Goal: Information Seeking & Learning: Check status

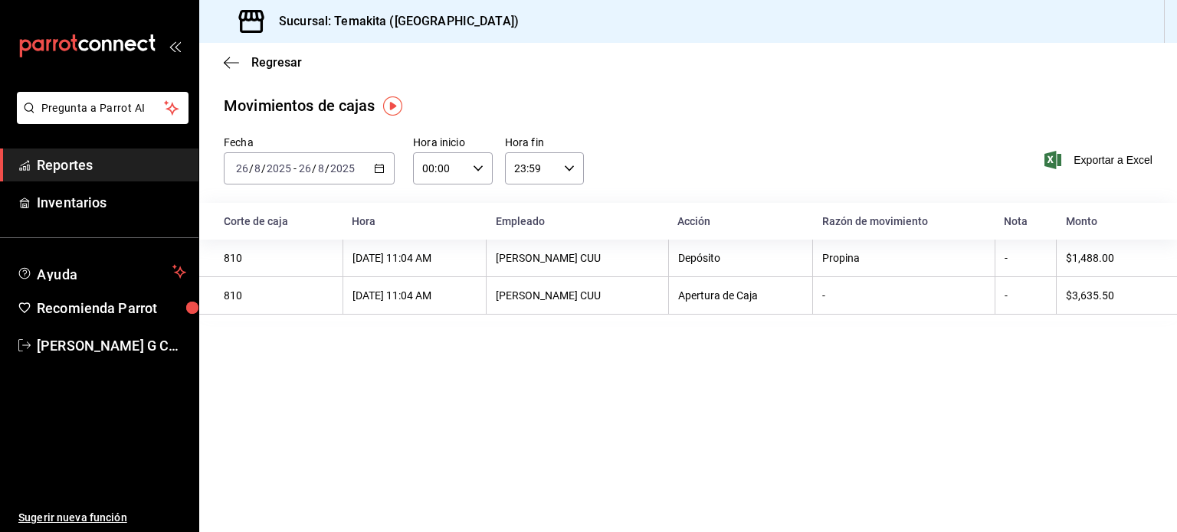
click at [223, 66] on div "Regresar" at bounding box center [687, 62] width 977 height 39
click at [231, 64] on icon "button" at bounding box center [231, 63] width 15 height 14
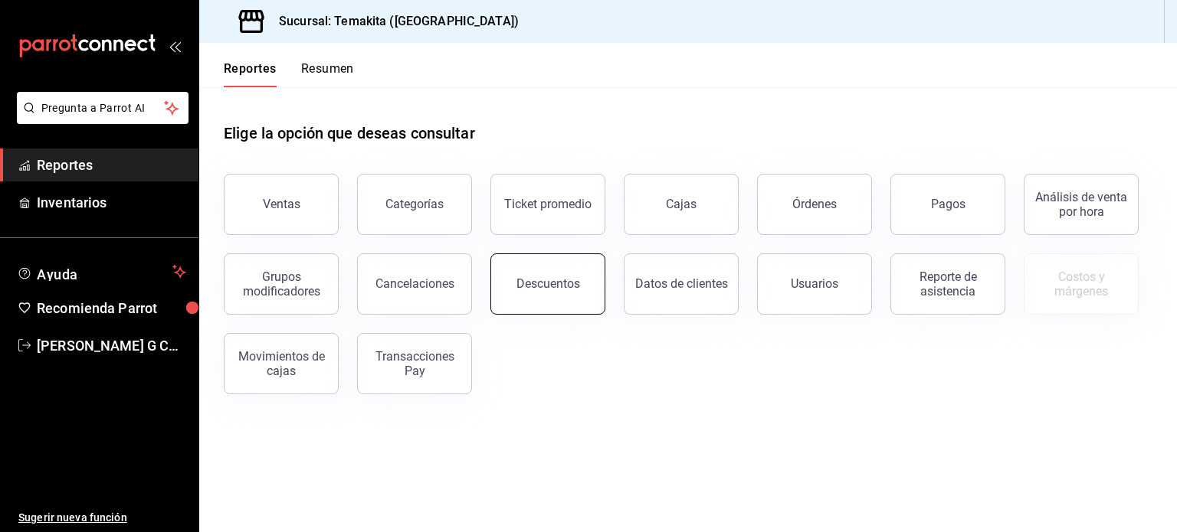
click at [564, 296] on button "Descuentos" at bounding box center [547, 284] width 115 height 61
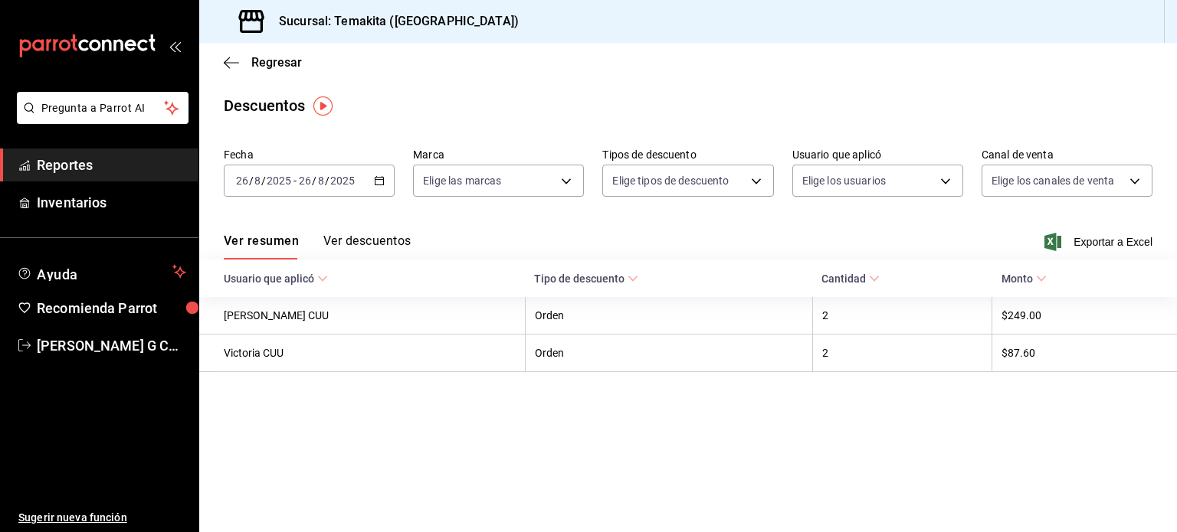
click at [373, 176] on div "[DATE] [DATE] - [DATE] [DATE]" at bounding box center [309, 181] width 171 height 32
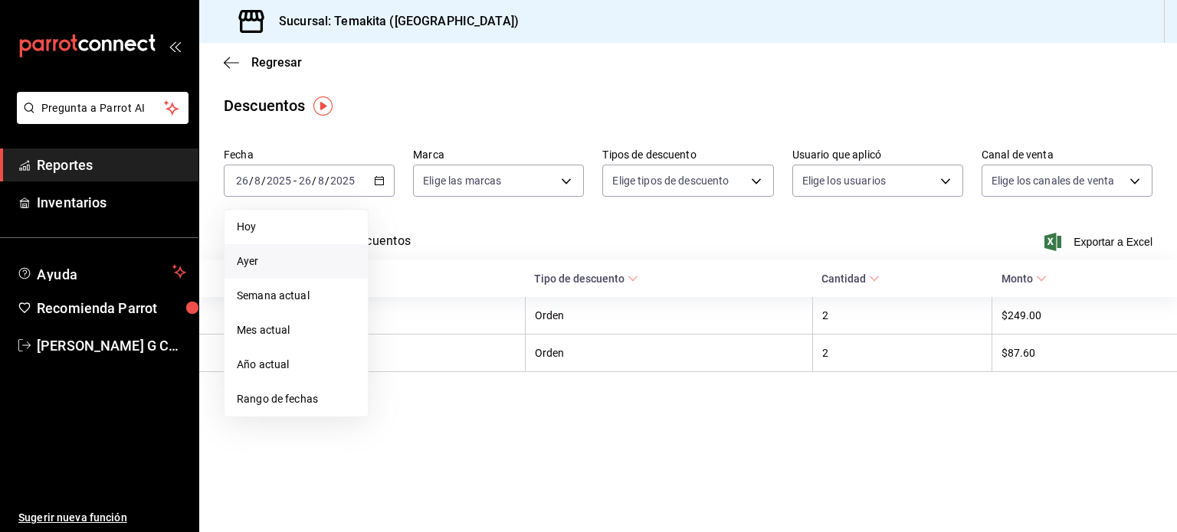
click at [252, 261] on span "Ayer" at bounding box center [296, 262] width 119 height 16
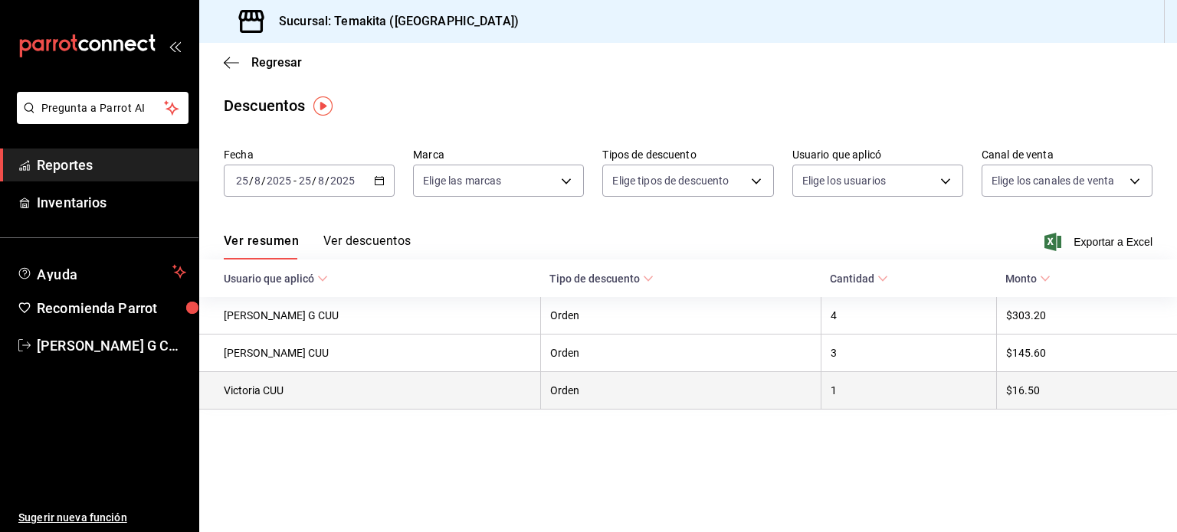
click at [699, 396] on th "Orden" at bounding box center [680, 391] width 280 height 38
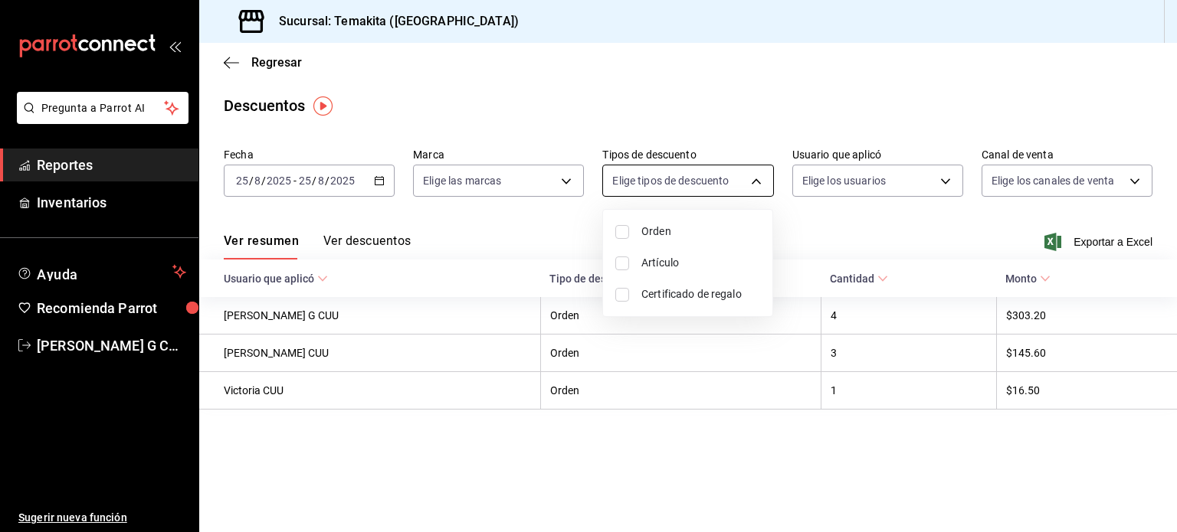
click at [746, 182] on body "Pregunta a Parrot AI Reportes Inventarios Ayuda Recomienda Parrot [PERSON_NAME]…" at bounding box center [588, 266] width 1177 height 532
click at [621, 261] on input "checkbox" at bounding box center [622, 264] width 14 height 14
checkbox input "true"
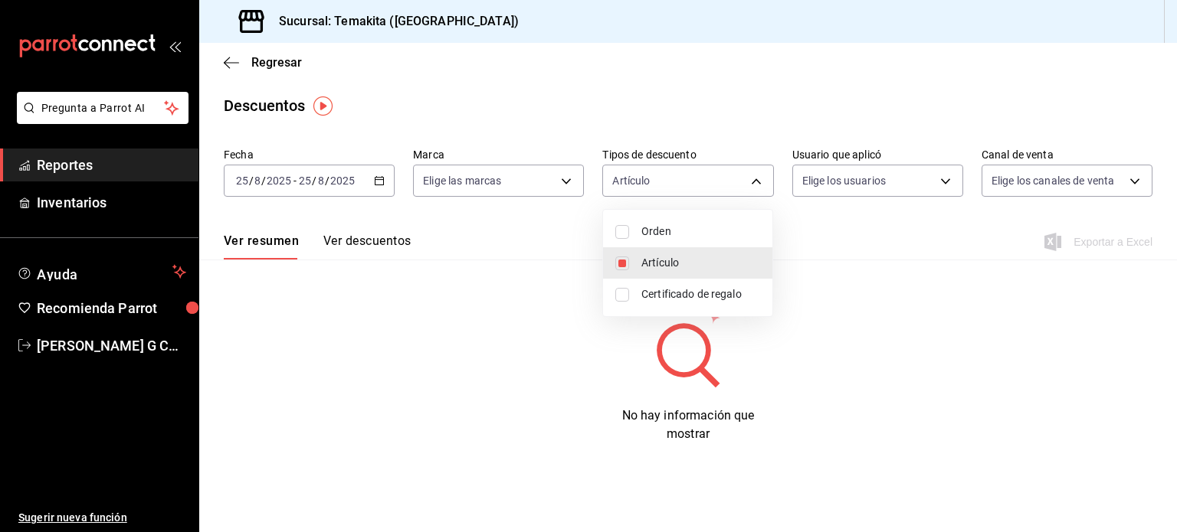
click at [670, 235] on span "Orden" at bounding box center [700, 232] width 119 height 16
type input "ORDER_ITEM,ORDER"
checkbox input "true"
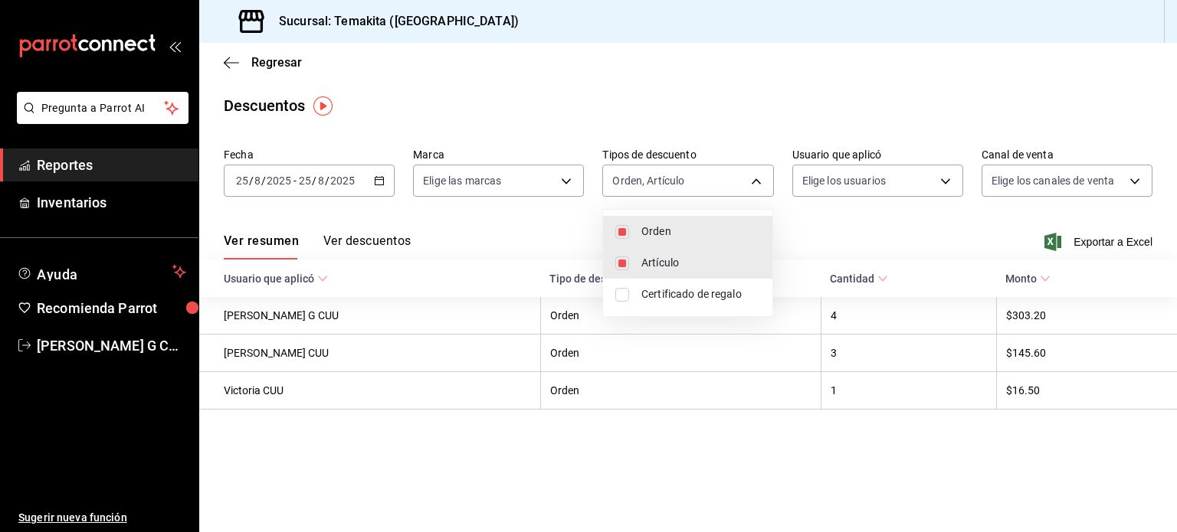
click at [556, 322] on div at bounding box center [588, 266] width 1177 height 532
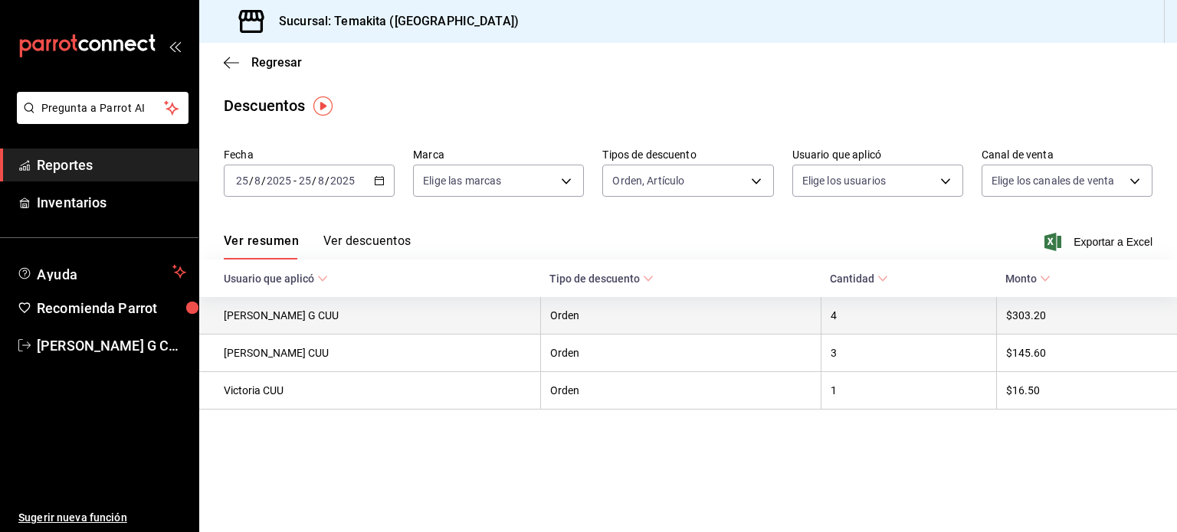
click at [860, 316] on th "4" at bounding box center [907, 316] width 175 height 38
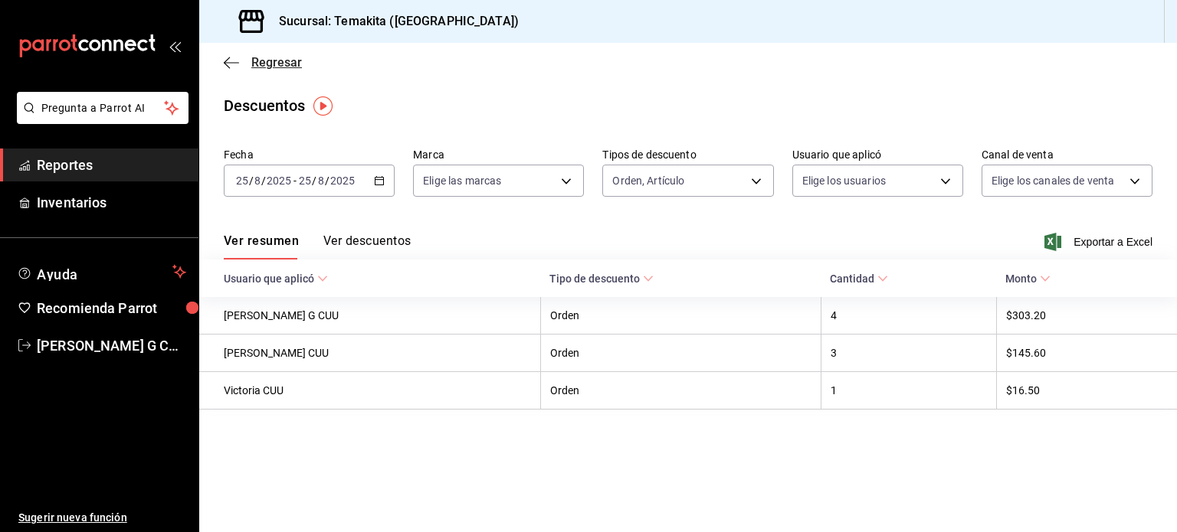
click at [233, 64] on icon "button" at bounding box center [231, 63] width 15 height 14
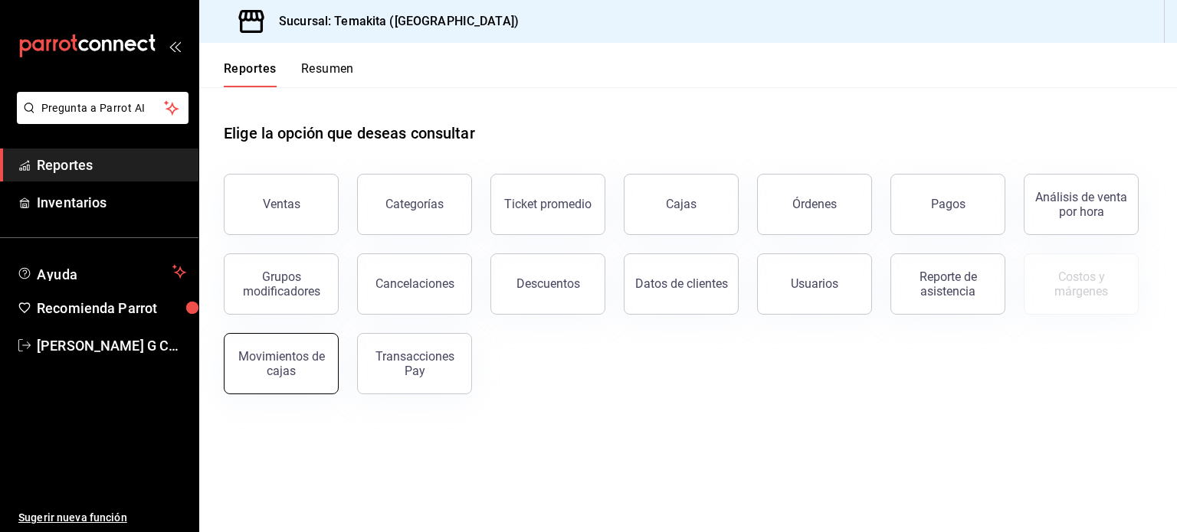
click at [297, 368] on div "Movimientos de cajas" at bounding box center [281, 363] width 95 height 29
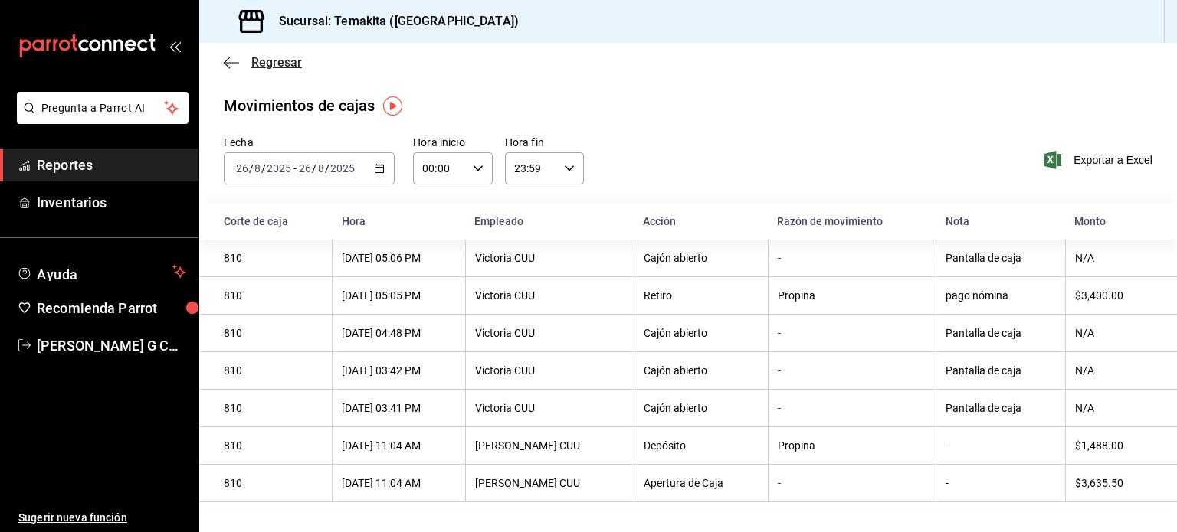
click at [227, 56] on icon "button" at bounding box center [231, 63] width 15 height 14
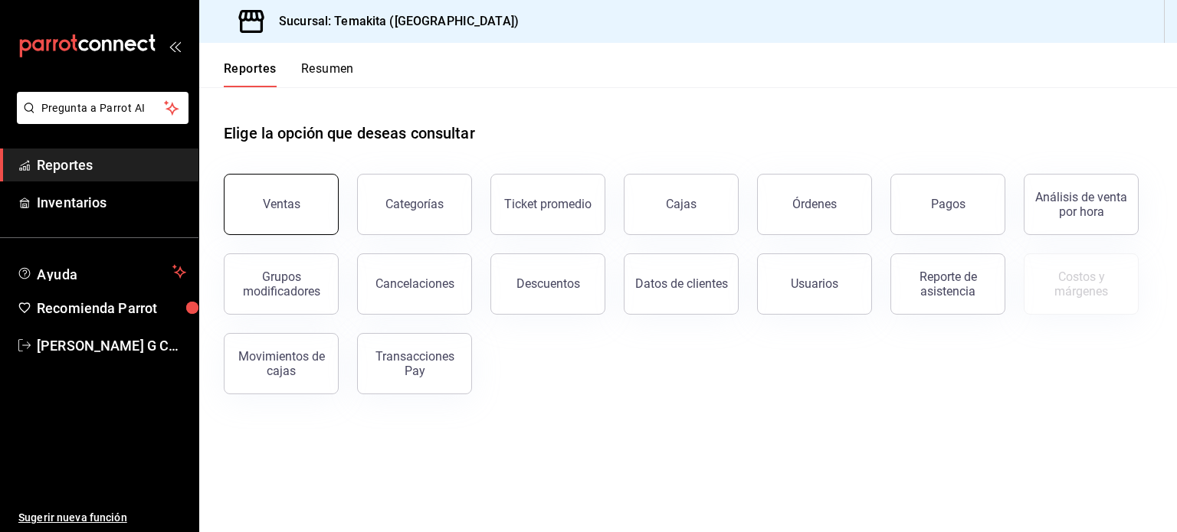
click at [285, 222] on button "Ventas" at bounding box center [281, 204] width 115 height 61
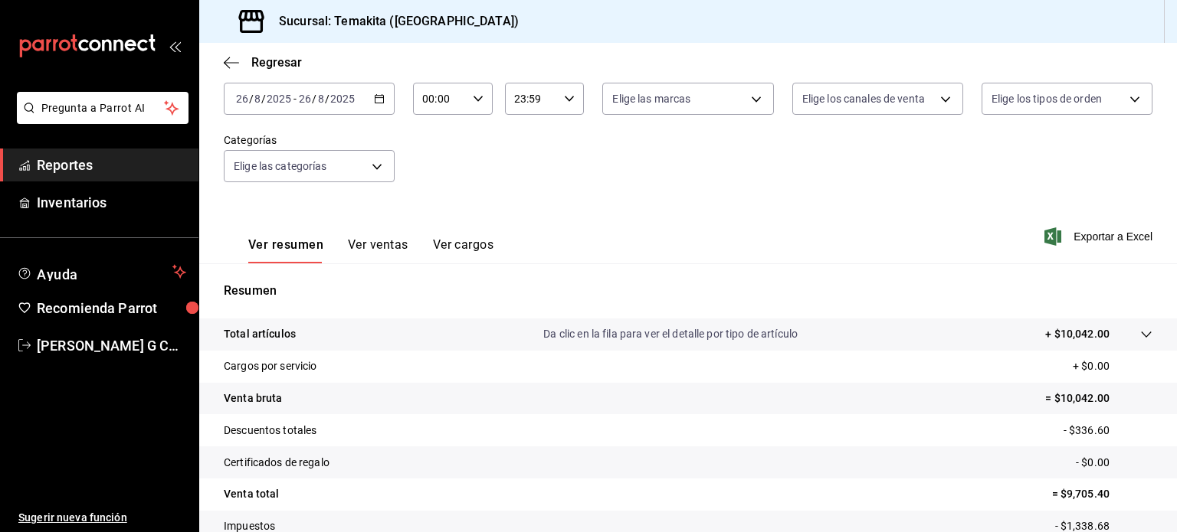
scroll to position [119, 0]
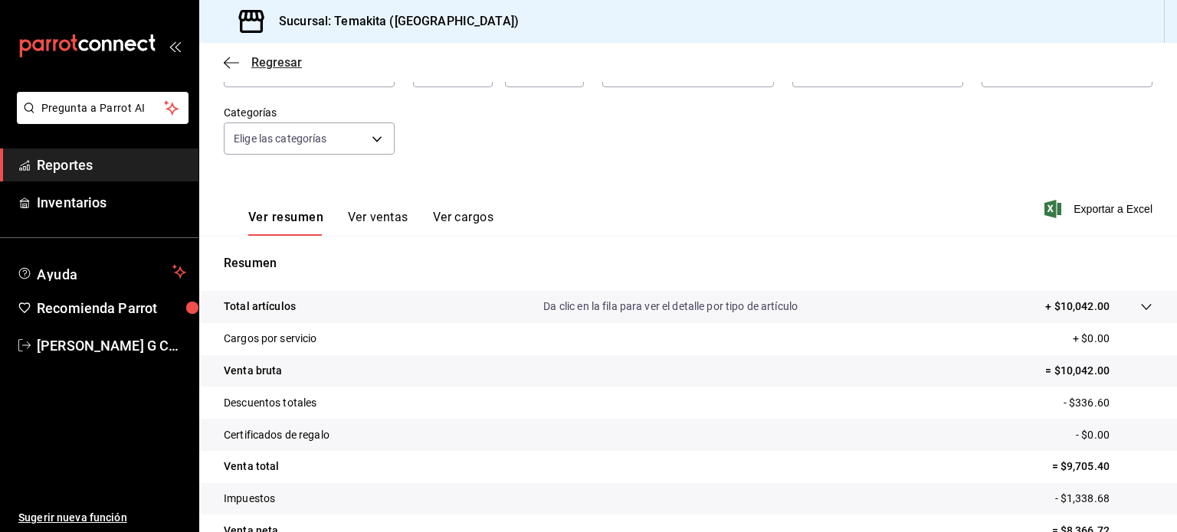
click at [224, 60] on icon "button" at bounding box center [231, 63] width 15 height 14
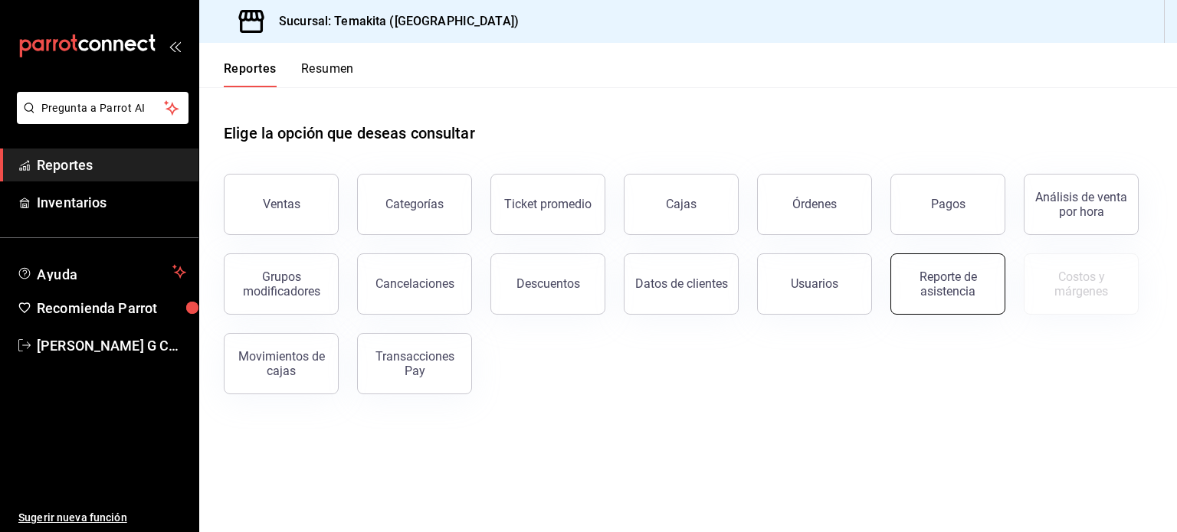
click at [919, 277] on div "Reporte de asistencia" at bounding box center [947, 284] width 95 height 29
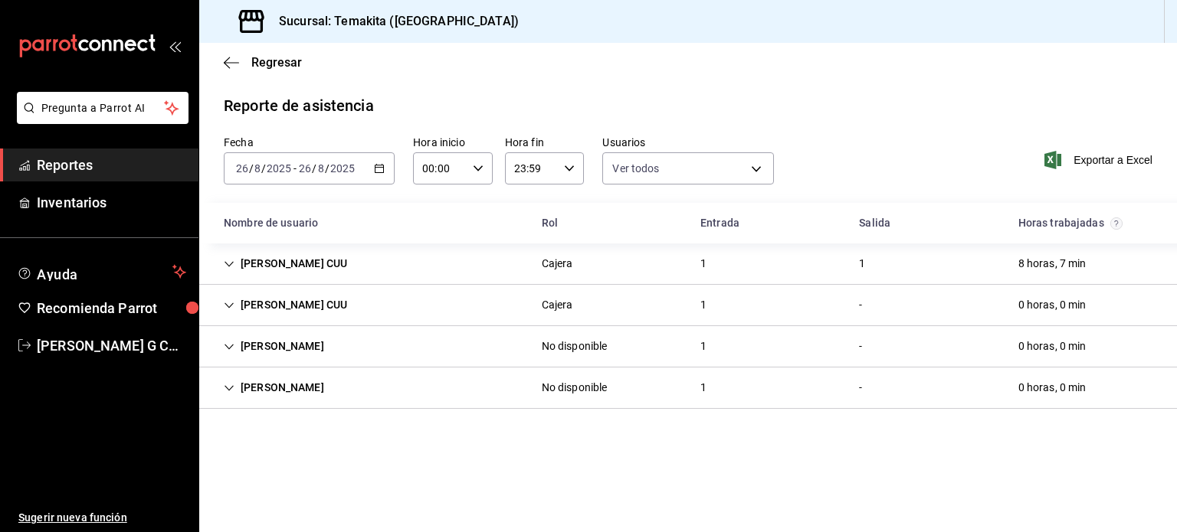
click at [223, 69] on div "Regresar" at bounding box center [687, 62] width 977 height 39
click at [228, 61] on icon "button" at bounding box center [231, 63] width 15 height 14
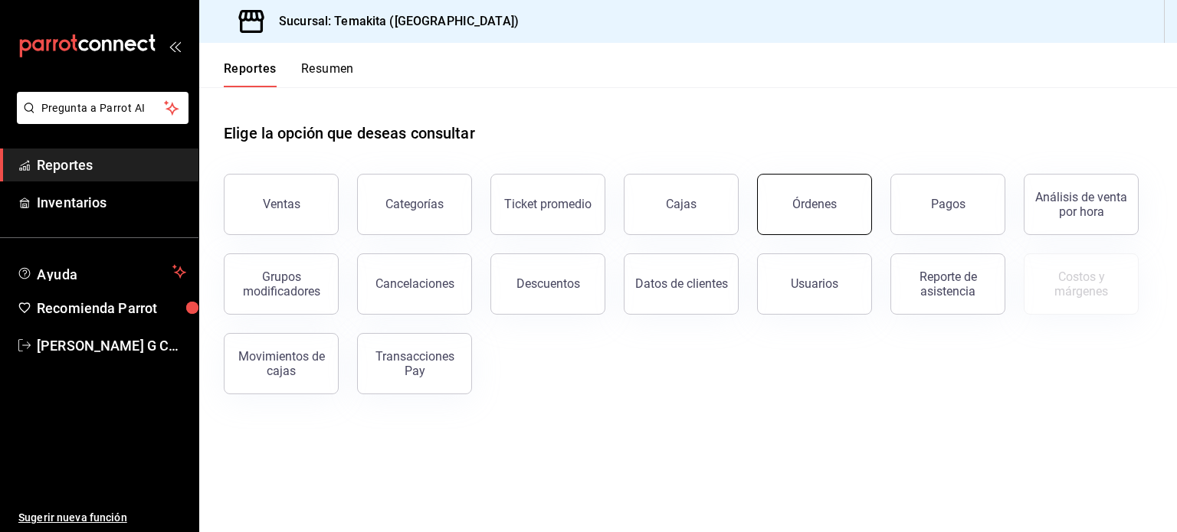
click at [806, 197] on button "Órdenes" at bounding box center [814, 204] width 115 height 61
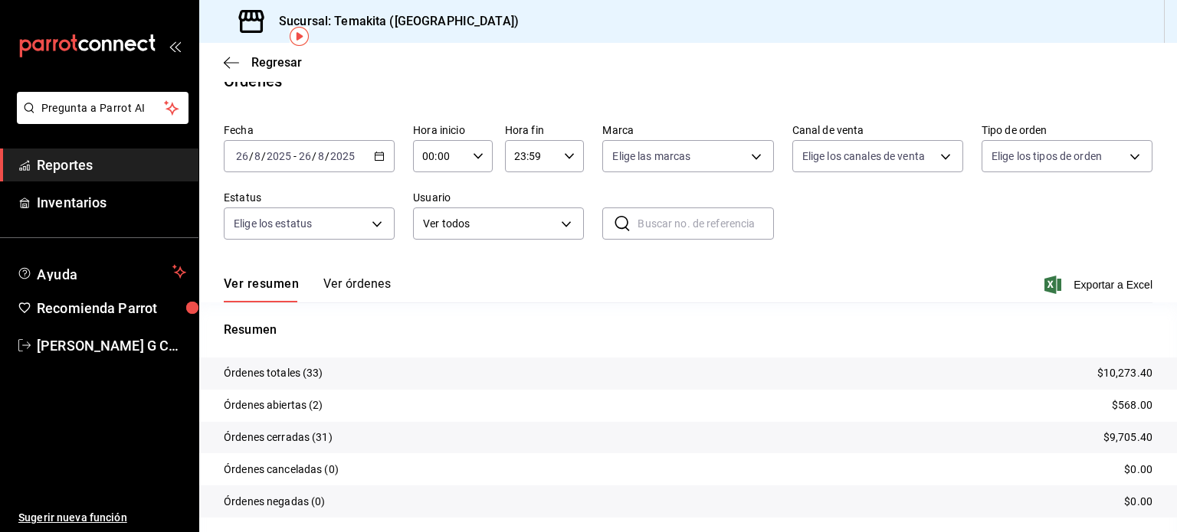
scroll to position [69, 0]
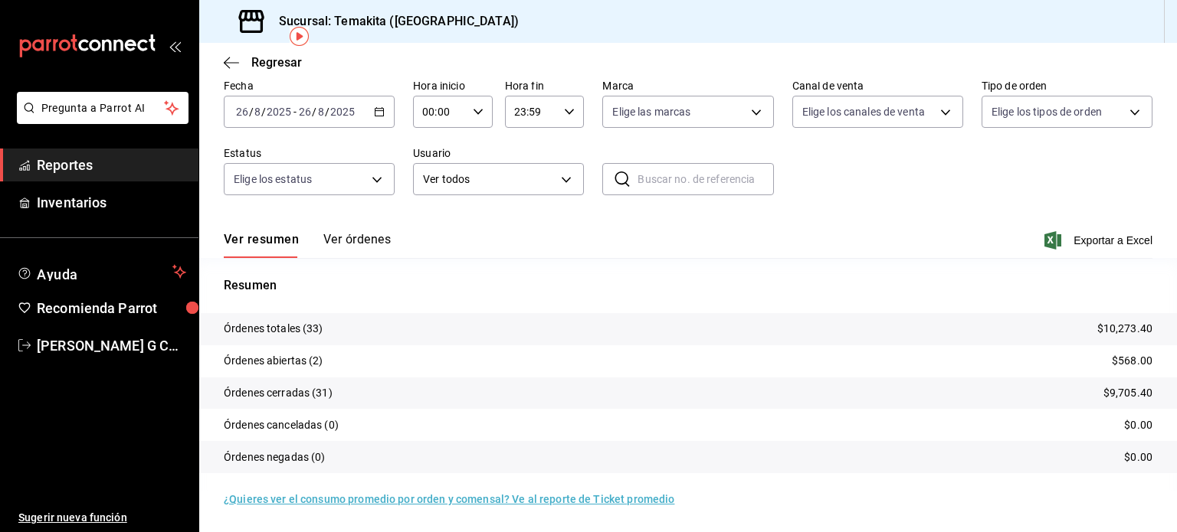
click at [379, 116] on icon "button" at bounding box center [379, 111] width 11 height 11
click at [231, 64] on icon "button" at bounding box center [231, 63] width 15 height 14
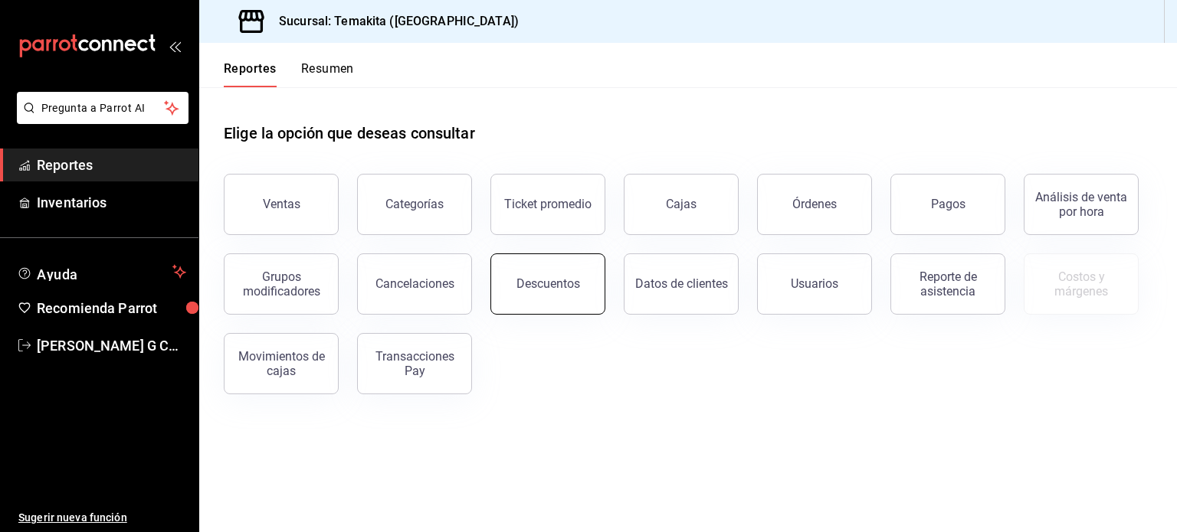
click at [568, 278] on div "Descuentos" at bounding box center [548, 284] width 64 height 15
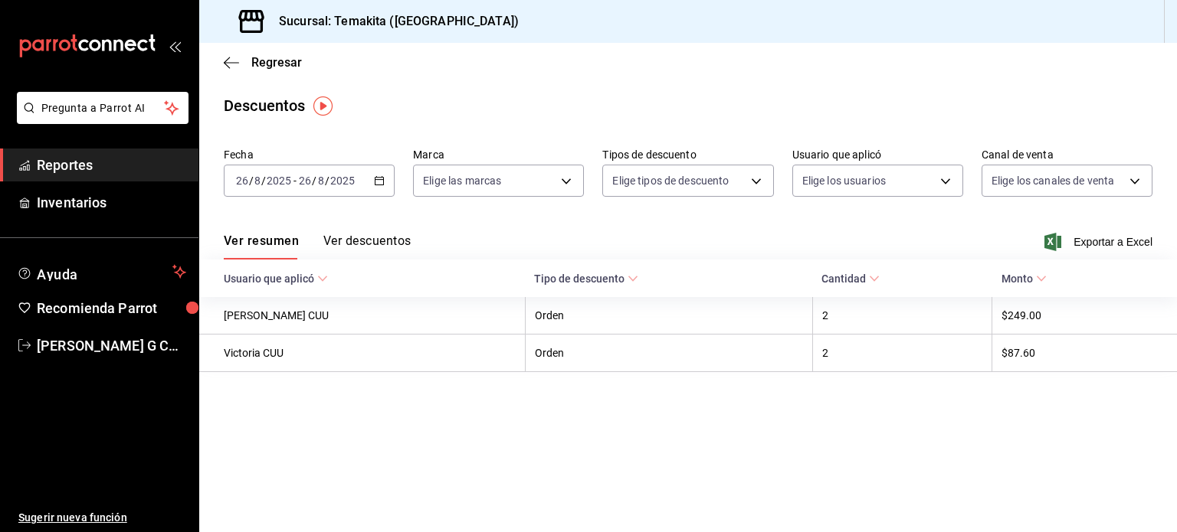
click at [380, 183] on icon "button" at bounding box center [379, 180] width 11 height 11
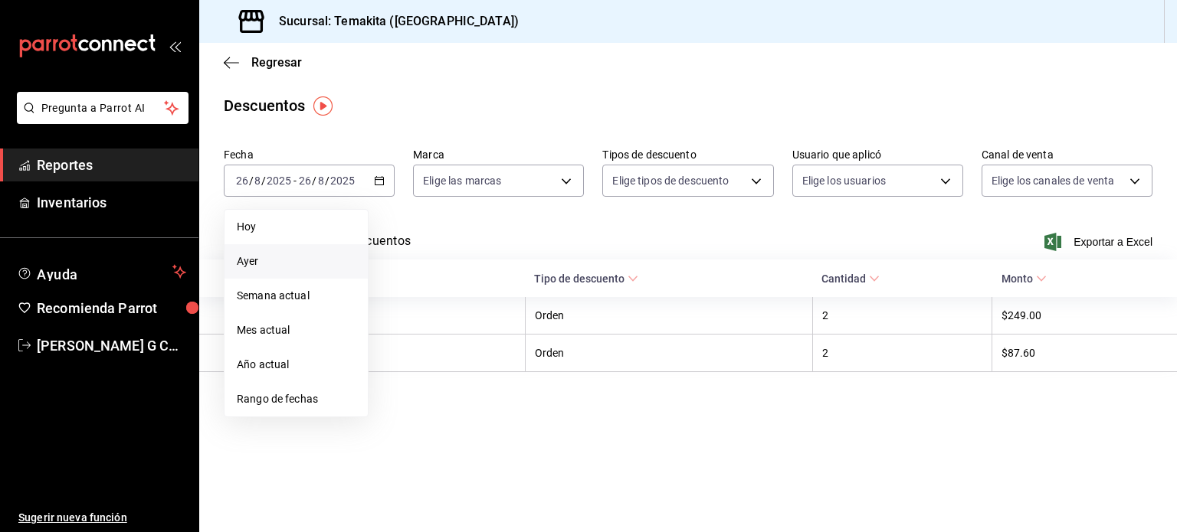
click at [259, 261] on span "Ayer" at bounding box center [296, 262] width 119 height 16
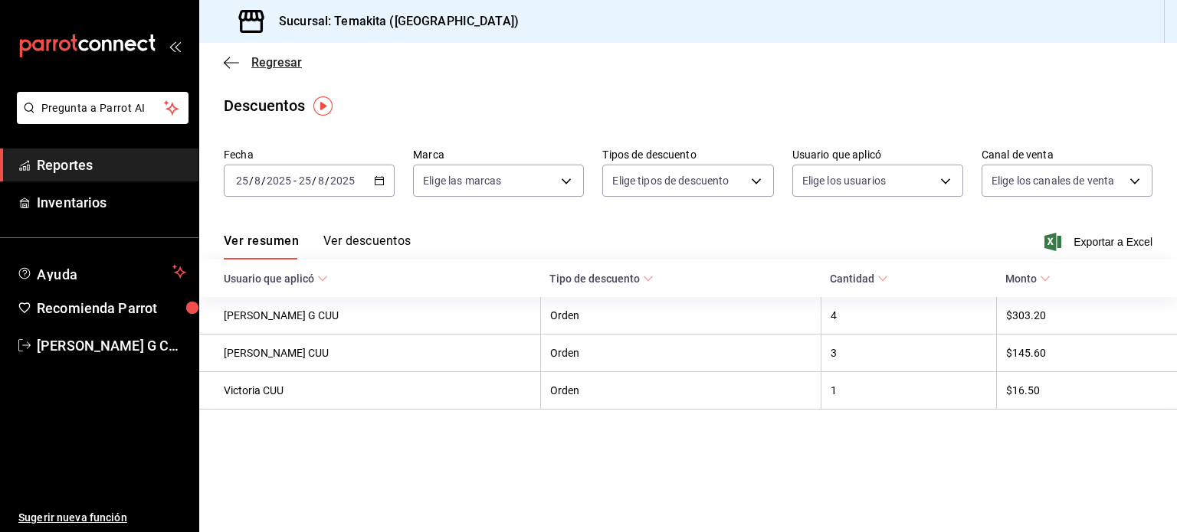
click at [224, 57] on icon "button" at bounding box center [231, 63] width 15 height 14
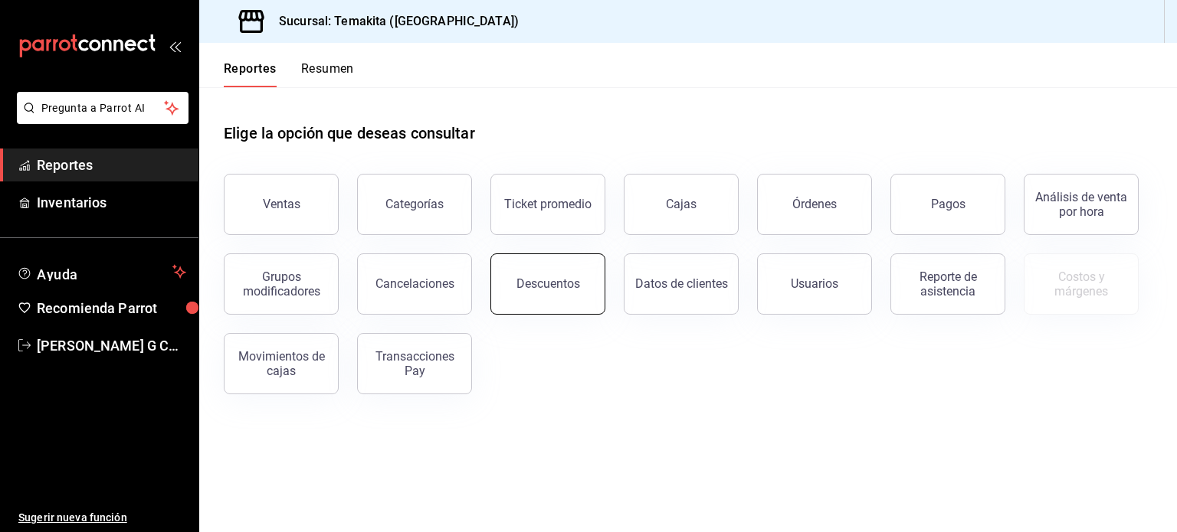
click at [568, 278] on div "Descuentos" at bounding box center [548, 284] width 64 height 15
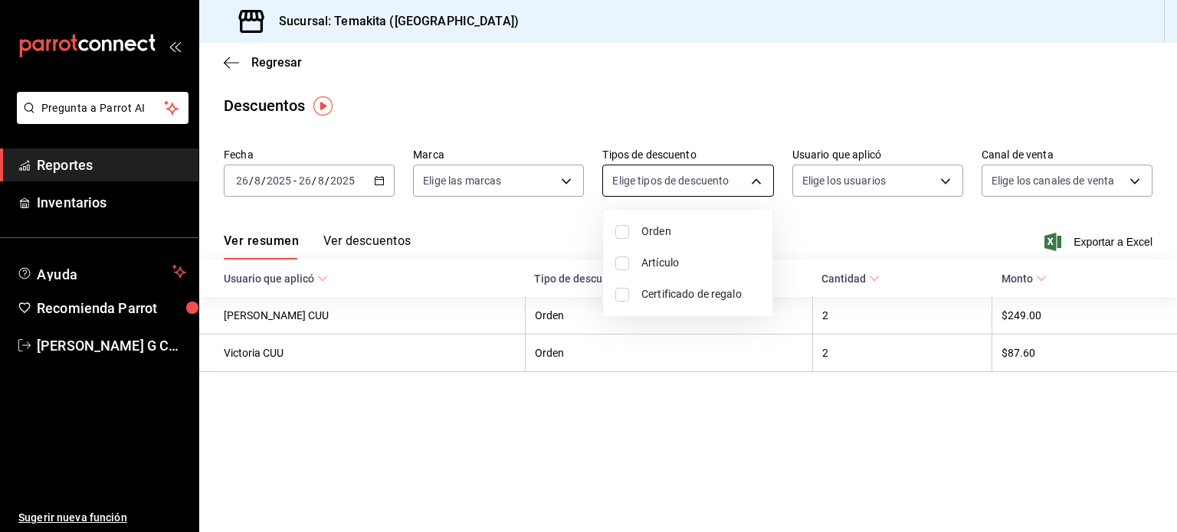
click at [750, 183] on body "Pregunta a Parrot AI Reportes Inventarios Ayuda Recomienda Parrot [PERSON_NAME]…" at bounding box center [588, 266] width 1177 height 532
click at [853, 184] on div at bounding box center [588, 266] width 1177 height 532
click at [931, 180] on body "Pregunta a Parrot AI Reportes Inventarios Ayuda Recomienda Parrot [PERSON_NAME]…" at bounding box center [588, 266] width 1177 height 532
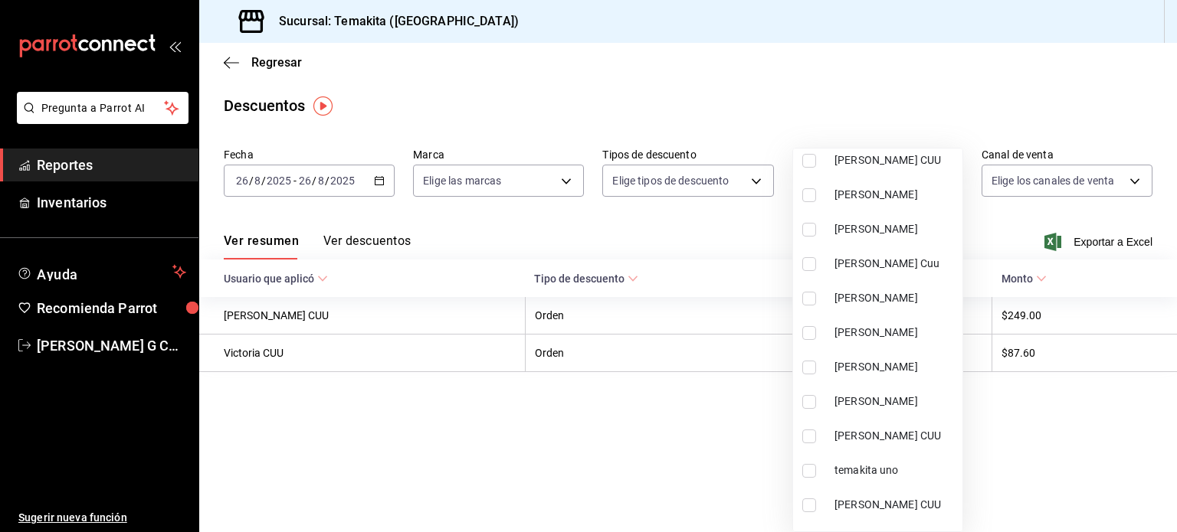
scroll to position [106, 0]
click at [1088, 185] on div at bounding box center [588, 266] width 1177 height 532
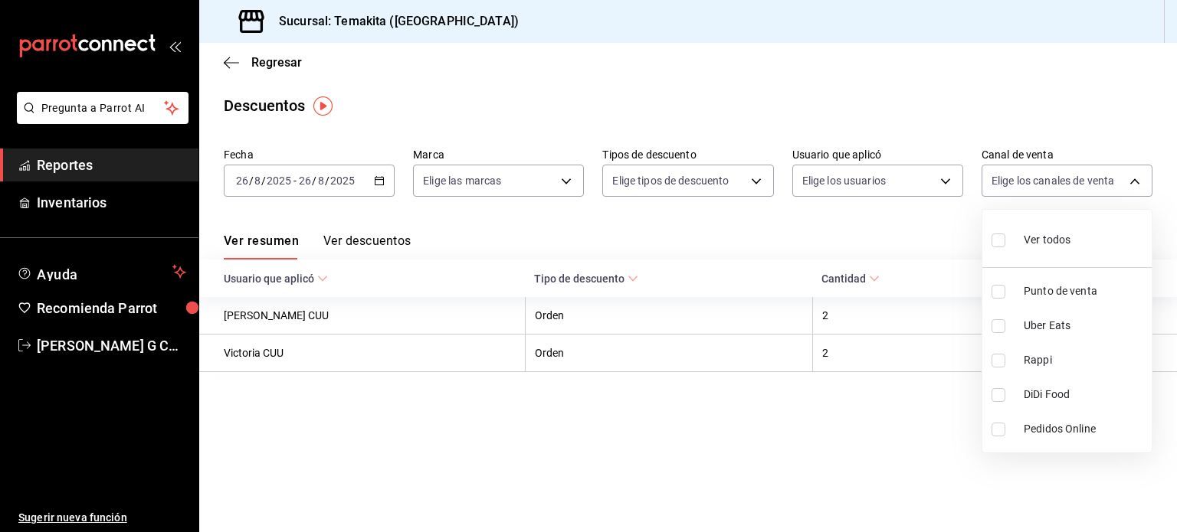
click at [1088, 185] on body "Pregunta a Parrot AI Reportes Inventarios Ayuda Recomienda Parrot [PERSON_NAME]…" at bounding box center [588, 266] width 1177 height 532
click at [993, 292] on input "checkbox" at bounding box center [998, 292] width 14 height 14
checkbox input "true"
type input "PARROT"
click at [775, 431] on div at bounding box center [588, 266] width 1177 height 532
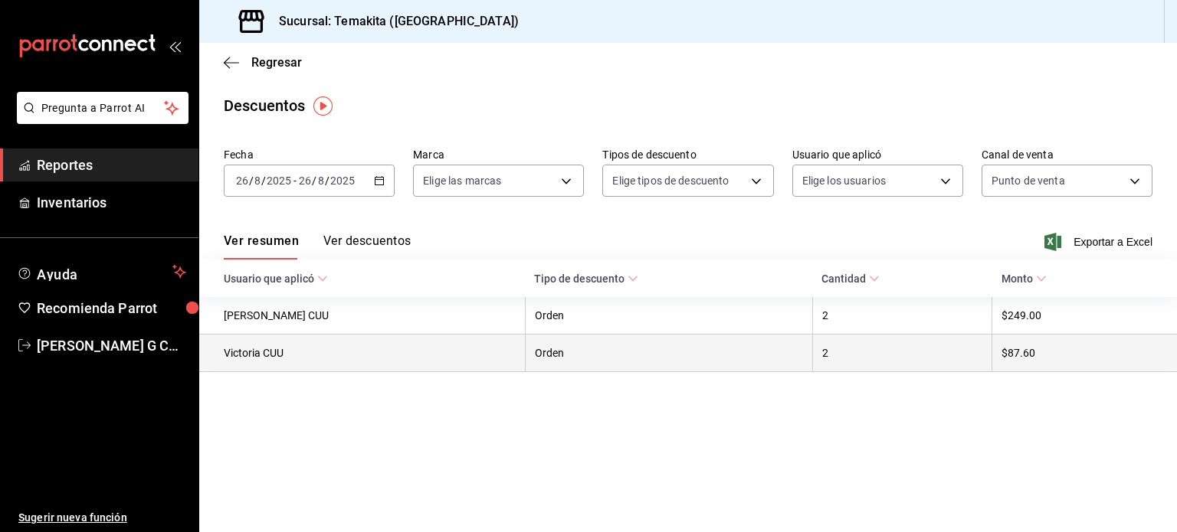
click at [846, 345] on th "2" at bounding box center [901, 354] width 179 height 38
click at [814, 350] on th "2" at bounding box center [901, 354] width 179 height 38
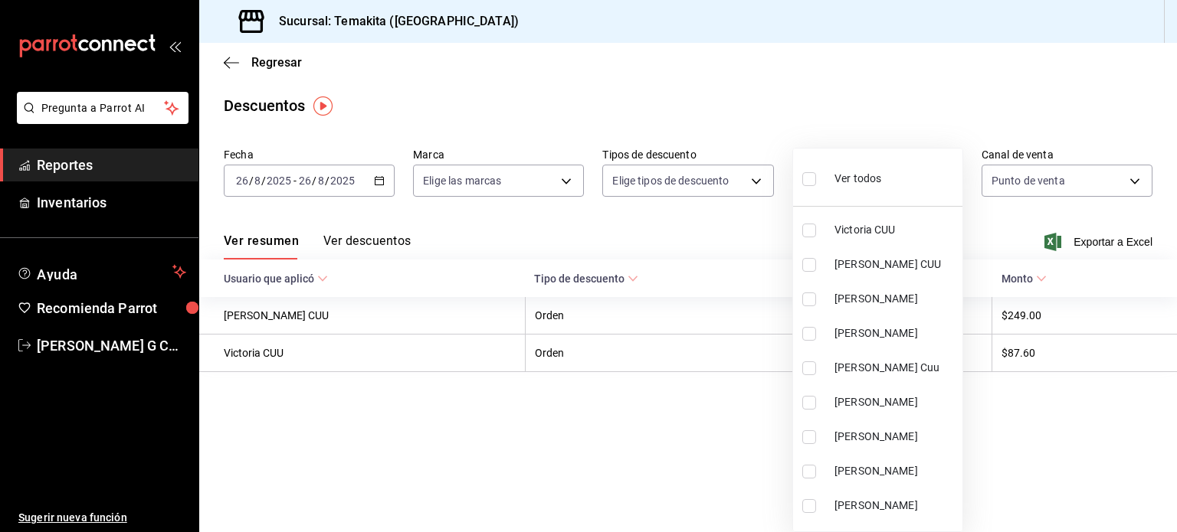
click at [942, 185] on body "Pregunta a Parrot AI Reportes Inventarios Ayuda Recomienda Parrot [PERSON_NAME]…" at bounding box center [588, 266] width 1177 height 532
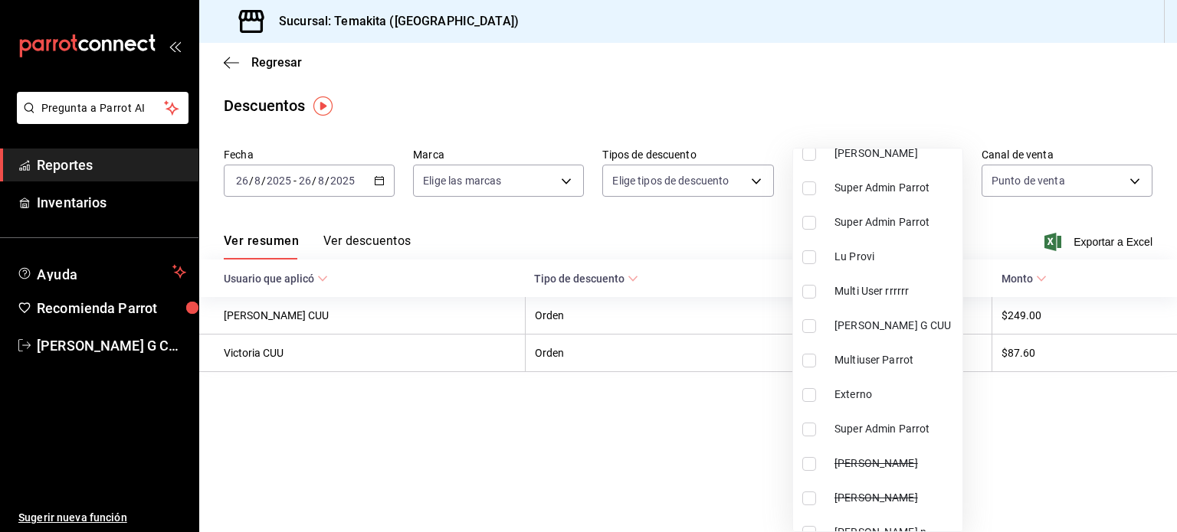
scroll to position [869, 0]
click at [358, 462] on div at bounding box center [588, 266] width 1177 height 532
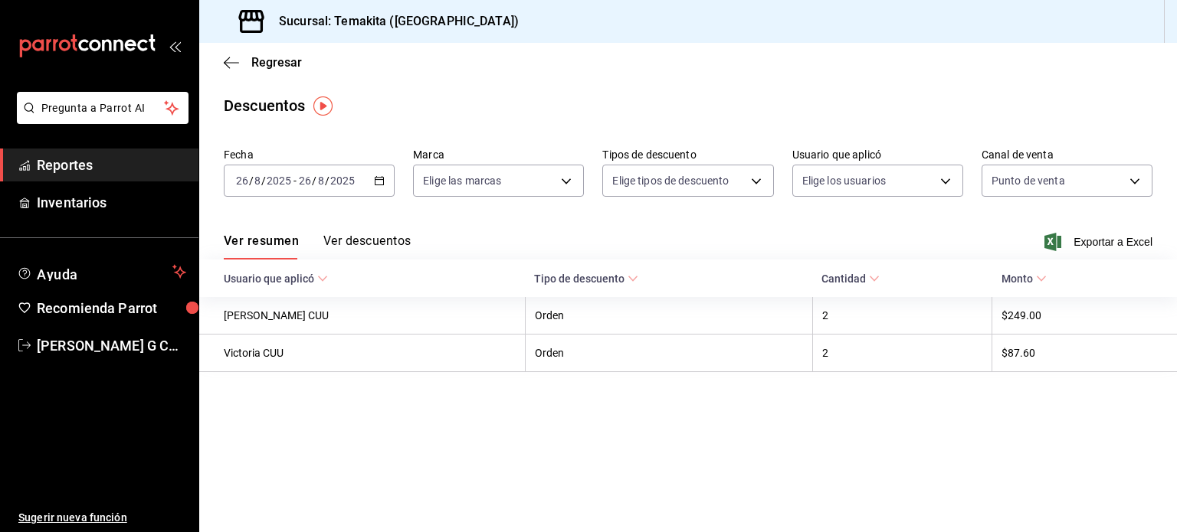
click at [325, 105] on img "button" at bounding box center [322, 106] width 19 height 19
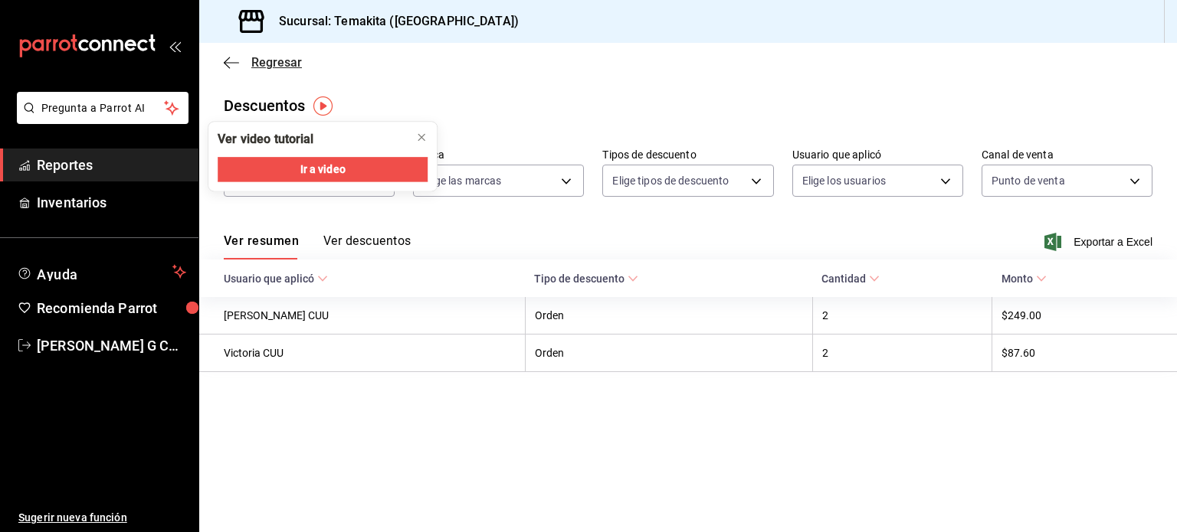
click at [230, 62] on icon "button" at bounding box center [231, 62] width 15 height 1
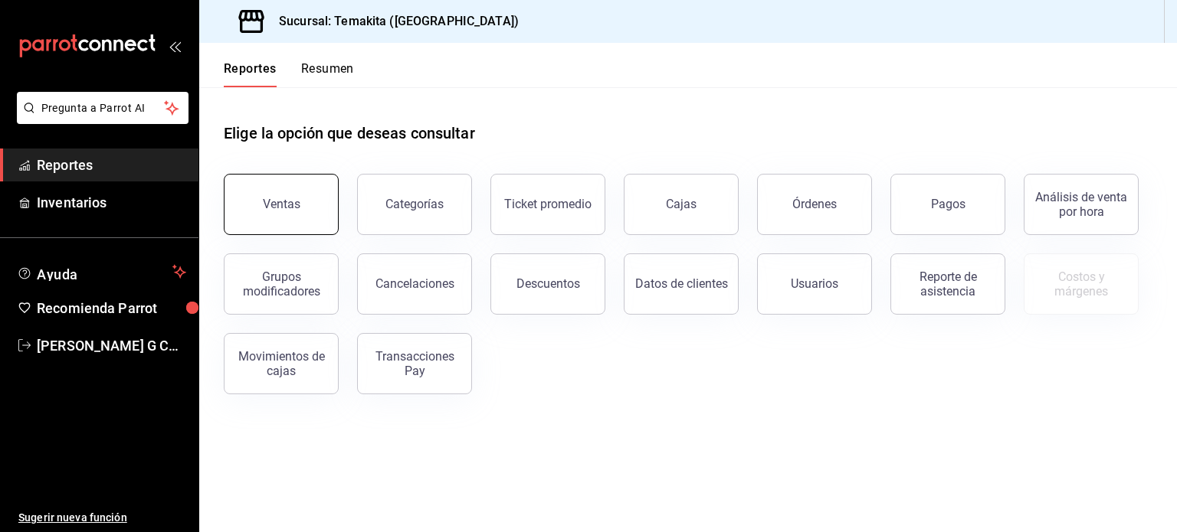
click at [273, 208] on div "Ventas" at bounding box center [282, 204] width 38 height 15
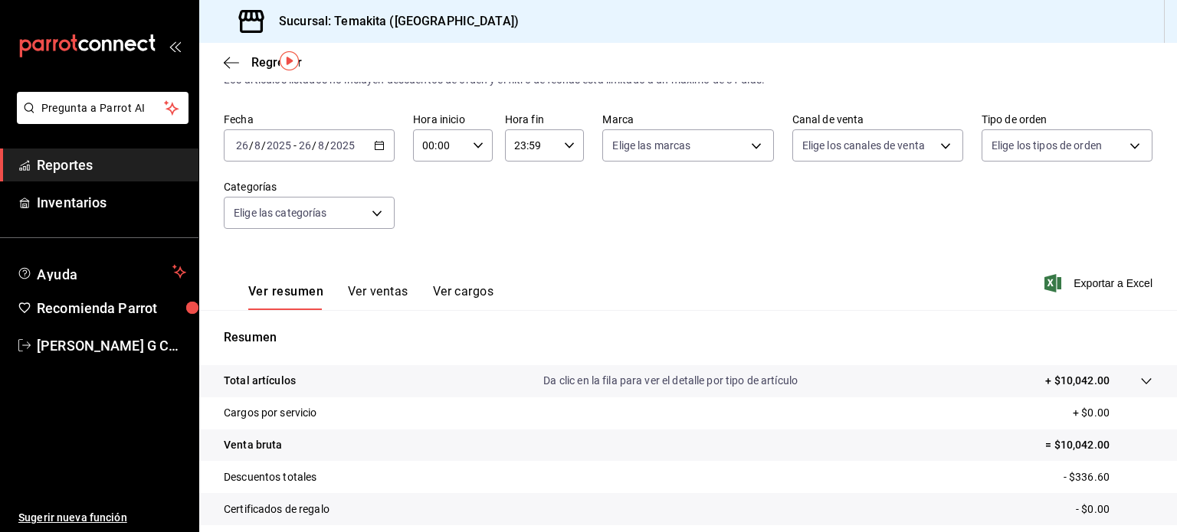
scroll to position [43, 0]
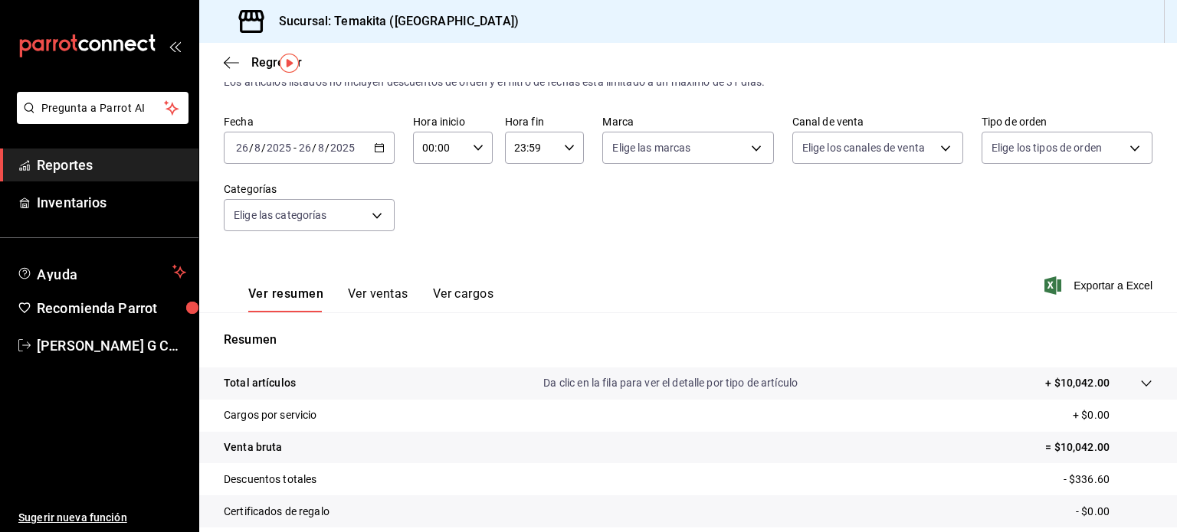
click at [222, 63] on div "Regresar" at bounding box center [687, 62] width 977 height 39
click at [225, 60] on icon "button" at bounding box center [231, 63] width 15 height 14
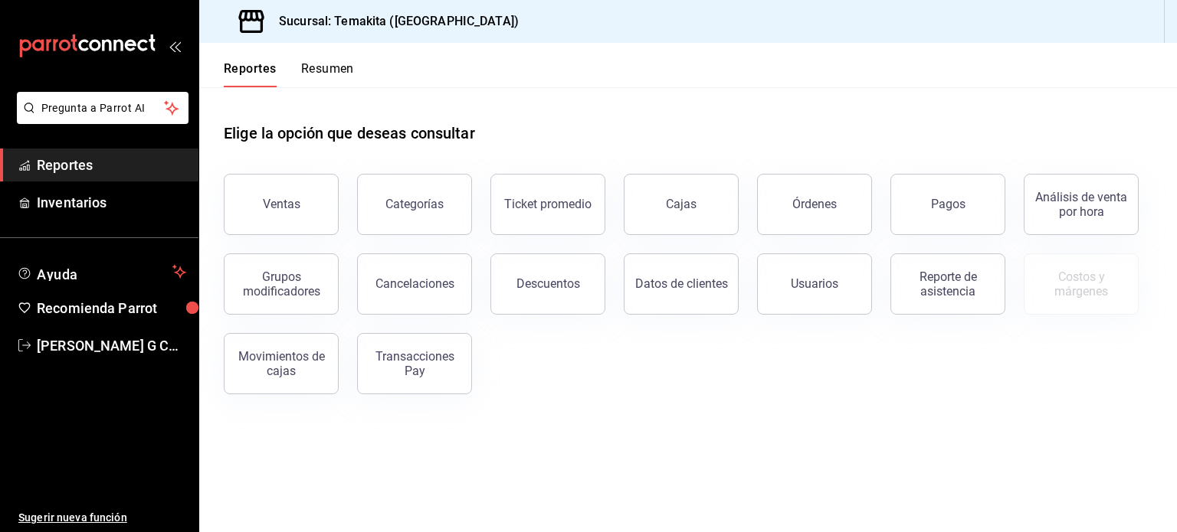
click at [327, 70] on button "Resumen" at bounding box center [327, 74] width 53 height 26
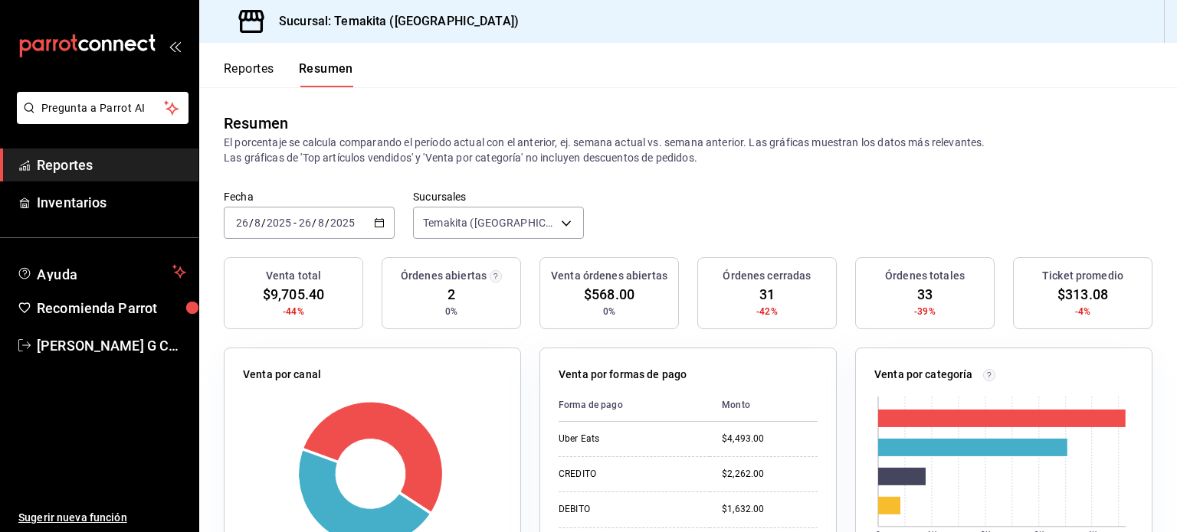
click at [254, 61] on button "Reportes" at bounding box center [249, 74] width 51 height 26
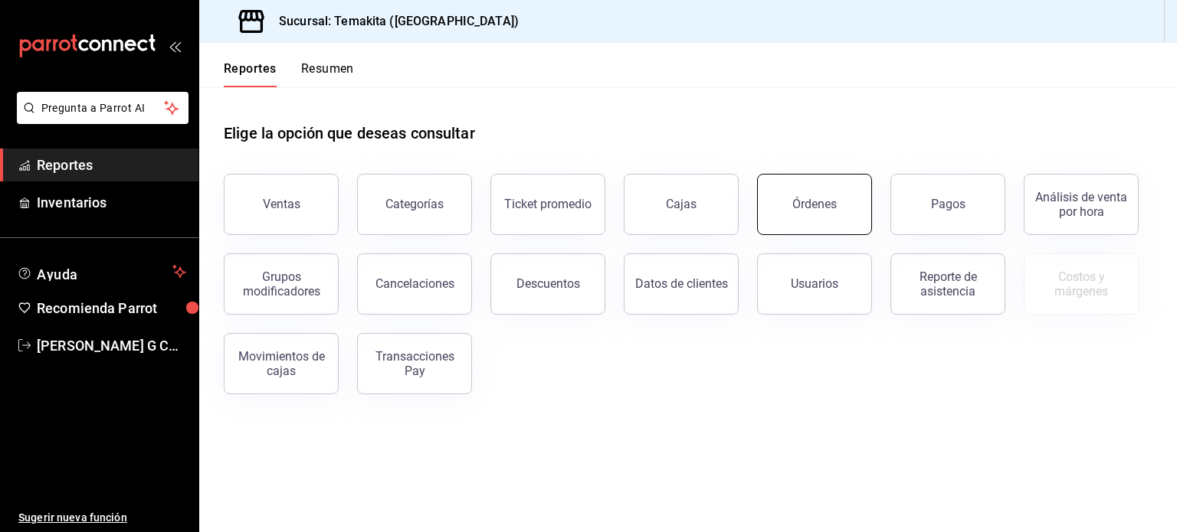
click at [810, 201] on div "Órdenes" at bounding box center [814, 204] width 44 height 15
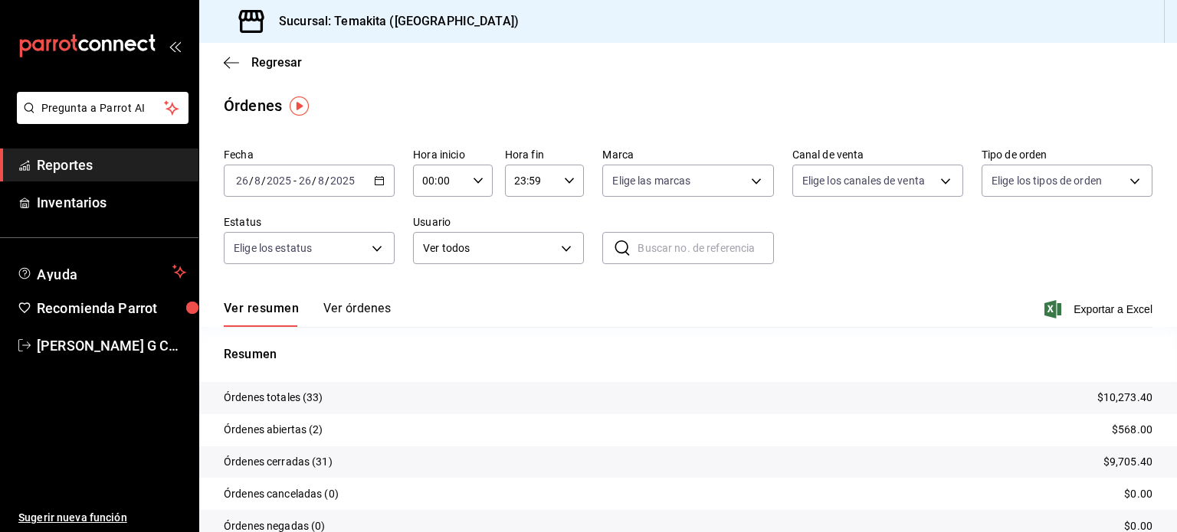
click at [381, 183] on icon "button" at bounding box center [379, 180] width 11 height 11
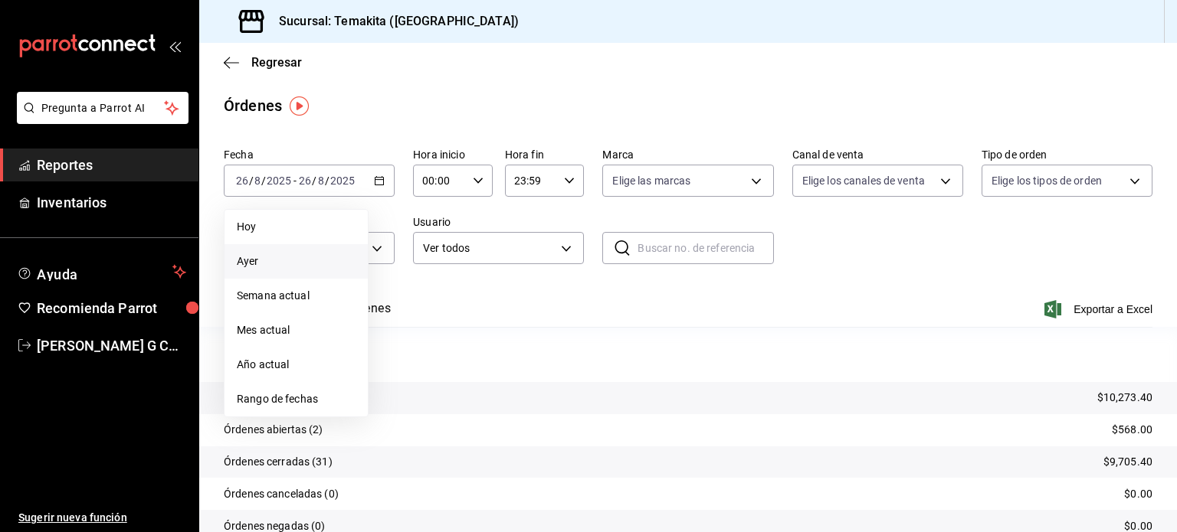
click at [249, 269] on span "Ayer" at bounding box center [296, 262] width 119 height 16
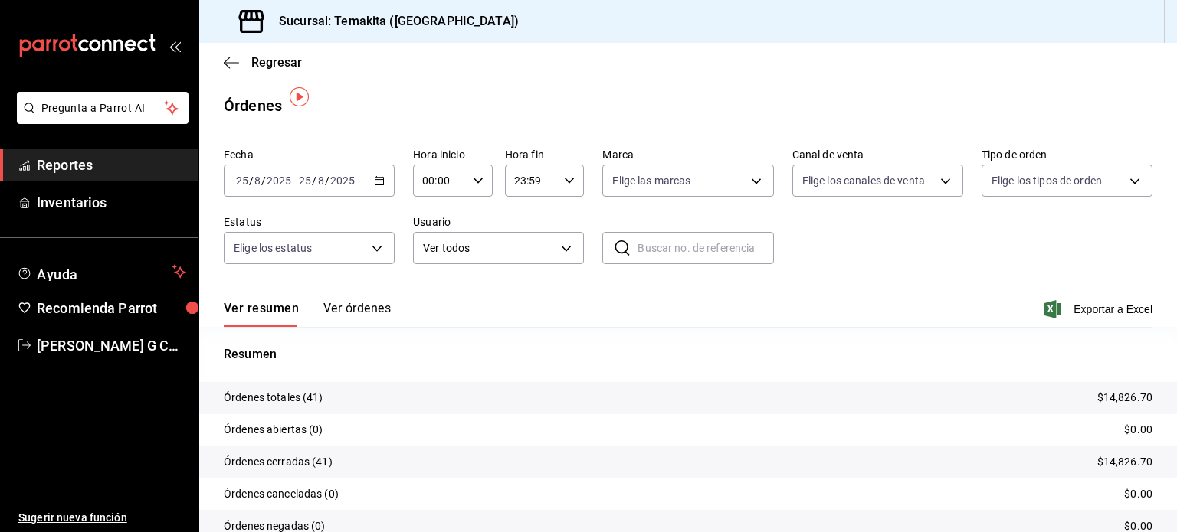
scroll to position [69, 0]
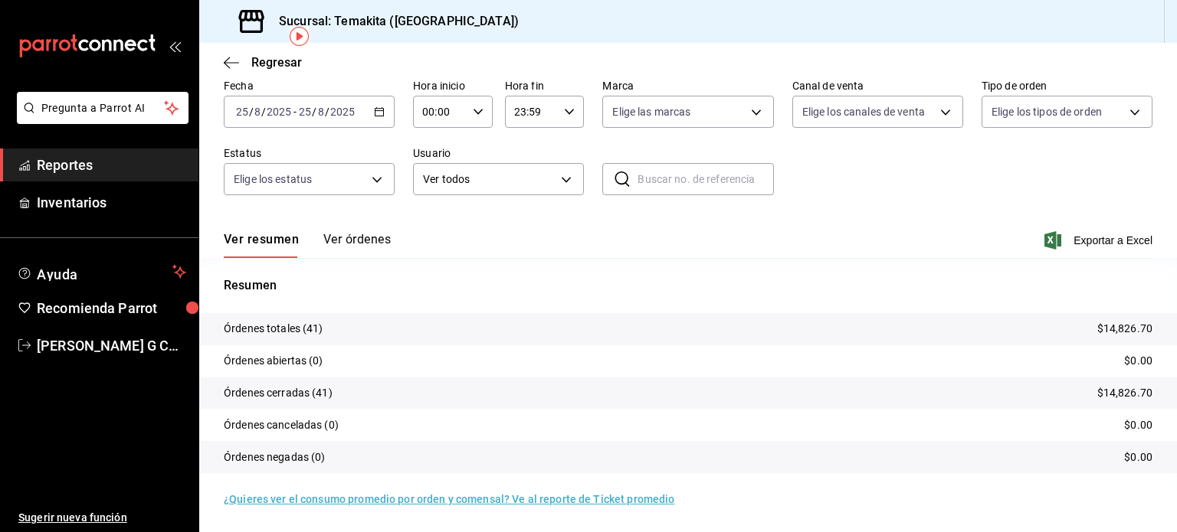
click at [306, 333] on p "Órdenes totales (41)" at bounding box center [274, 329] width 100 height 16
click at [233, 59] on icon "button" at bounding box center [231, 63] width 15 height 14
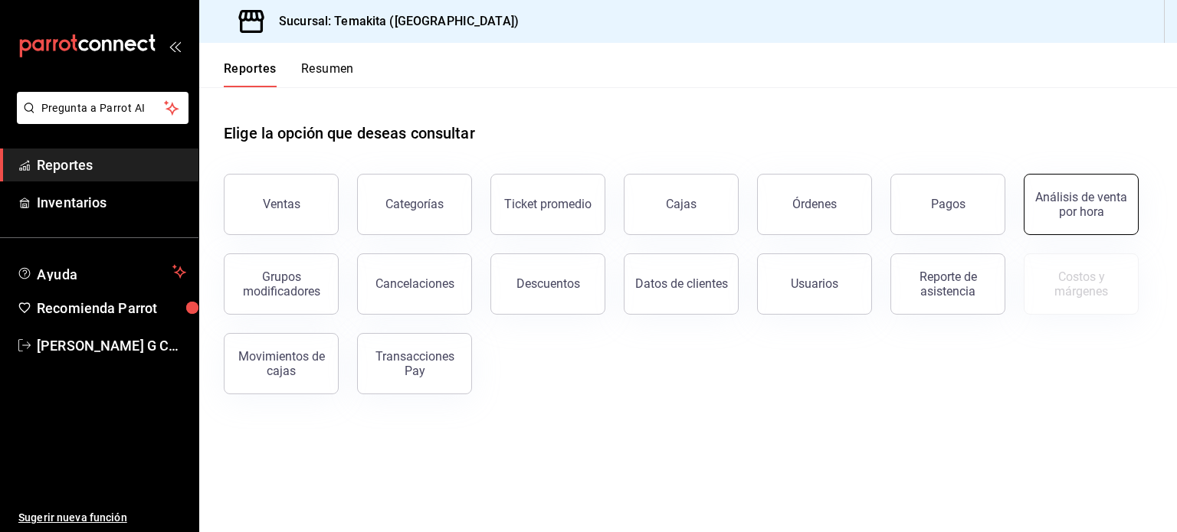
click at [1064, 210] on div "Análisis de venta por hora" at bounding box center [1080, 204] width 95 height 29
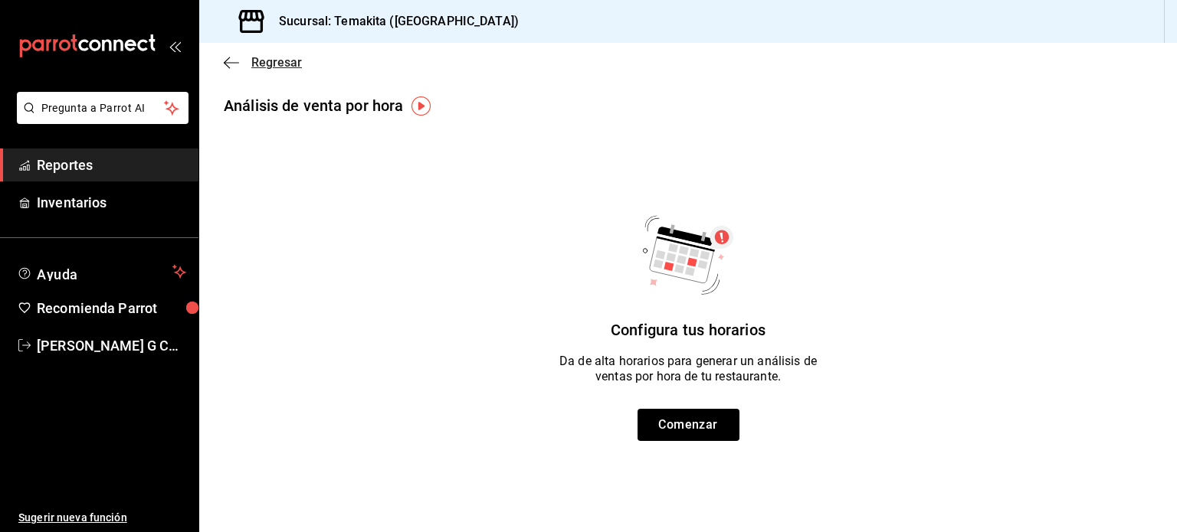
click at [233, 61] on icon "button" at bounding box center [231, 63] width 15 height 14
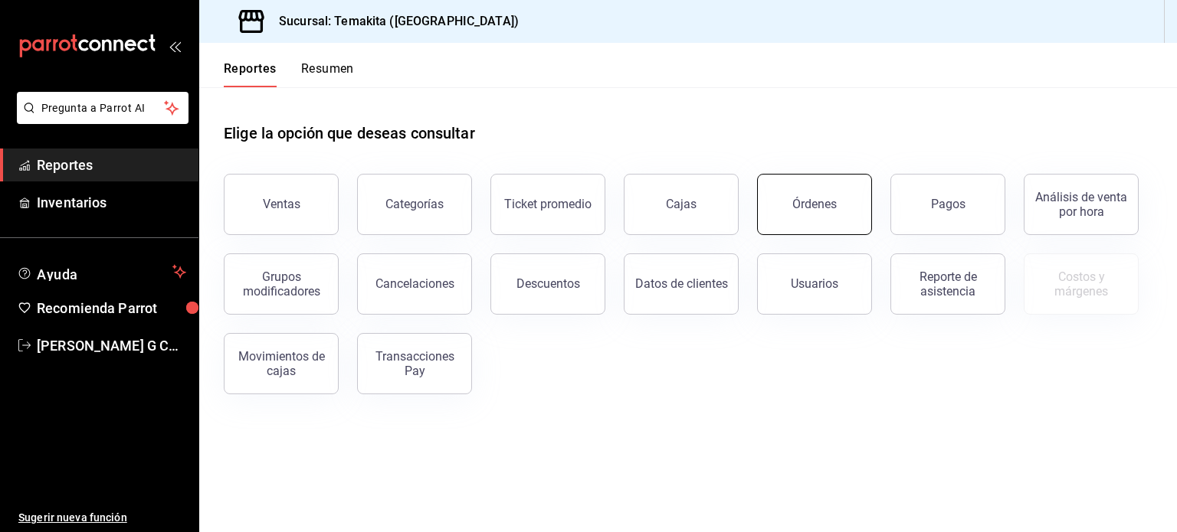
click at [801, 218] on button "Órdenes" at bounding box center [814, 204] width 115 height 61
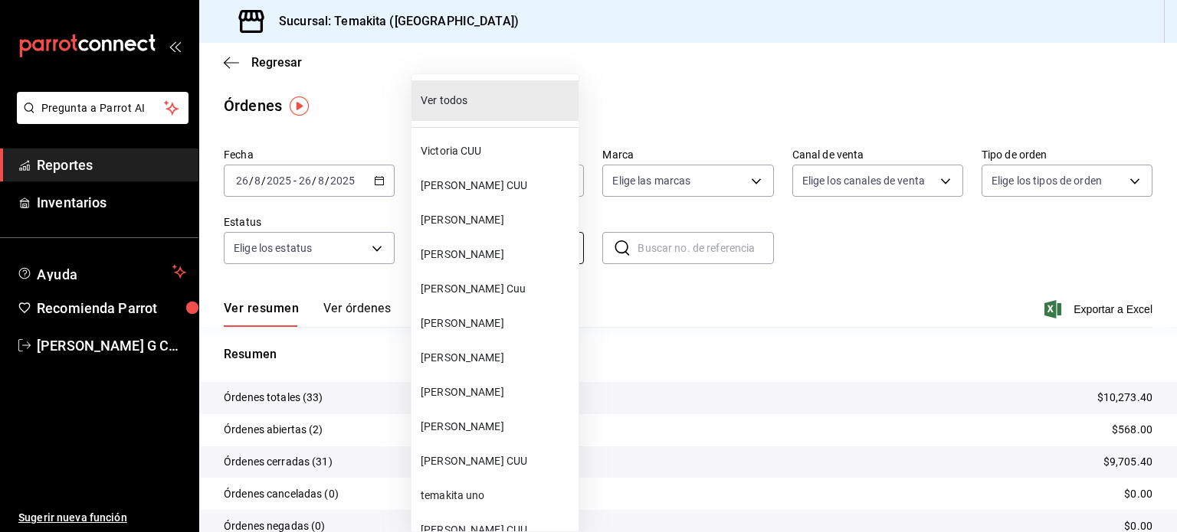
click at [496, 256] on body "Pregunta a Parrot AI Reportes Inventarios Ayuda Recomienda Parrot [PERSON_NAME]…" at bounding box center [588, 266] width 1177 height 532
click at [458, 147] on span "Victoria CUU" at bounding box center [497, 151] width 152 height 16
type input "6ff82a00-e656-4f90-9661-4f30dcf50a1a"
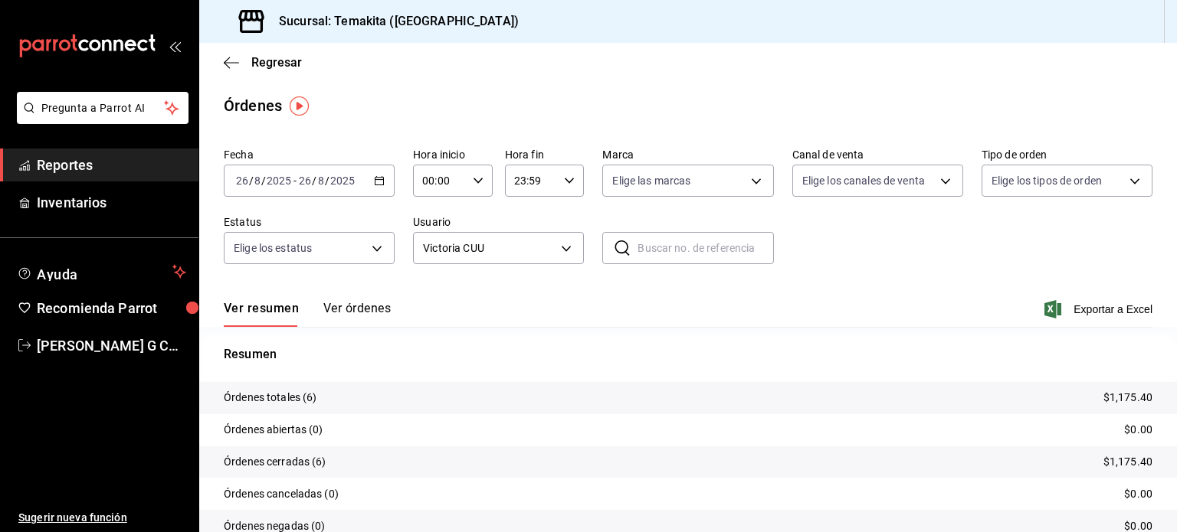
scroll to position [69, 0]
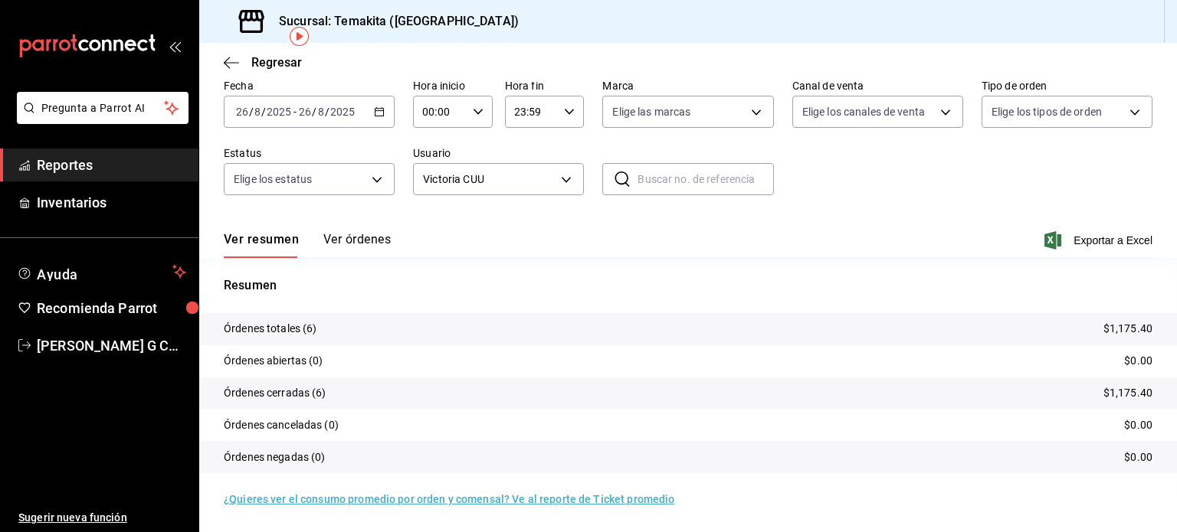
click at [362, 241] on button "Ver órdenes" at bounding box center [356, 245] width 67 height 26
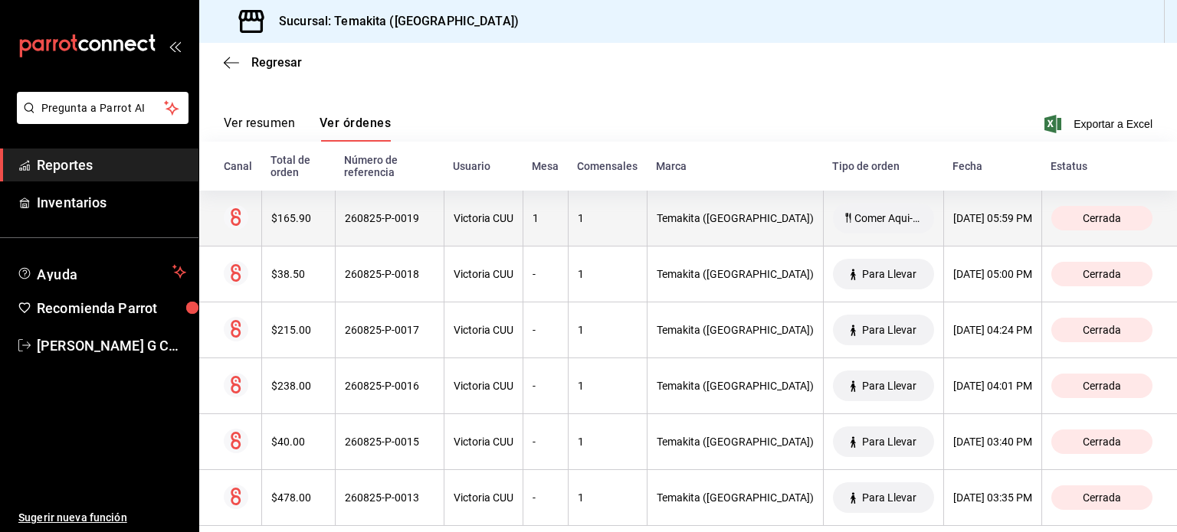
scroll to position [210, 0]
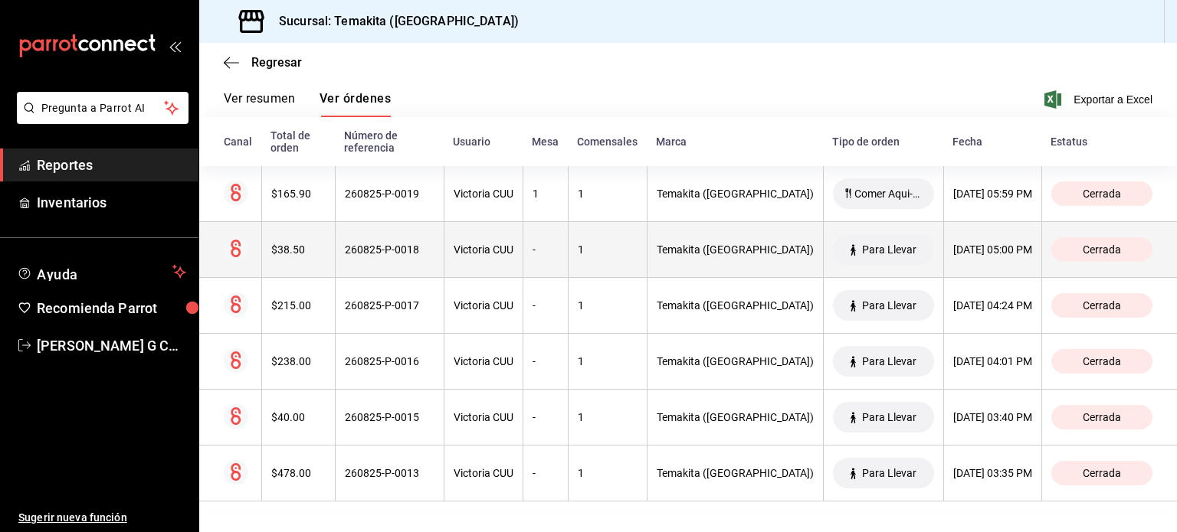
click at [444, 255] on th "260825-P-0018" at bounding box center [389, 250] width 109 height 56
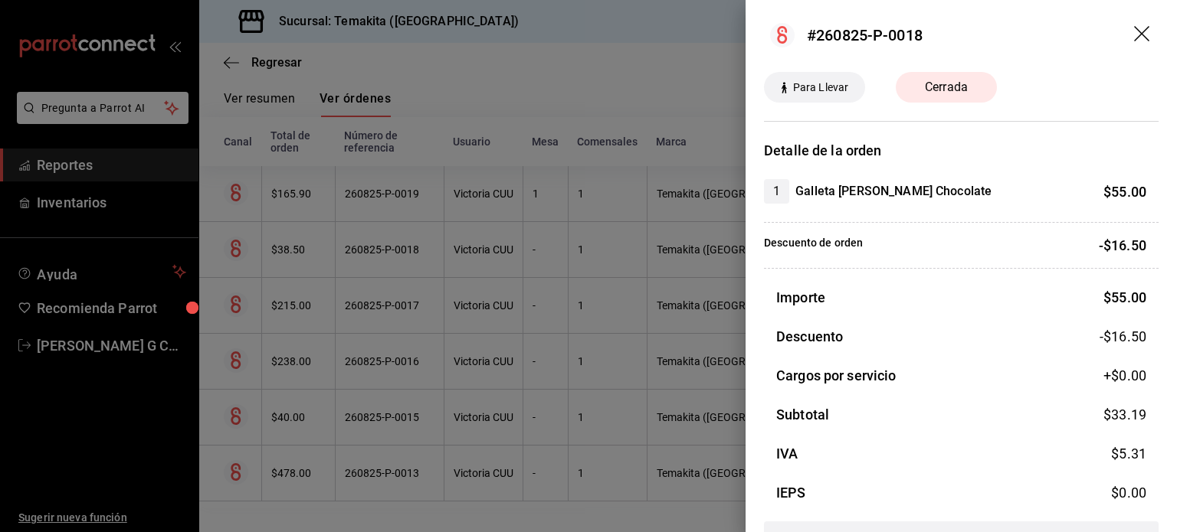
scroll to position [0, 0]
click at [565, 382] on div at bounding box center [588, 266] width 1177 height 532
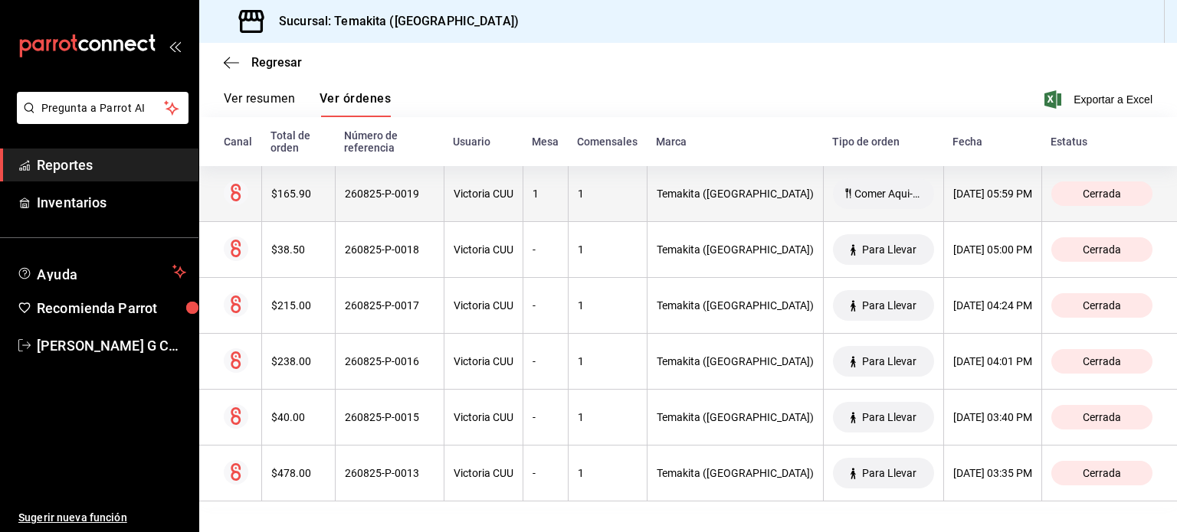
click at [639, 208] on th "1" at bounding box center [607, 194] width 79 height 56
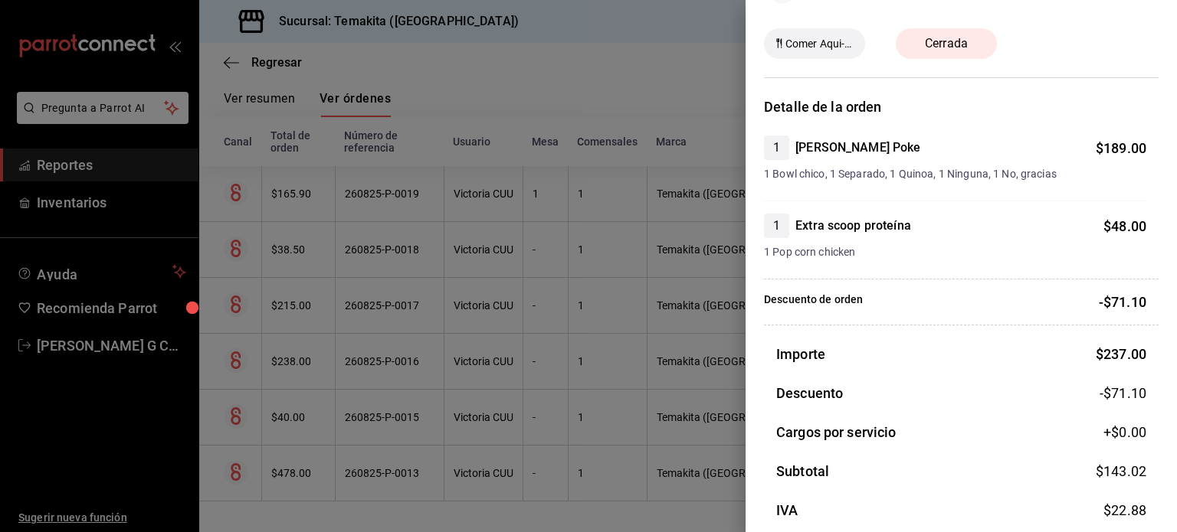
scroll to position [46, 0]
click at [627, 238] on div at bounding box center [588, 266] width 1177 height 532
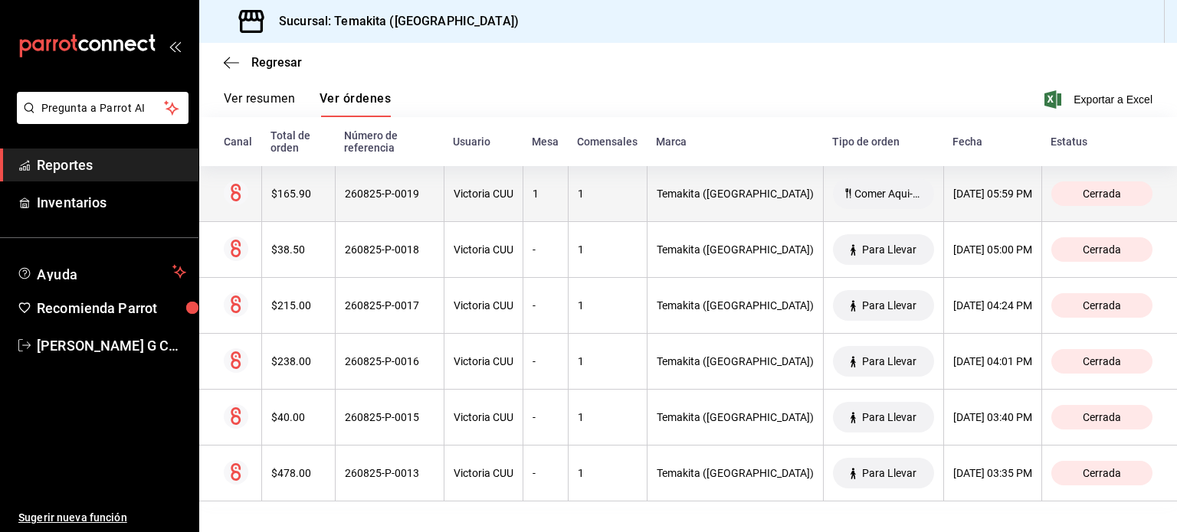
click at [855, 188] on span "Comer Aqui-Mesas" at bounding box center [888, 194] width 80 height 12
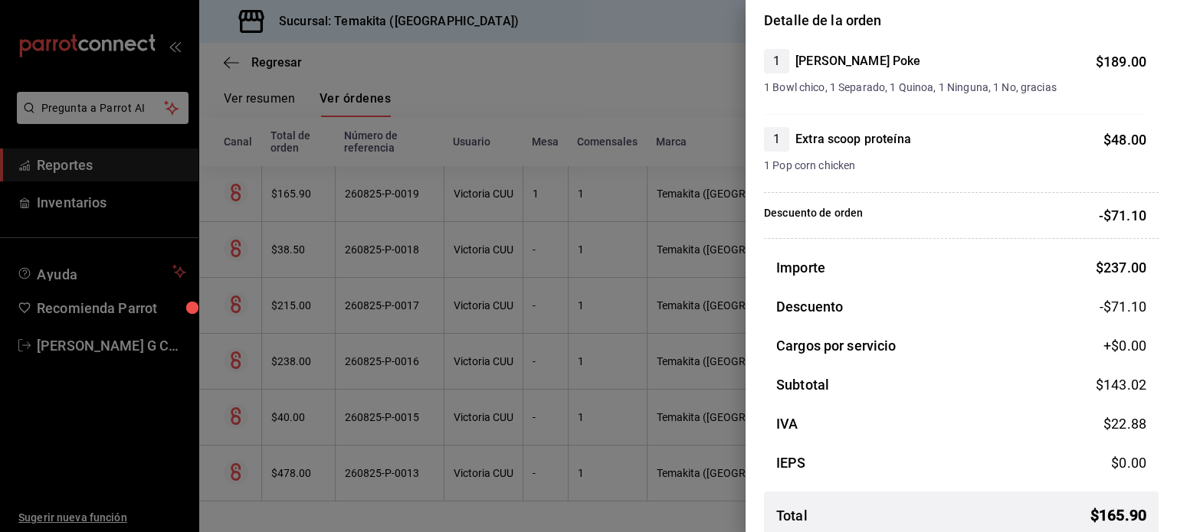
scroll to position [134, 0]
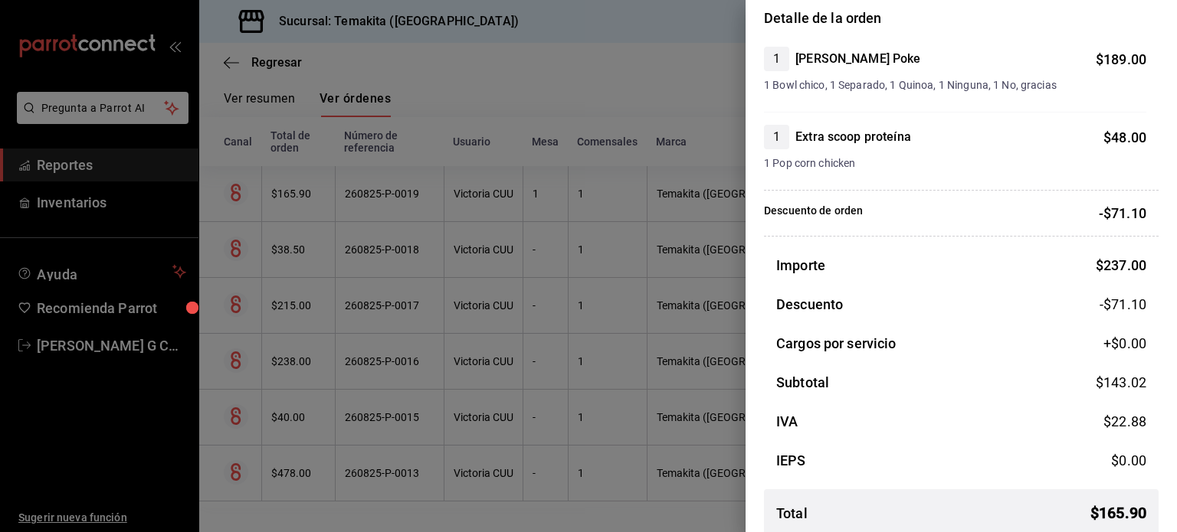
click at [699, 43] on div at bounding box center [588, 266] width 1177 height 532
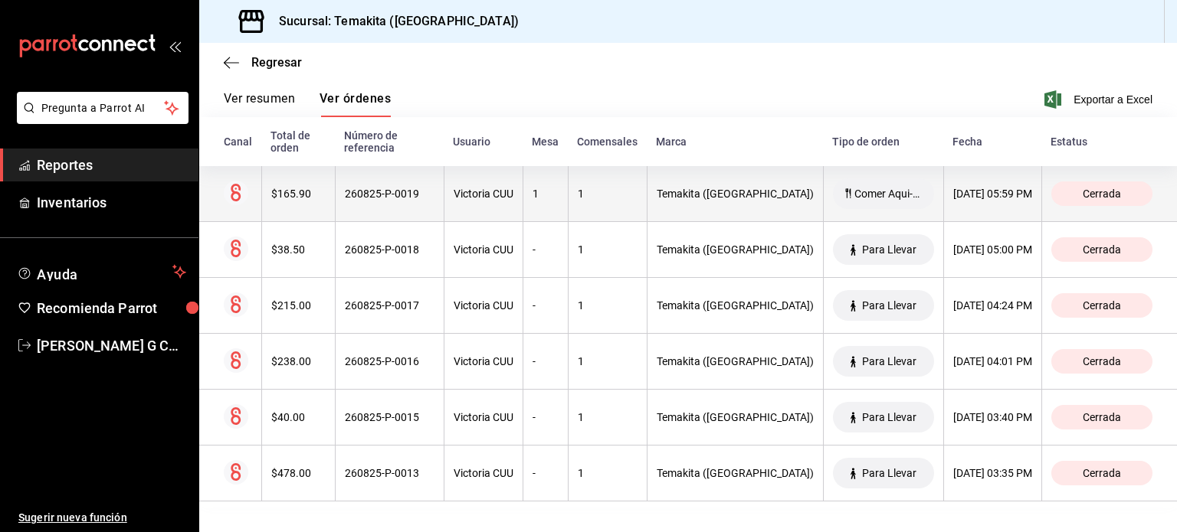
scroll to position [163, 0]
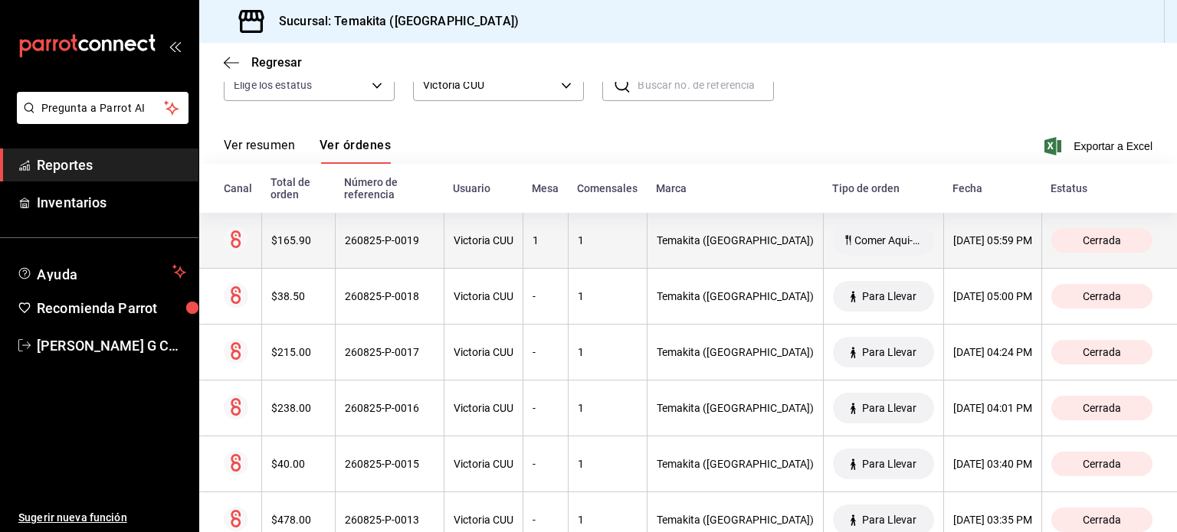
click at [848, 244] on span "Comer Aqui-Mesas" at bounding box center [888, 240] width 80 height 12
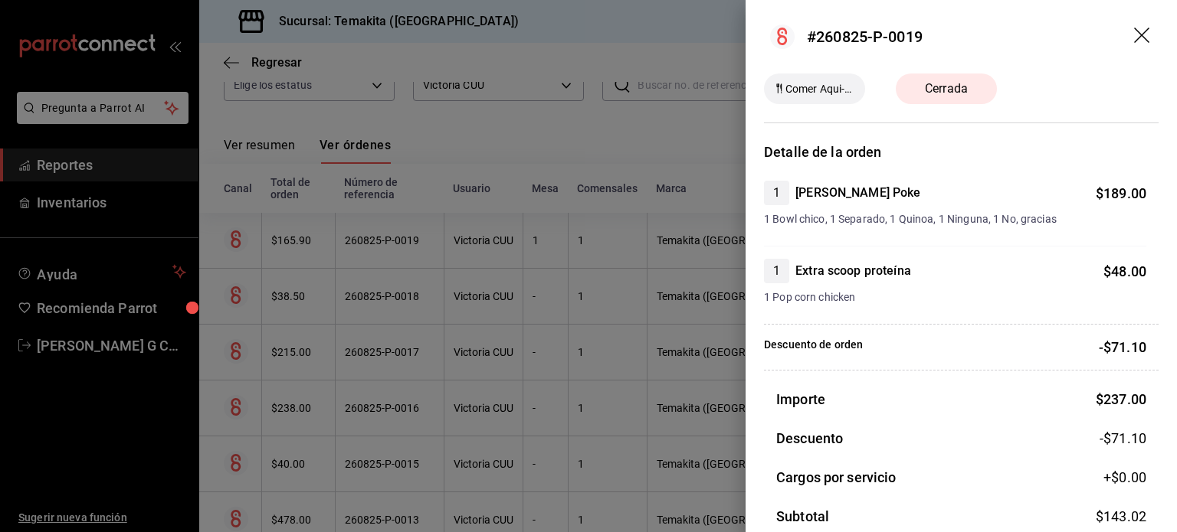
click at [732, 275] on div at bounding box center [588, 266] width 1177 height 532
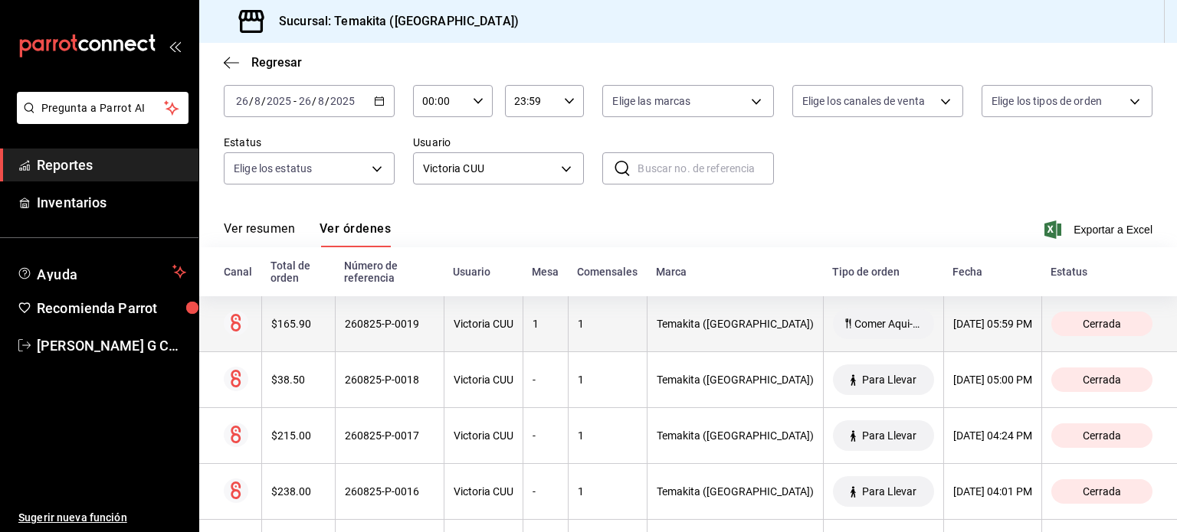
scroll to position [80, 0]
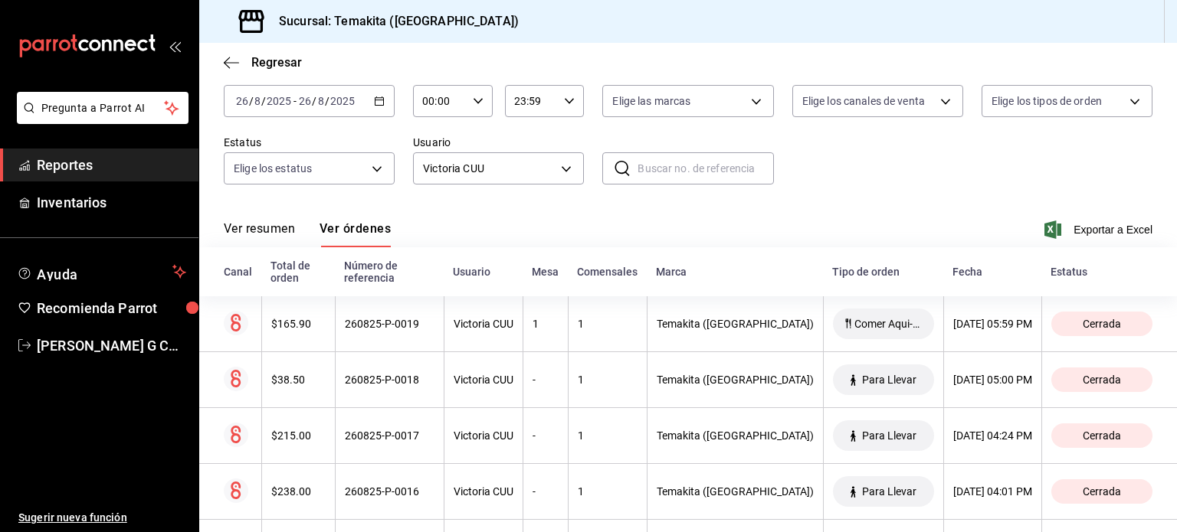
click at [374, 105] on icon "button" at bounding box center [379, 101] width 11 height 11
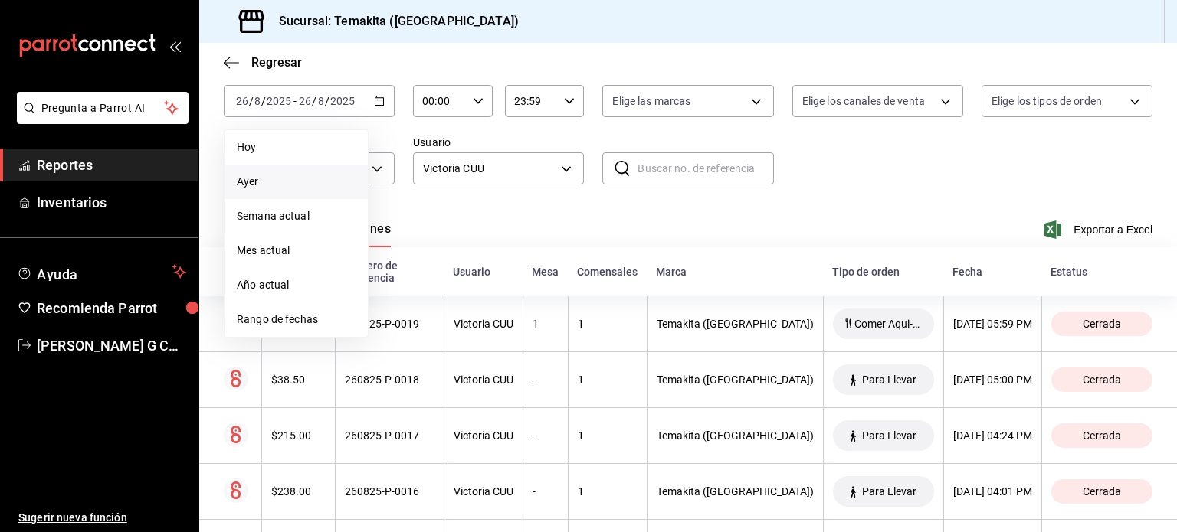
click at [266, 178] on span "Ayer" at bounding box center [296, 182] width 119 height 16
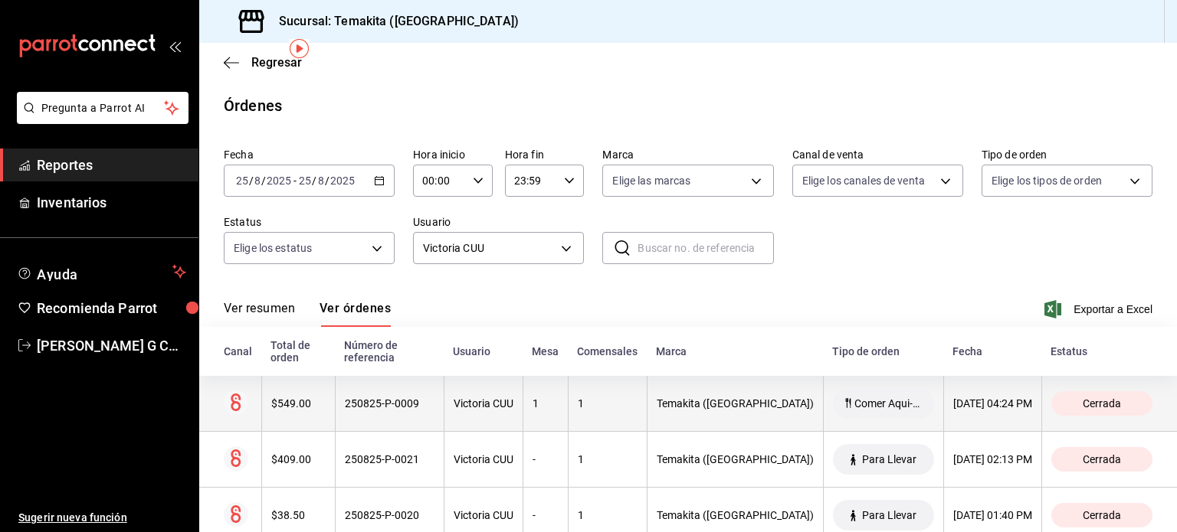
scroll to position [98, 0]
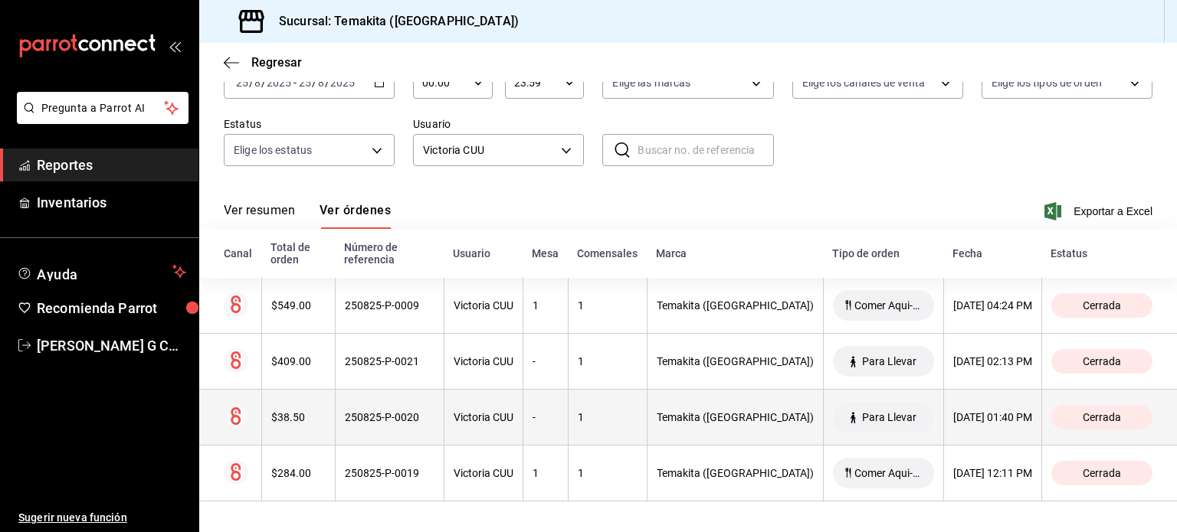
click at [857, 420] on span "Para Llevar" at bounding box center [889, 417] width 67 height 12
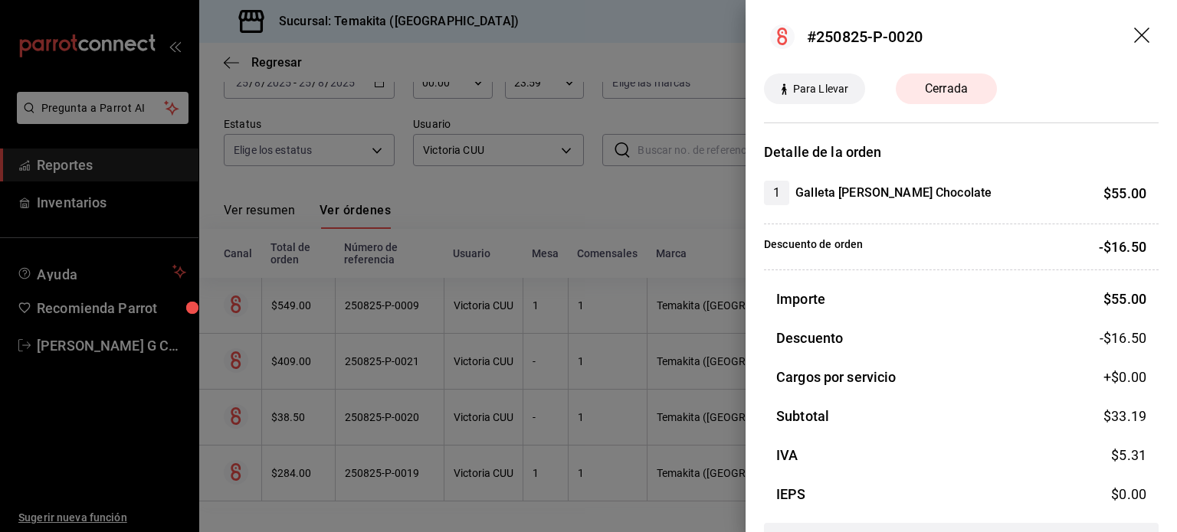
click at [611, 434] on div at bounding box center [588, 266] width 1177 height 532
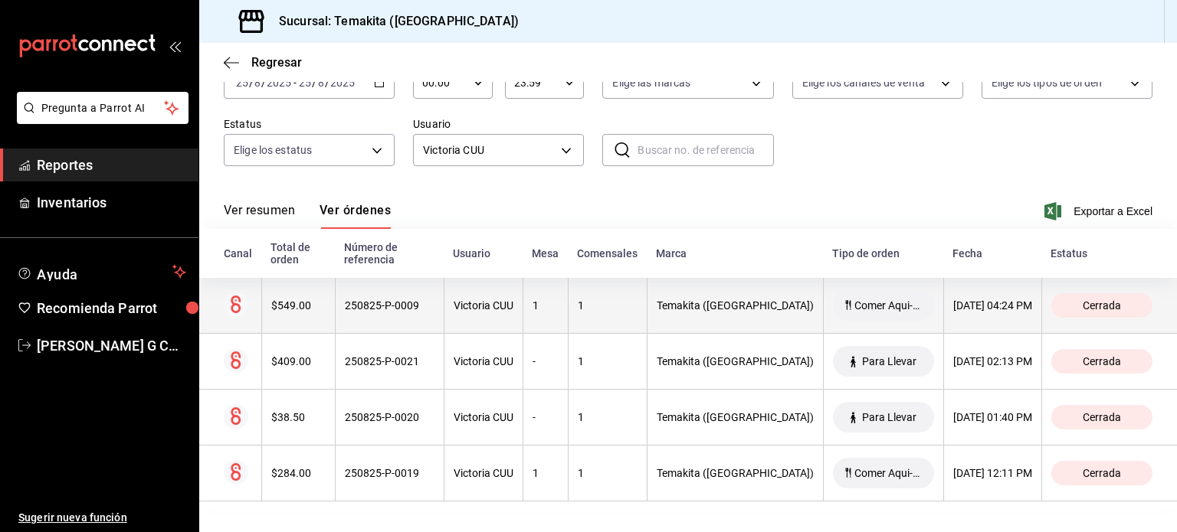
click at [848, 309] on span "Comer Aqui-Mesas" at bounding box center [888, 306] width 80 height 12
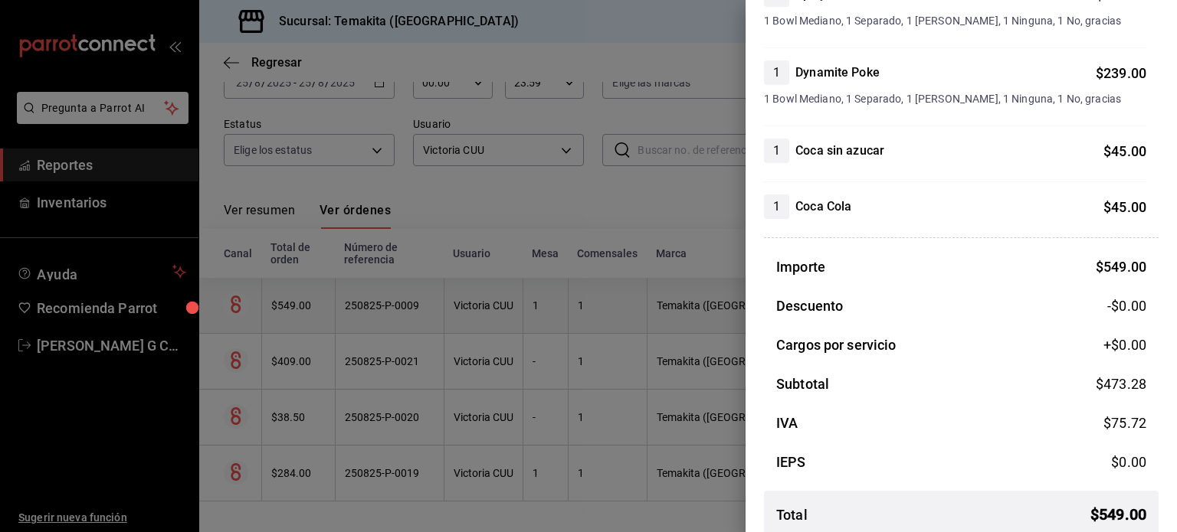
scroll to position [215, 0]
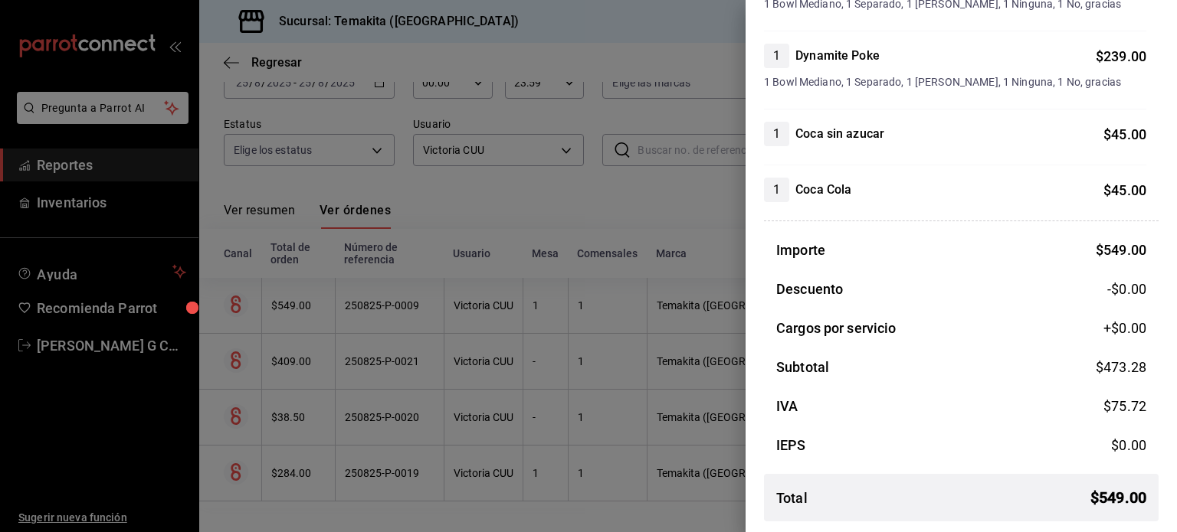
click at [651, 296] on div at bounding box center [588, 266] width 1177 height 532
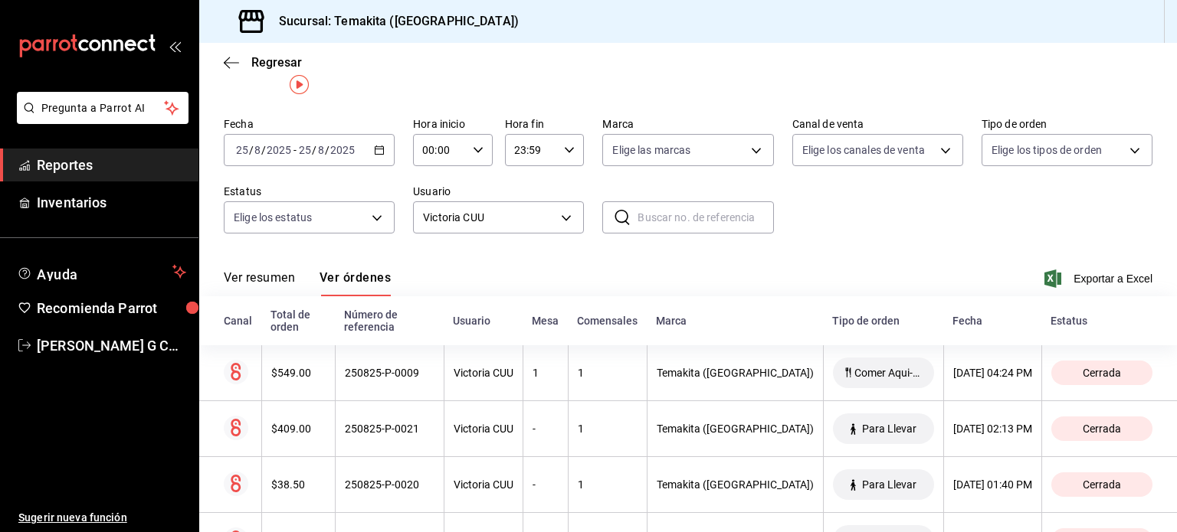
scroll to position [0, 0]
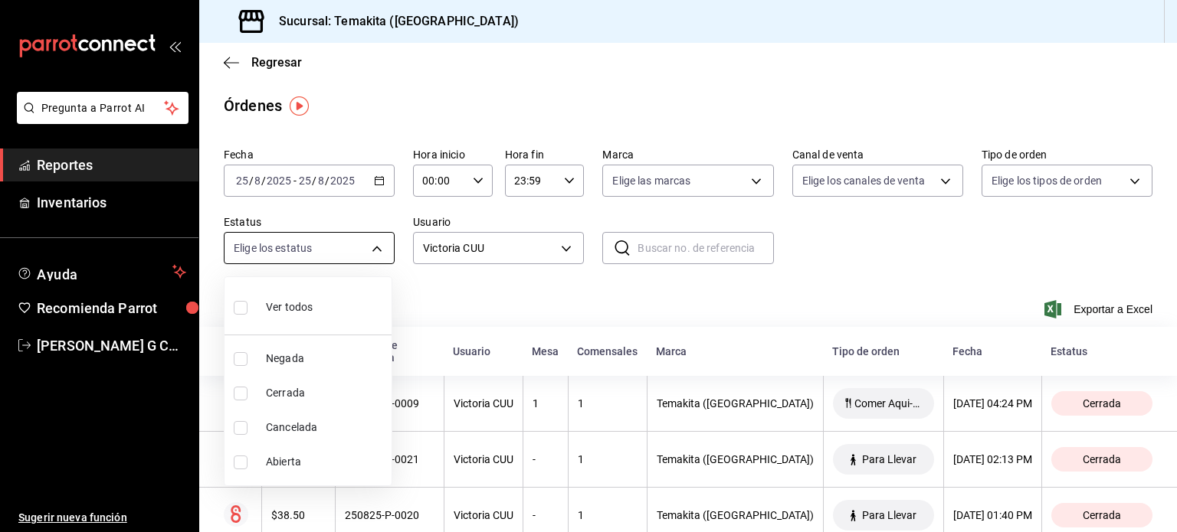
click at [368, 251] on body "Pregunta a Parrot AI Reportes Inventarios Ayuda Recomienda Parrot [PERSON_NAME]…" at bounding box center [588, 266] width 1177 height 532
click at [870, 183] on div at bounding box center [588, 266] width 1177 height 532
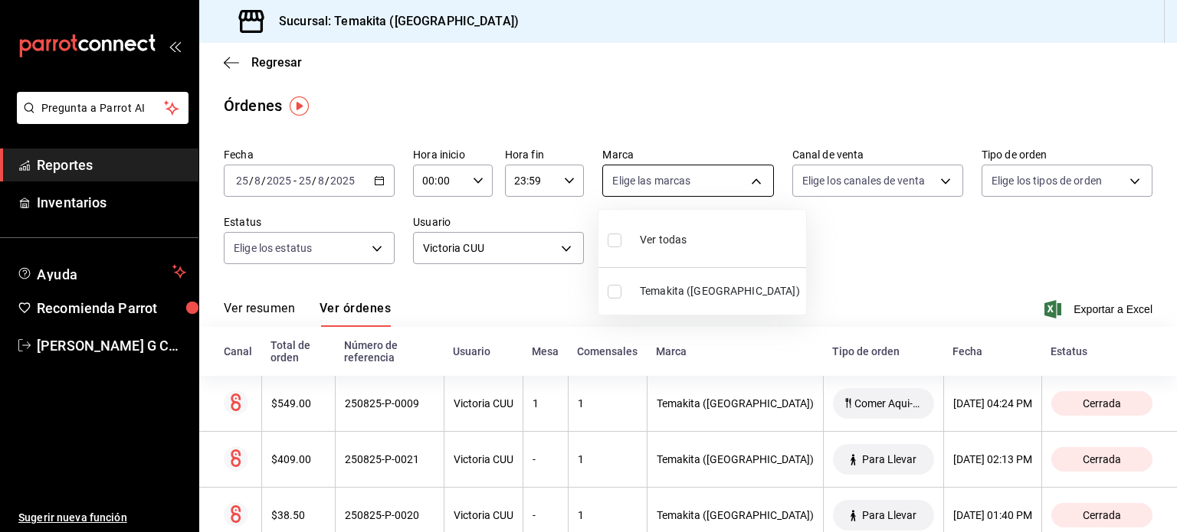
click at [742, 176] on body "Pregunta a Parrot AI Reportes Inventarios Ayuda Recomienda Parrot [PERSON_NAME]…" at bounding box center [588, 266] width 1177 height 532
click at [742, 176] on div at bounding box center [588, 266] width 1177 height 532
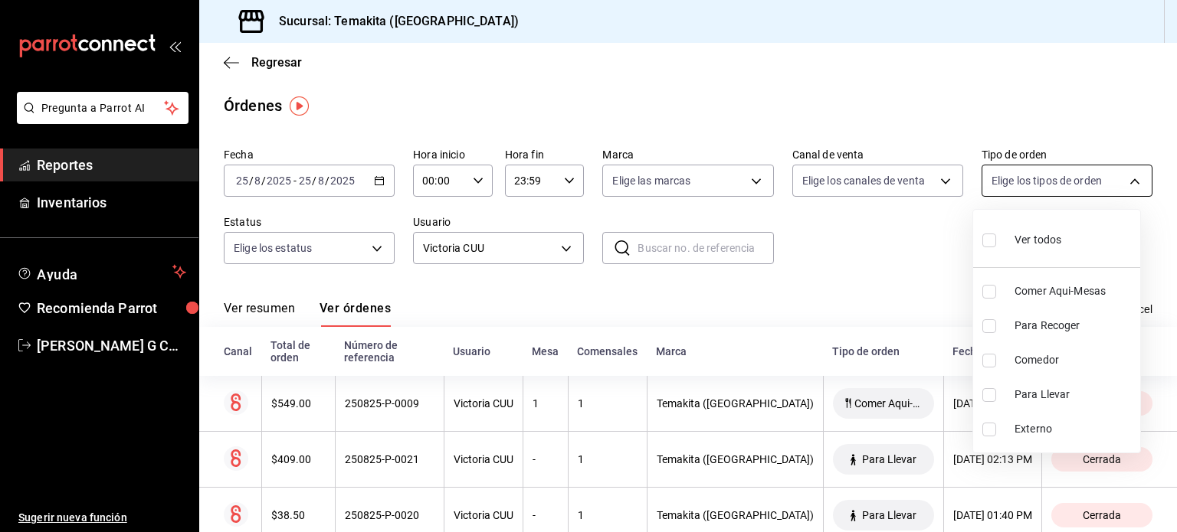
click at [1060, 180] on body "Pregunta a Parrot AI Reportes Inventarios Ayuda Recomienda Parrot [PERSON_NAME]…" at bounding box center [588, 266] width 1177 height 532
click at [1010, 397] on li "Para Llevar" at bounding box center [1056, 395] width 167 height 34
type input "1efc1ef4-859f-47a4-a6d5-b94086ff4043"
checkbox input "true"
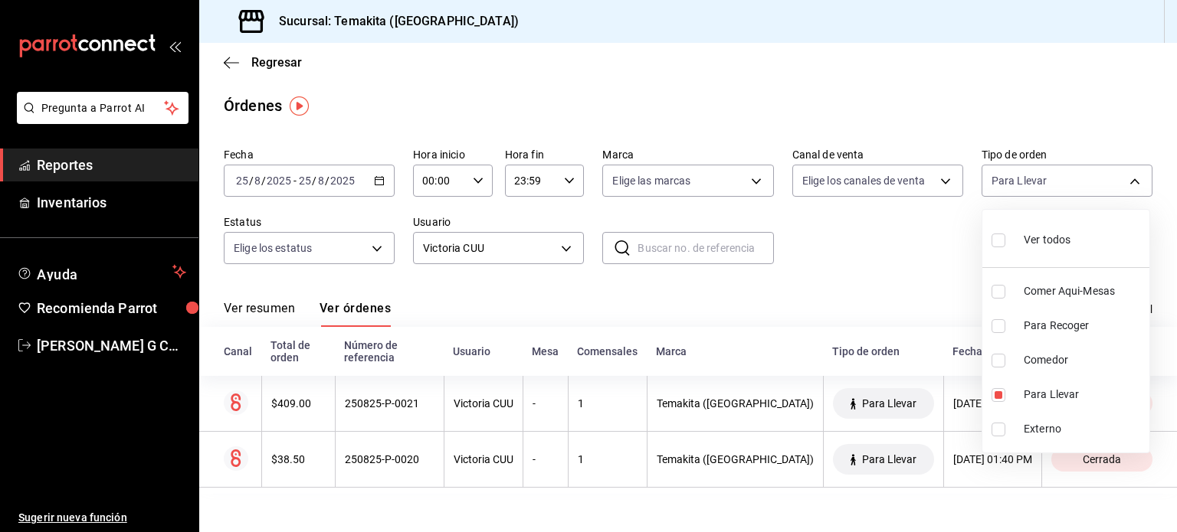
click at [533, 240] on div at bounding box center [588, 266] width 1177 height 532
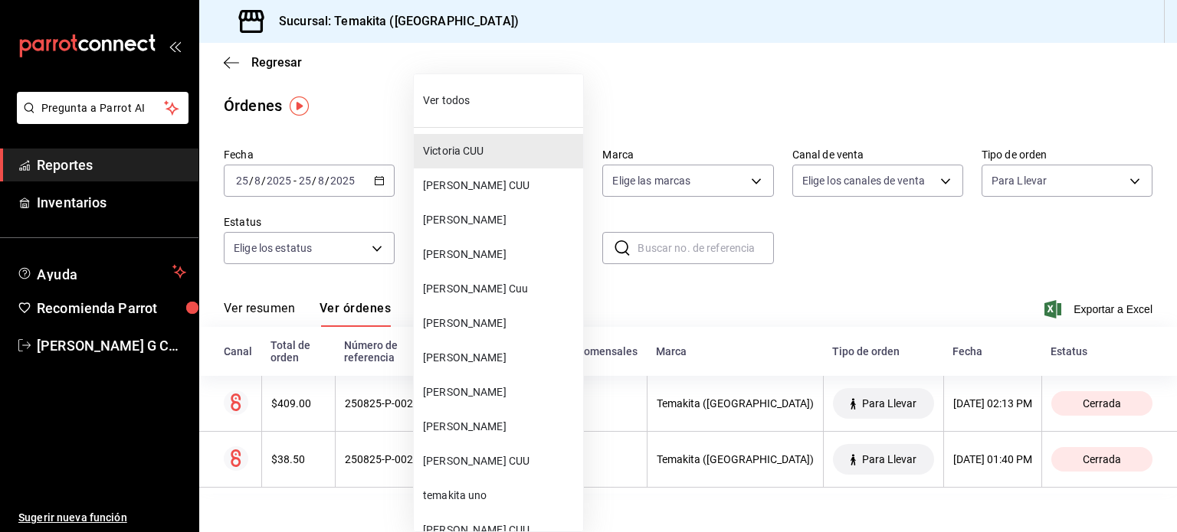
click at [573, 249] on body "Pregunta a Parrot AI Reportes Inventarios Ayuda Recomienda Parrot [PERSON_NAME]…" at bounding box center [588, 266] width 1177 height 532
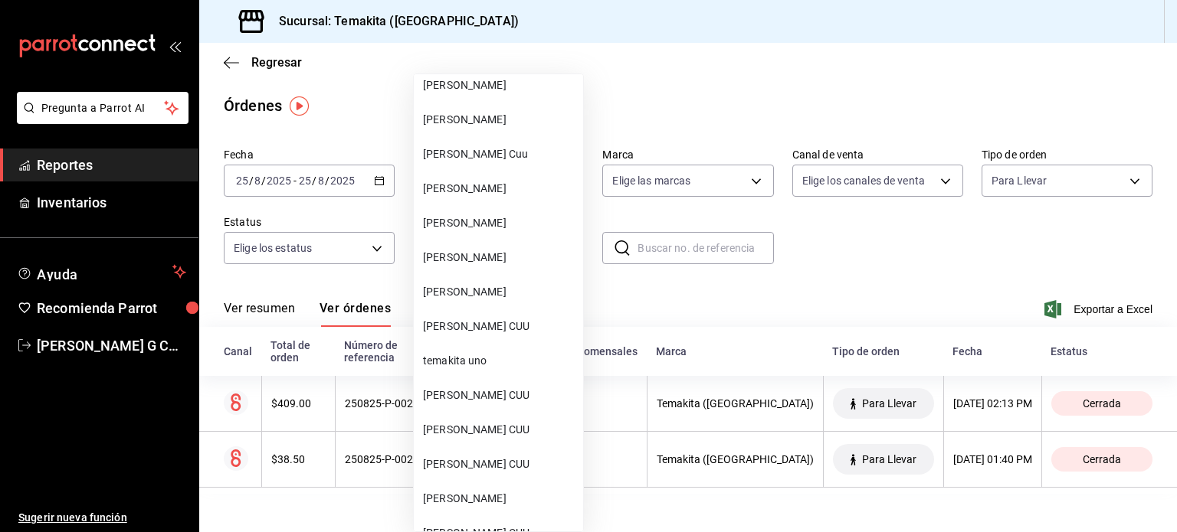
scroll to position [138, 0]
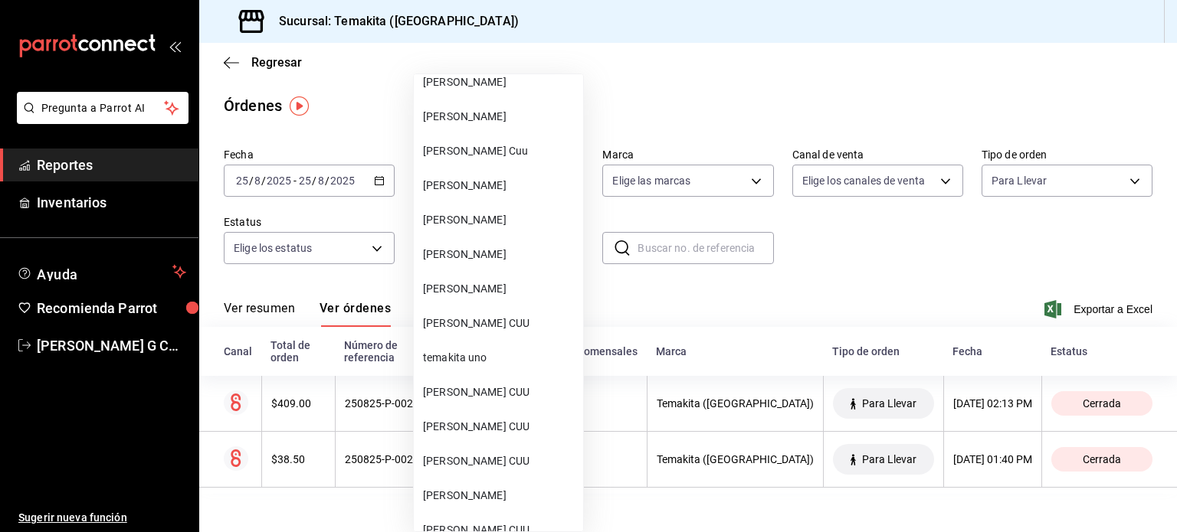
click at [451, 425] on span "[PERSON_NAME] CUU" at bounding box center [500, 427] width 154 height 16
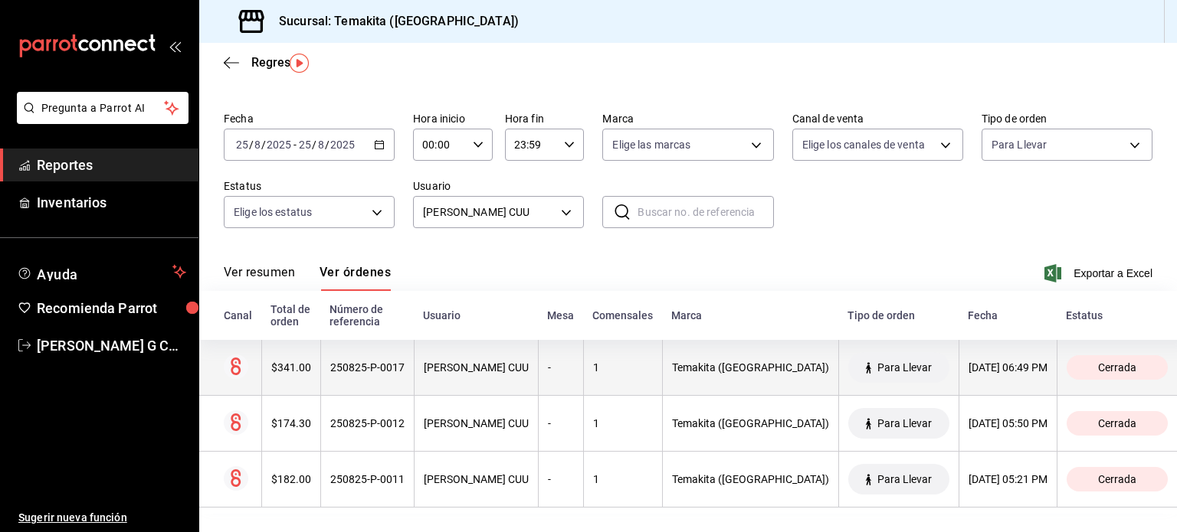
scroll to position [43, 0]
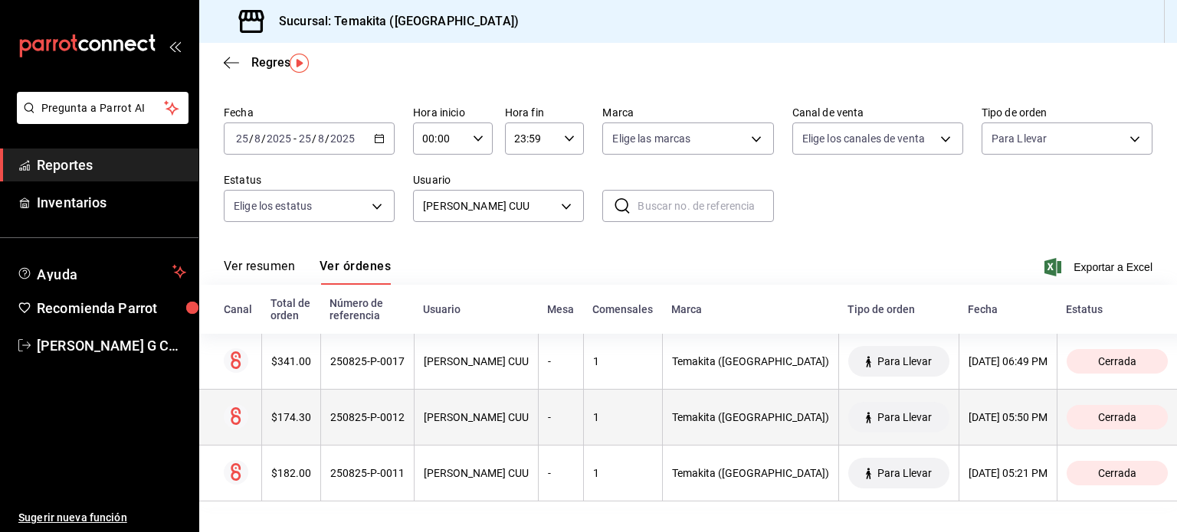
click at [895, 409] on th "Para Llevar" at bounding box center [898, 418] width 120 height 56
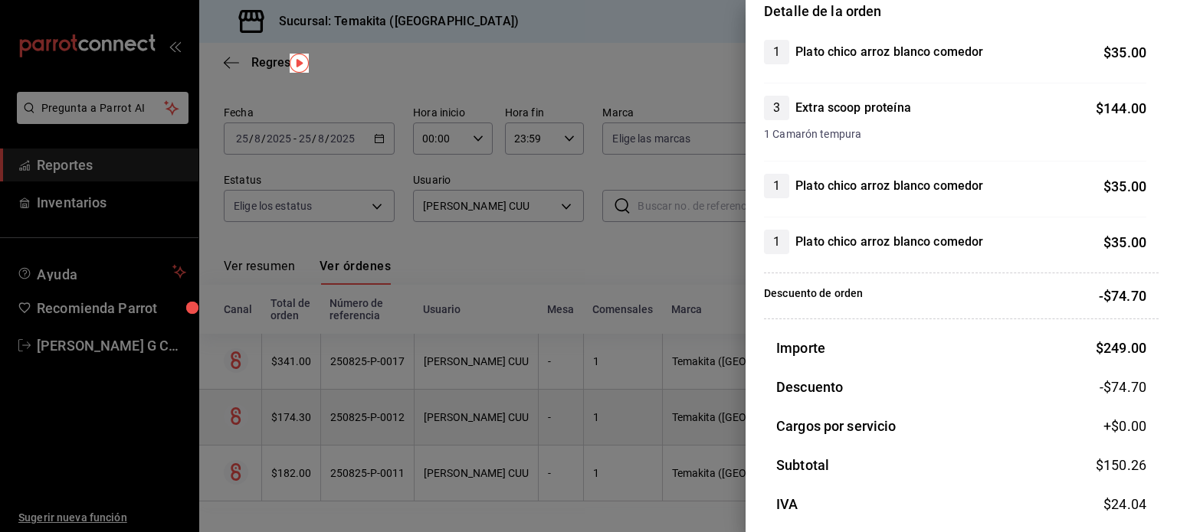
scroll to position [179, 0]
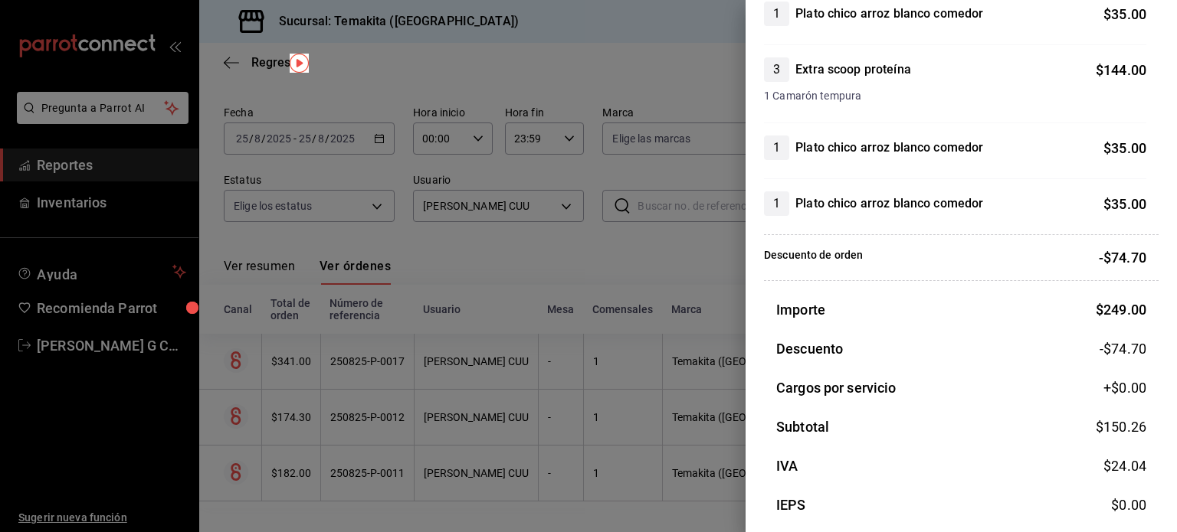
click at [587, 397] on div at bounding box center [588, 266] width 1177 height 532
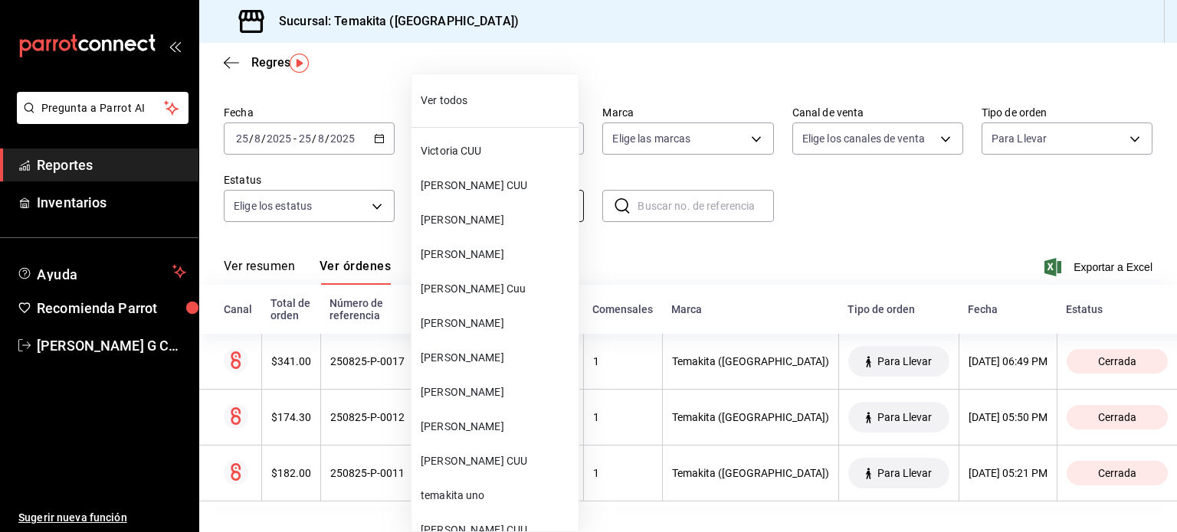
click at [550, 193] on body "Pregunta a Parrot AI Reportes Inventarios Ayuda Recomienda Parrot [PERSON_NAME]…" at bounding box center [588, 266] width 1177 height 532
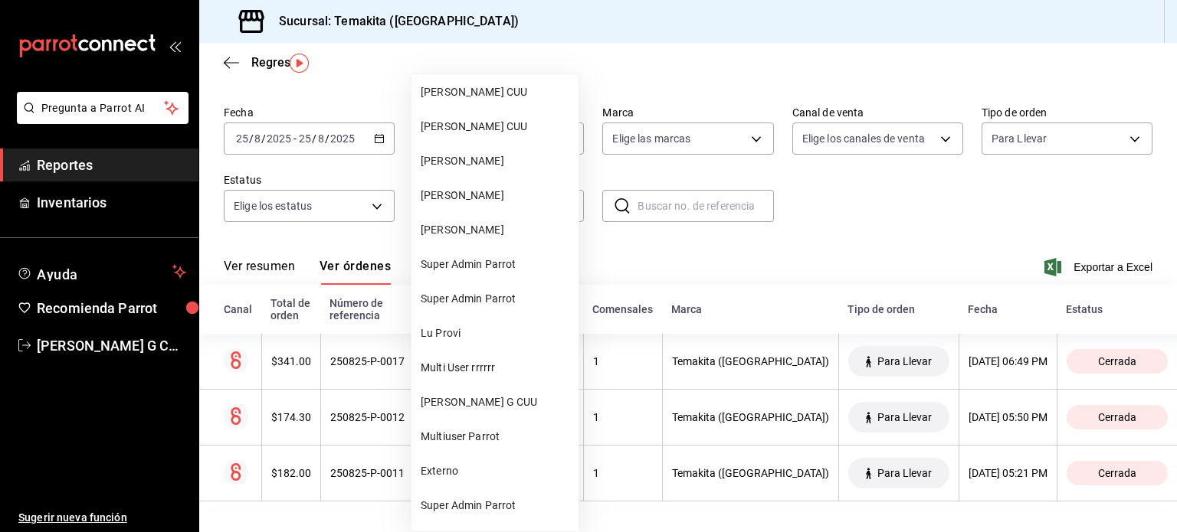
scroll to position [715, 0]
click at [460, 404] on span "[PERSON_NAME] G CUU" at bounding box center [497, 402] width 152 height 16
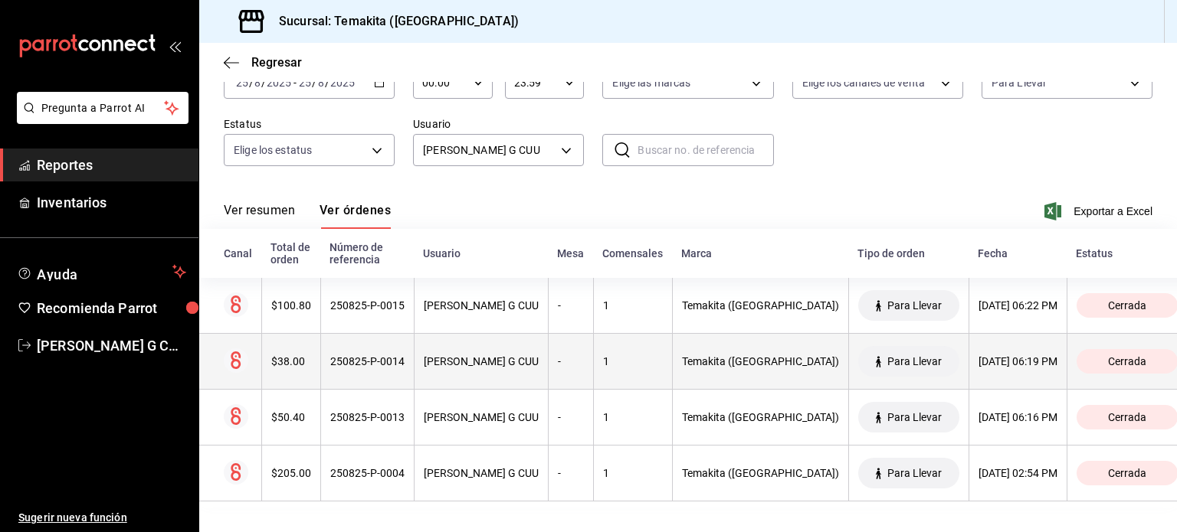
scroll to position [98, 0]
click at [682, 361] on div "Temakita ([GEOGRAPHIC_DATA])" at bounding box center [760, 361] width 157 height 12
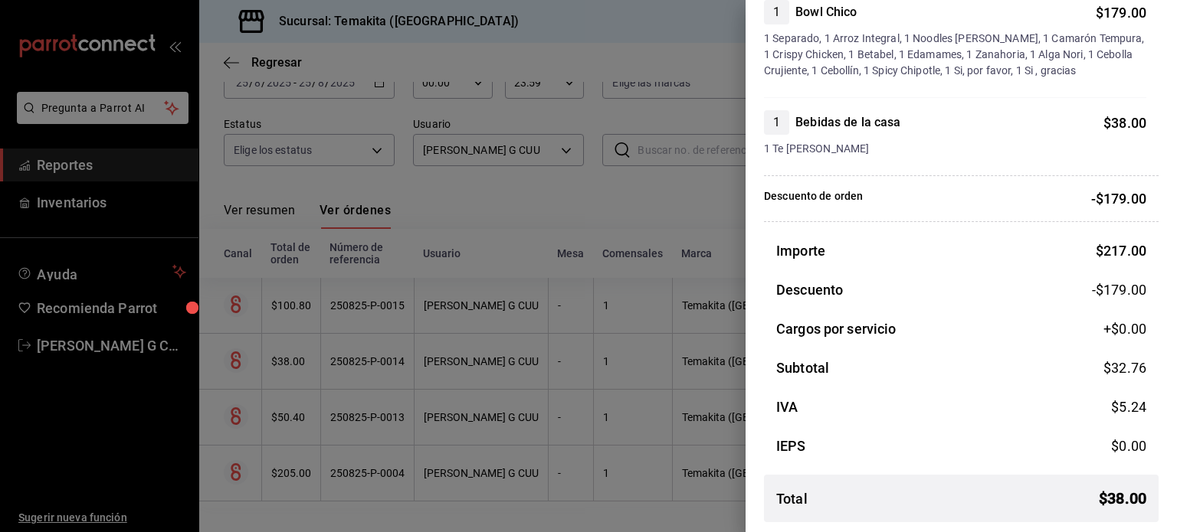
scroll to position [182, 0]
click at [573, 407] on div at bounding box center [588, 266] width 1177 height 532
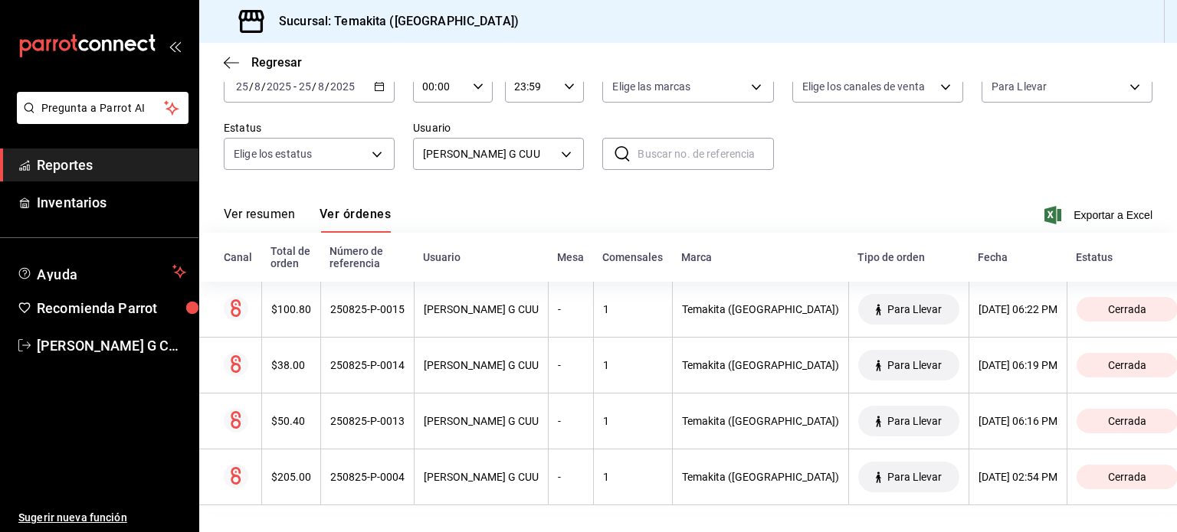
scroll to position [98, 0]
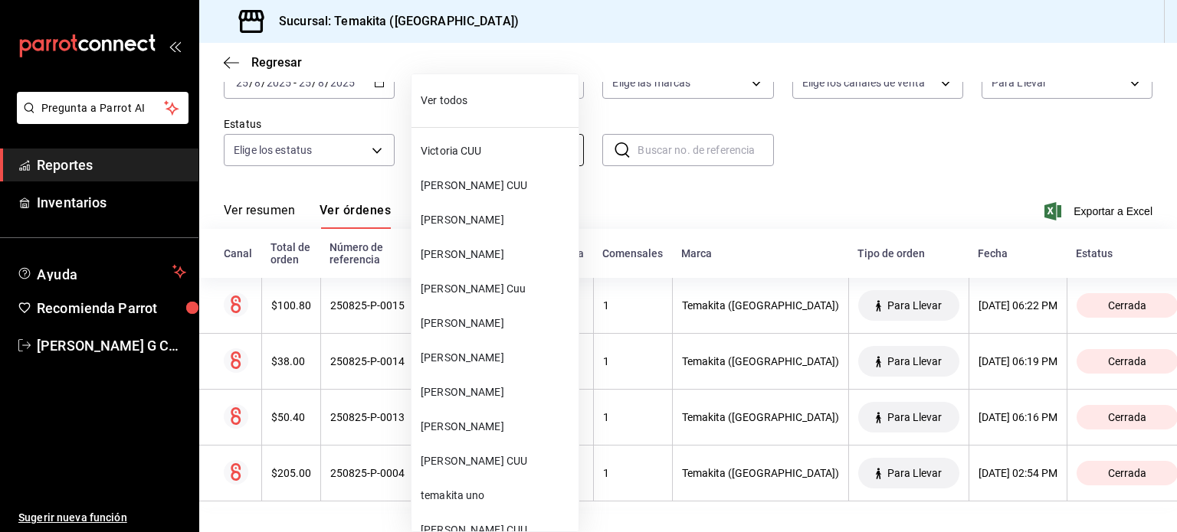
click at [552, 150] on body "Pregunta a Parrot AI Reportes Inventarios Ayuda Recomienda Parrot [PERSON_NAME]…" at bounding box center [588, 266] width 1177 height 532
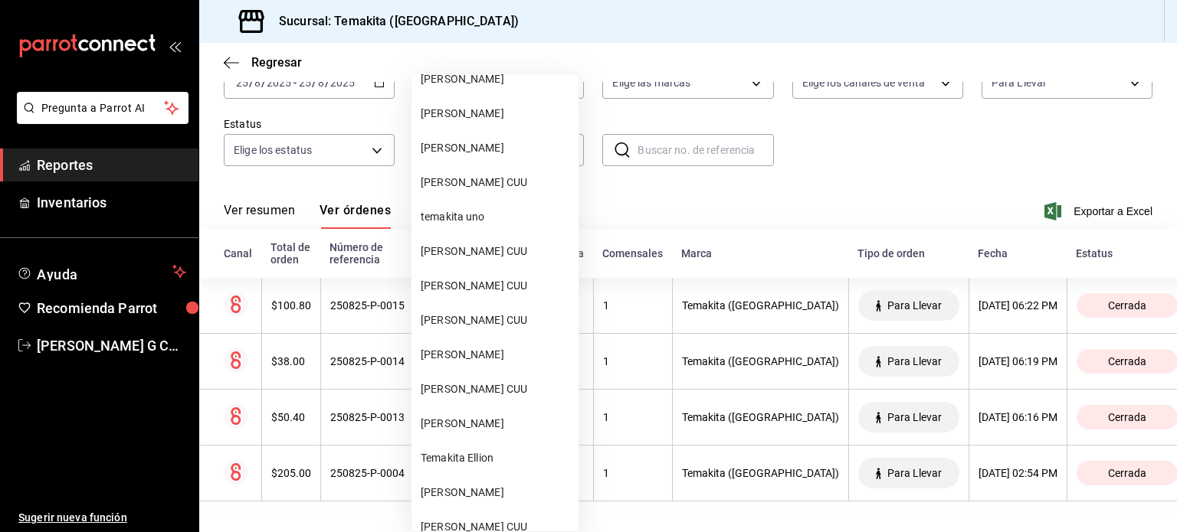
scroll to position [273, 0]
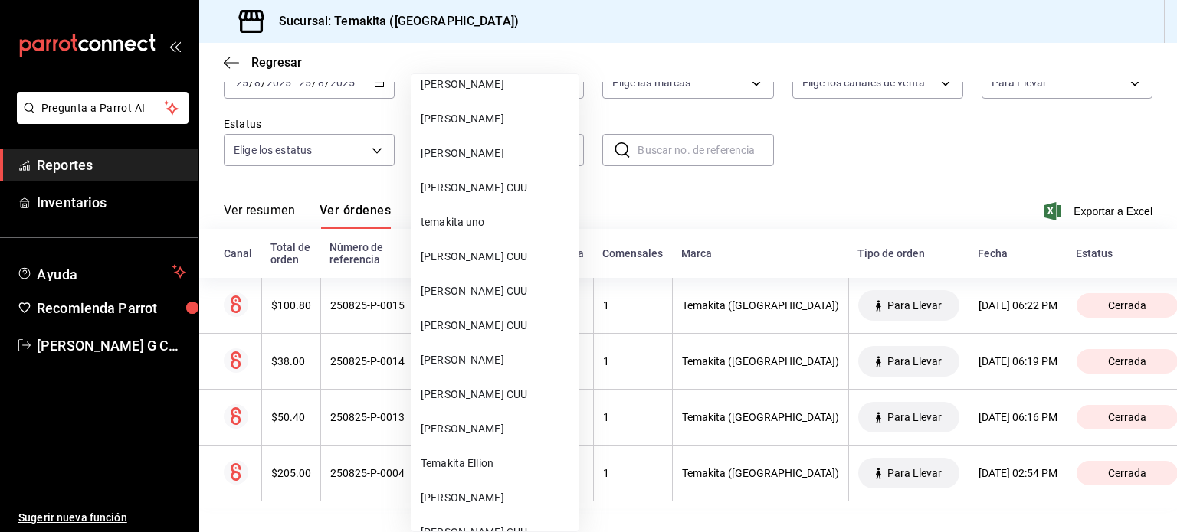
click at [449, 290] on span "[PERSON_NAME] CUU" at bounding box center [497, 291] width 152 height 16
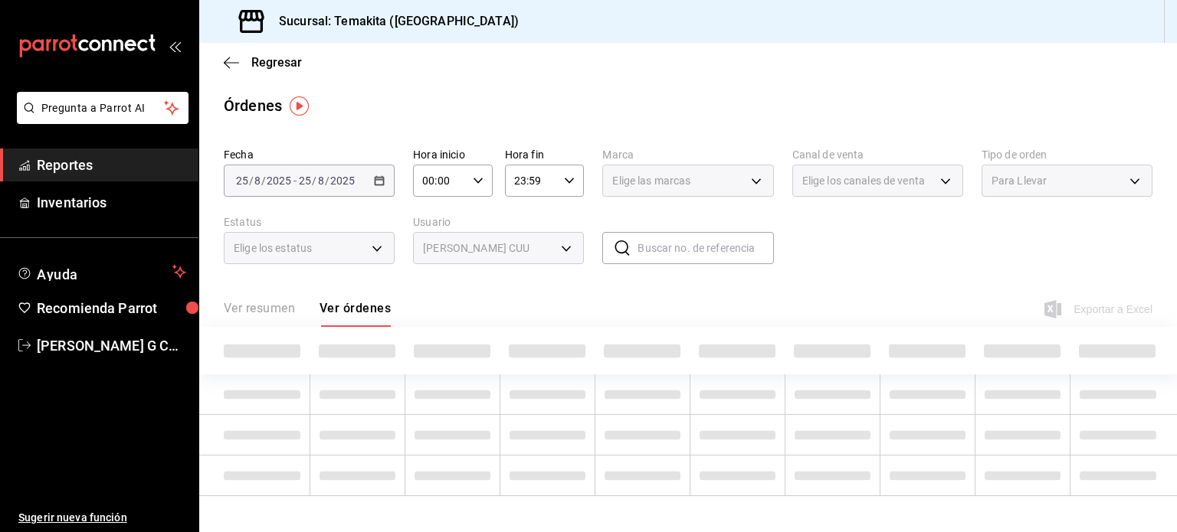
type input "7d3160b4-b533-4570-a6ee-6caf05034f63"
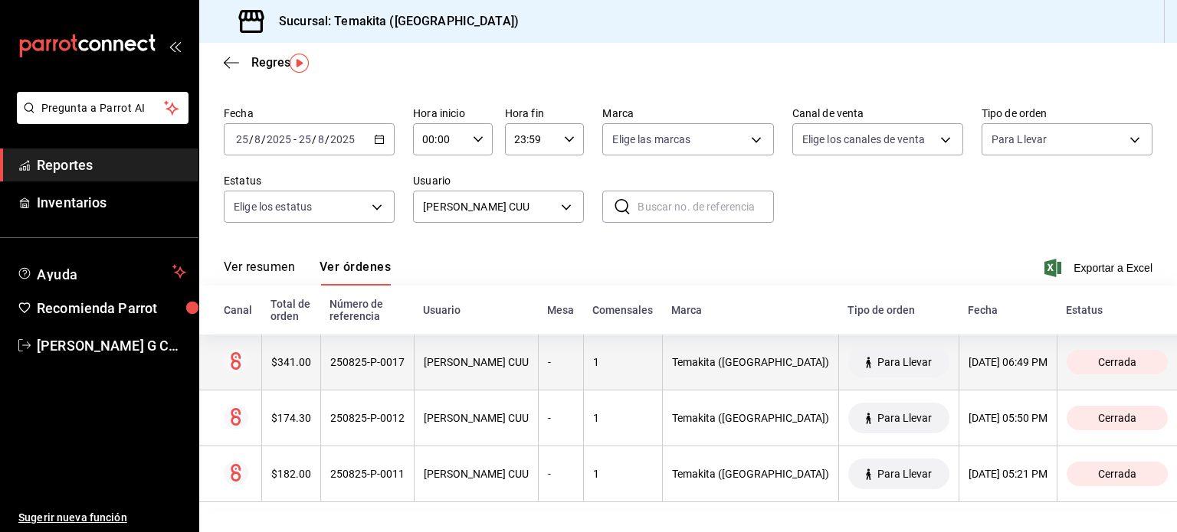
scroll to position [43, 0]
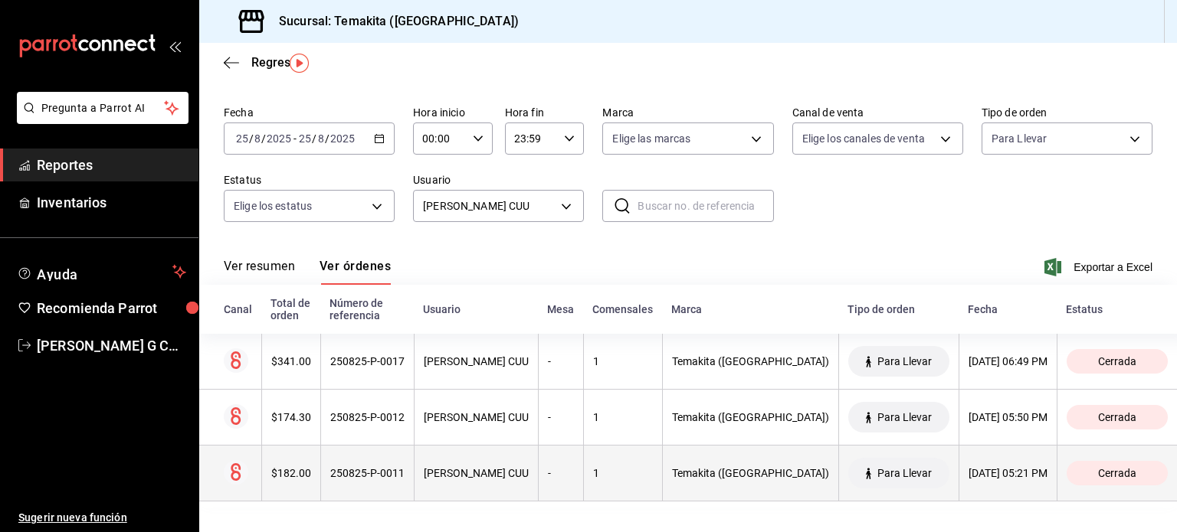
click at [520, 463] on th "[PERSON_NAME] CUU" at bounding box center [476, 474] width 124 height 56
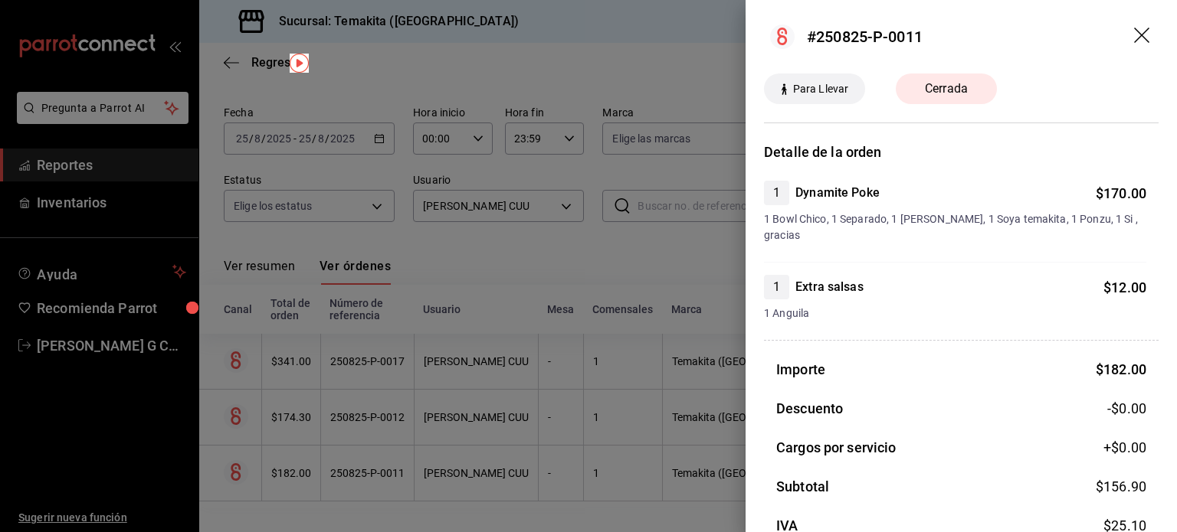
click at [686, 291] on div at bounding box center [588, 266] width 1177 height 532
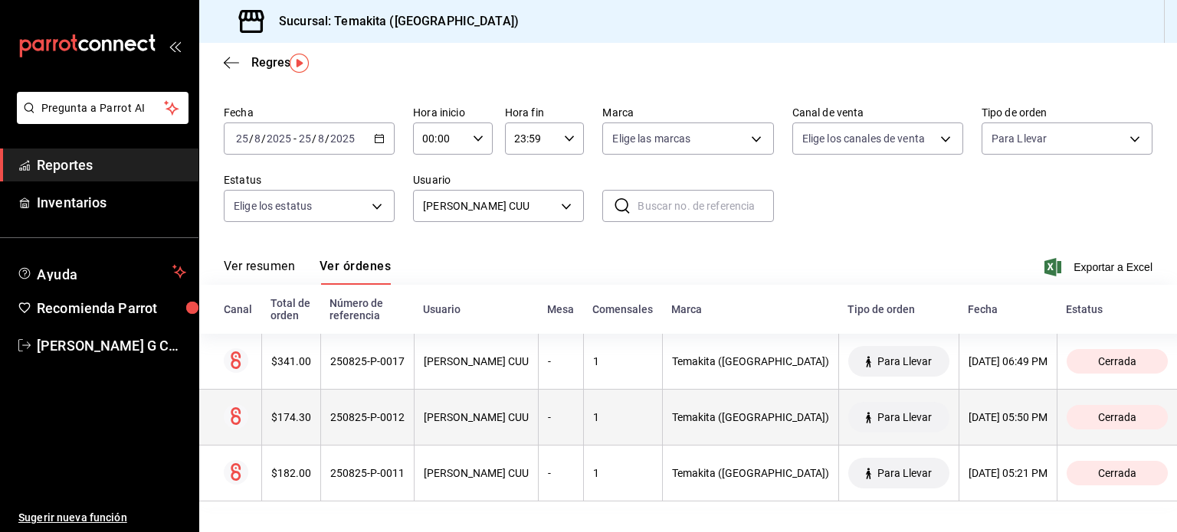
click at [604, 410] on th "1" at bounding box center [622, 418] width 79 height 56
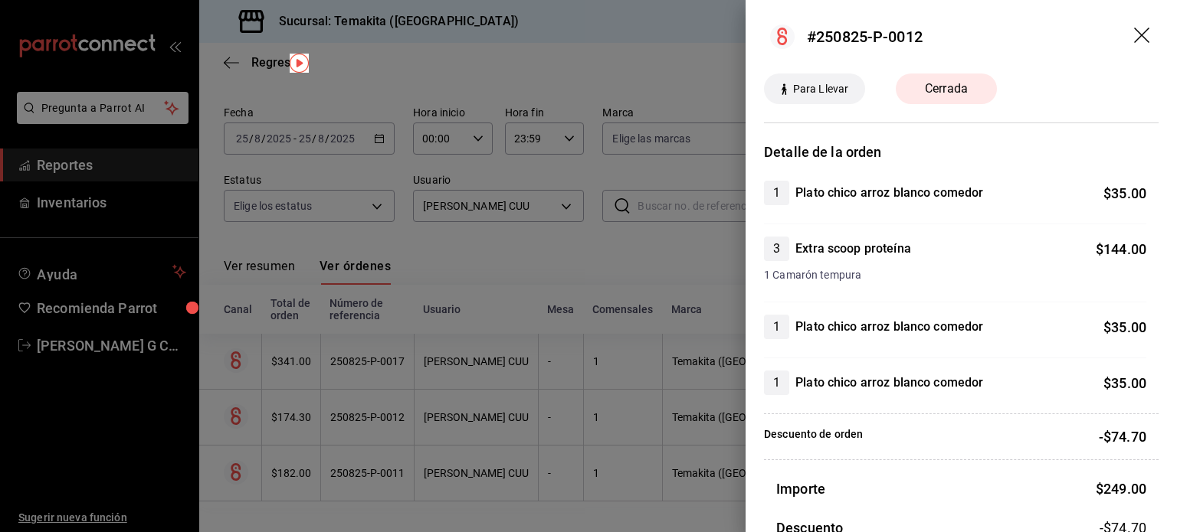
click at [607, 250] on div at bounding box center [588, 266] width 1177 height 532
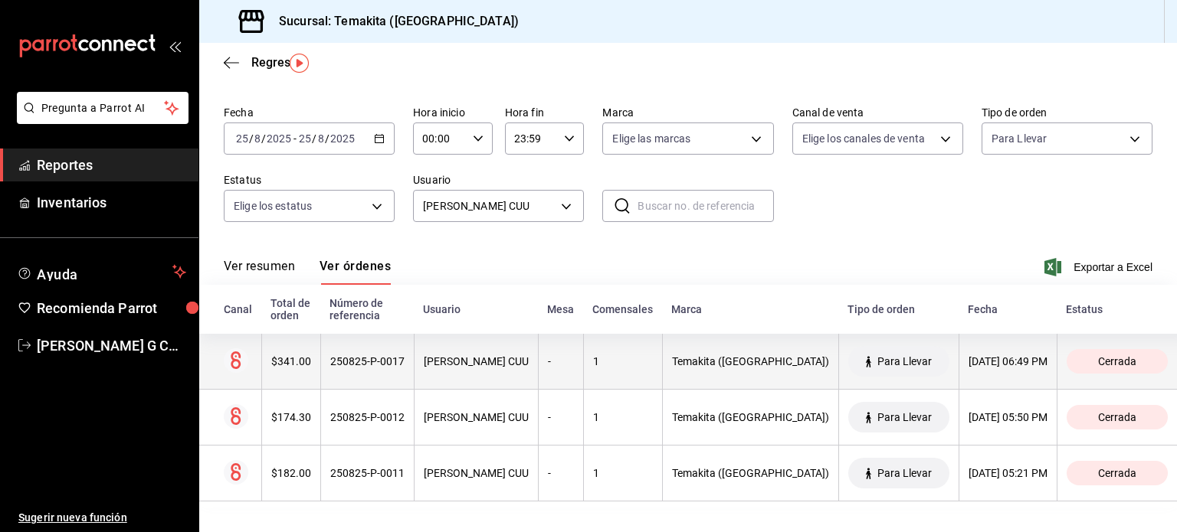
click at [617, 368] on th "1" at bounding box center [622, 362] width 79 height 56
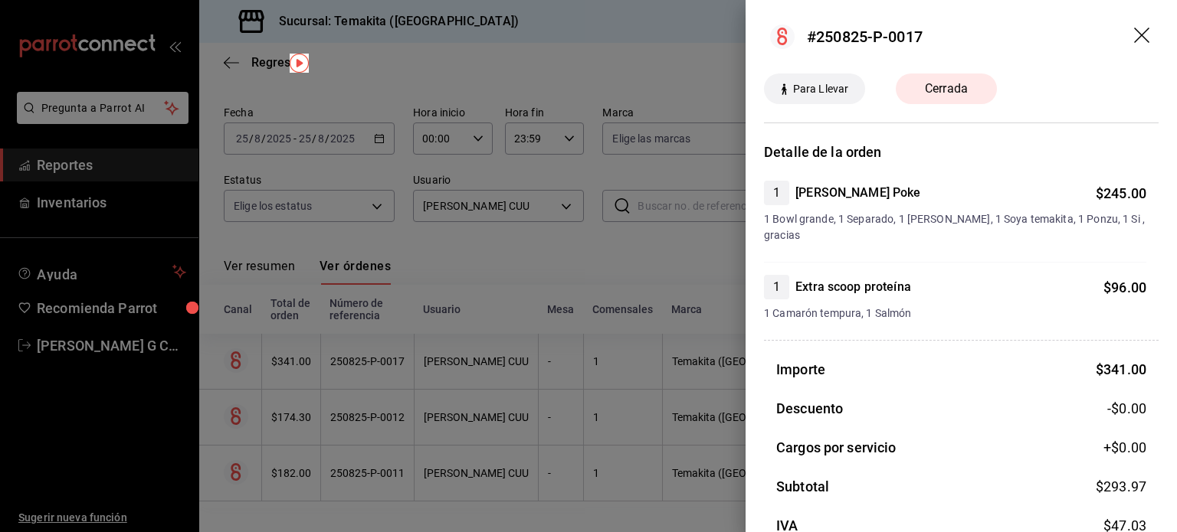
click at [663, 243] on div at bounding box center [588, 266] width 1177 height 532
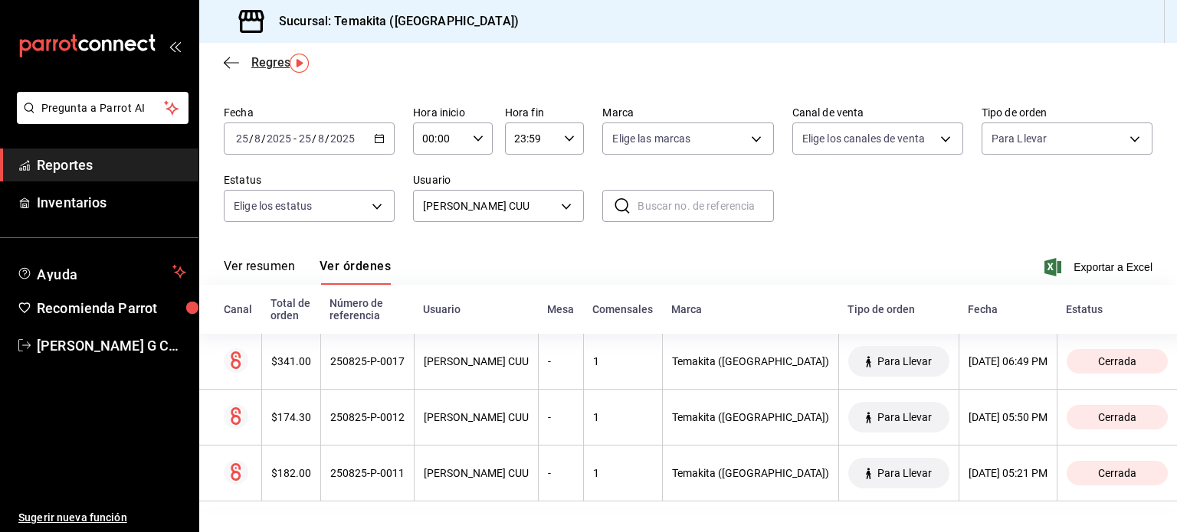
click at [232, 58] on icon "button" at bounding box center [231, 63] width 15 height 14
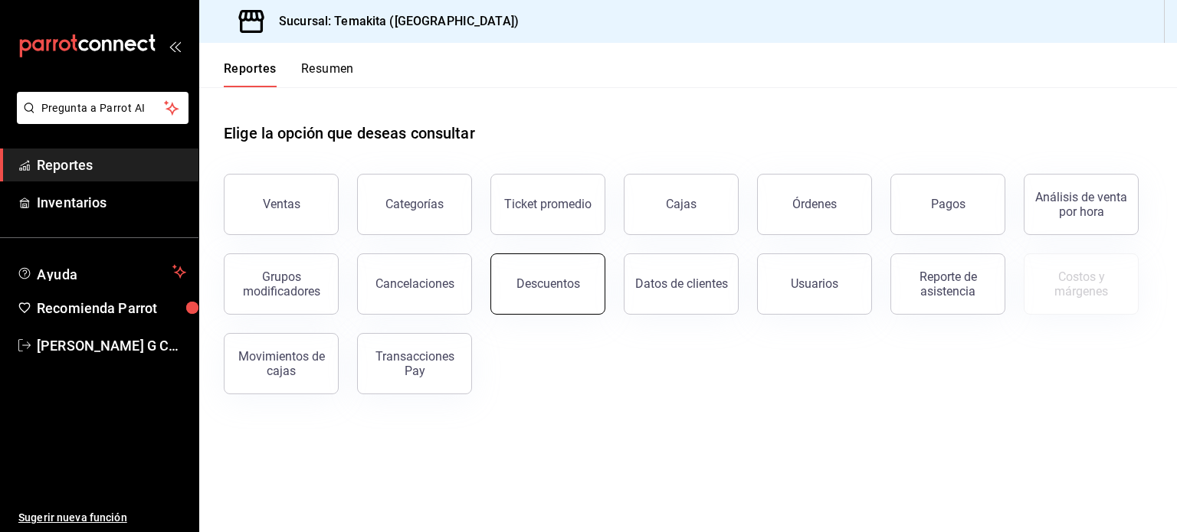
click at [558, 290] on div "Descuentos" at bounding box center [548, 284] width 64 height 15
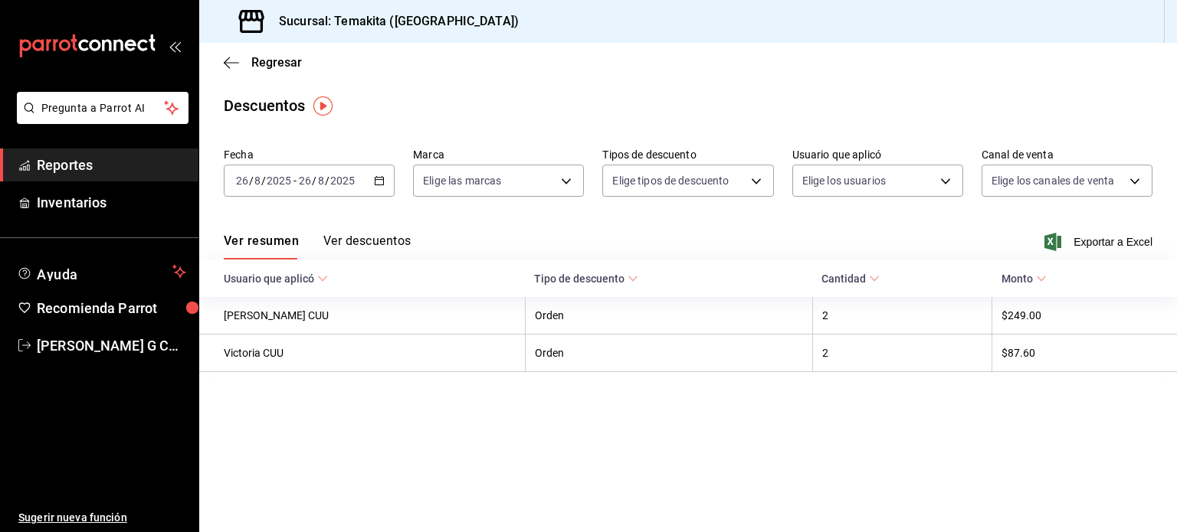
click at [371, 177] on div "[DATE] [DATE] - [DATE] [DATE]" at bounding box center [309, 181] width 171 height 32
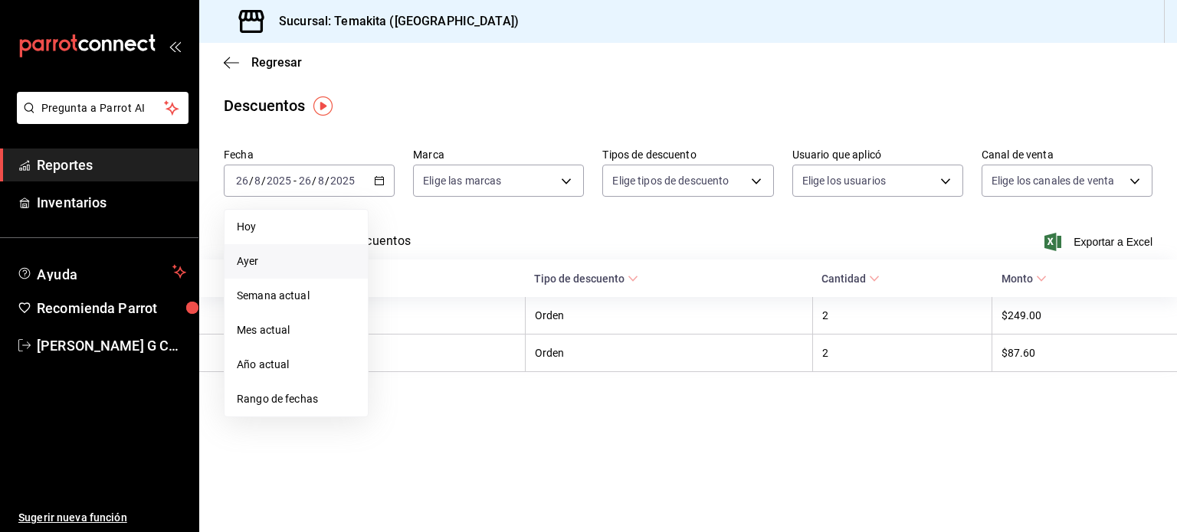
click at [255, 261] on span "Ayer" at bounding box center [296, 262] width 119 height 16
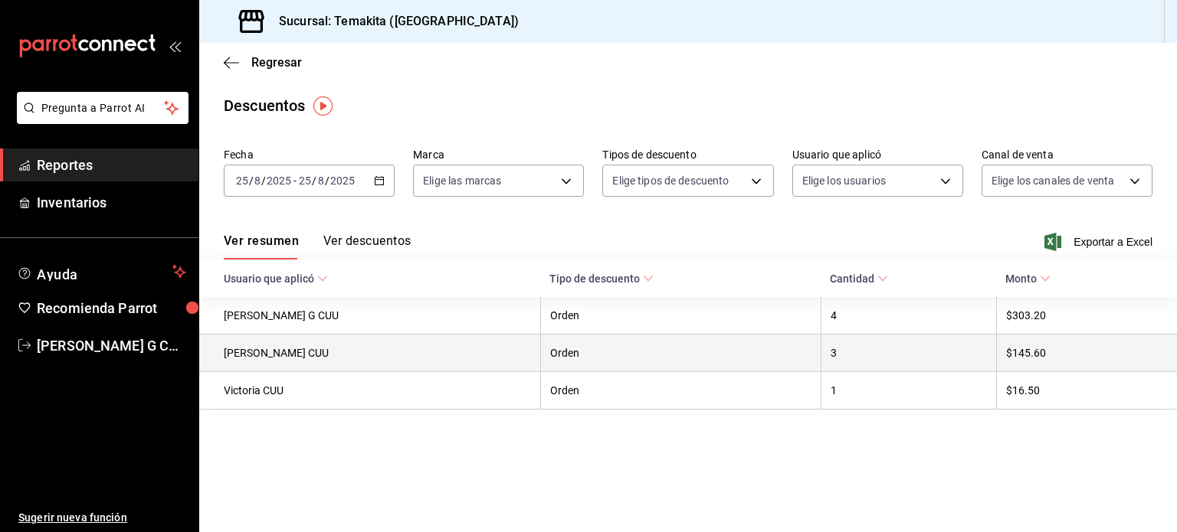
click at [634, 352] on th "Orden" at bounding box center [680, 354] width 280 height 38
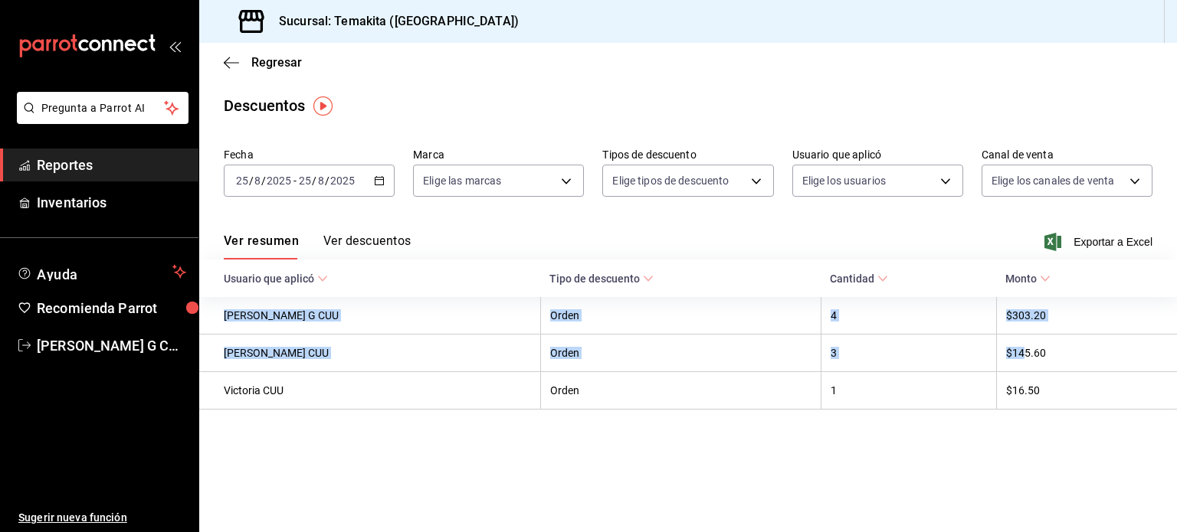
drag, startPoint x: 1020, startPoint y: 352, endPoint x: 1036, endPoint y: 273, distance: 79.8
click at [1036, 273] on table "Usuario que aplicó Tipo de descuento Cantidad Monto [PERSON_NAME] G CUU Orden 4…" at bounding box center [687, 335] width 977 height 150
click at [1039, 273] on icon at bounding box center [1044, 278] width 11 height 11
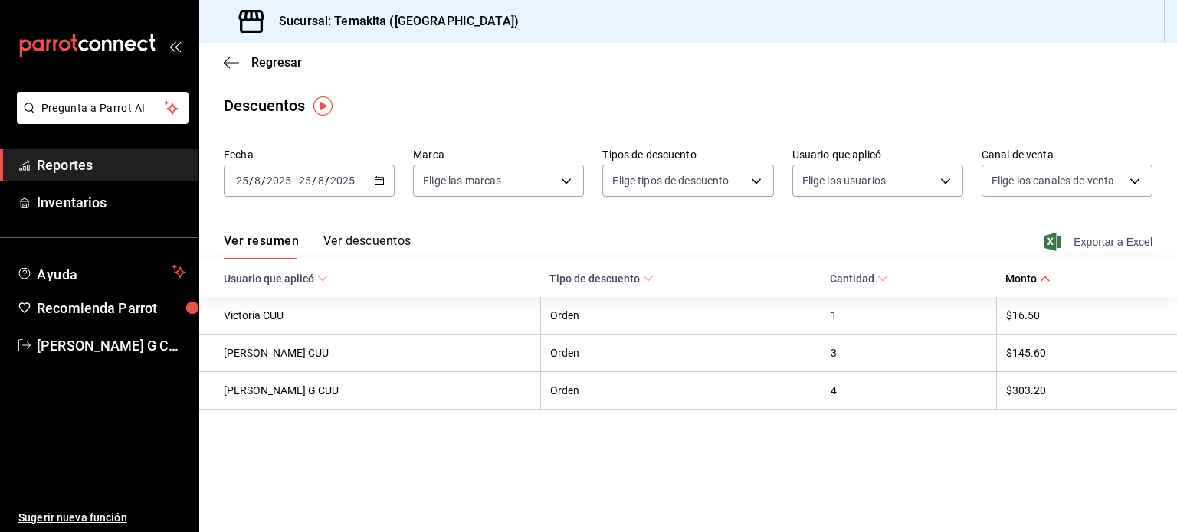
click at [1060, 245] on icon "button" at bounding box center [1052, 242] width 17 height 18
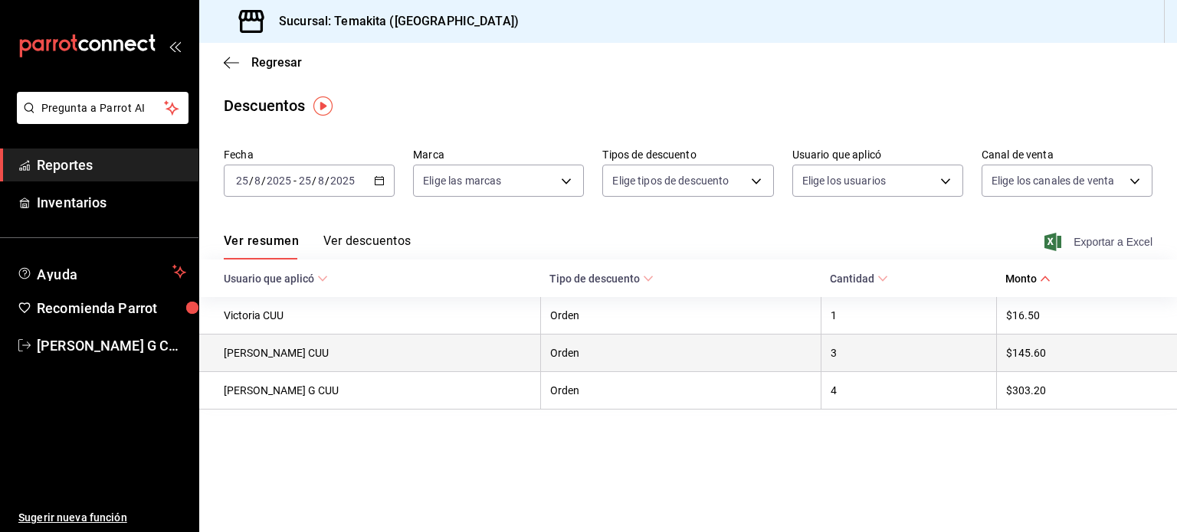
click at [356, 365] on th "[PERSON_NAME] CUU" at bounding box center [369, 354] width 341 height 38
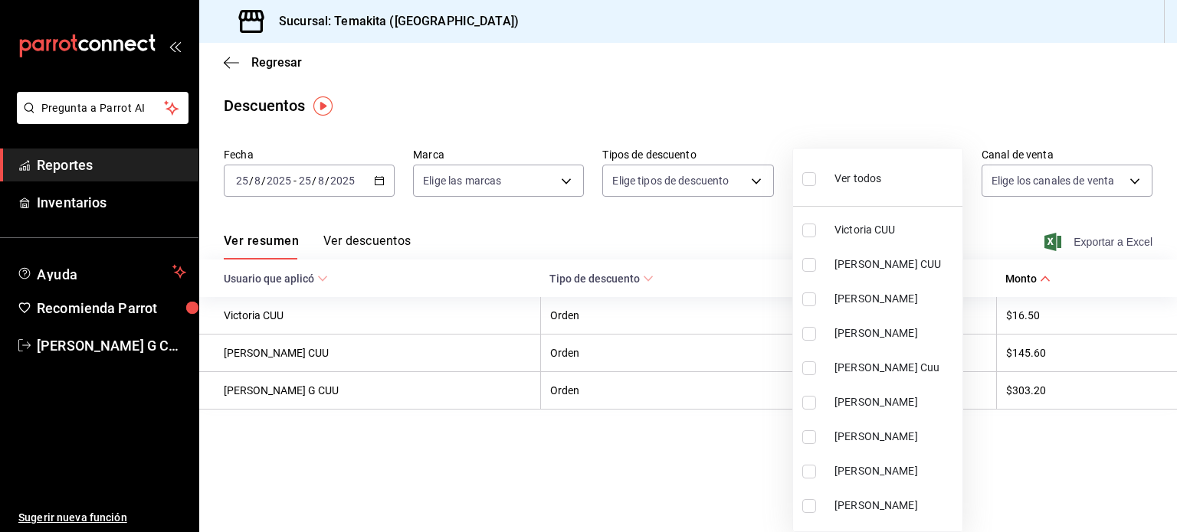
click at [944, 178] on body "Pregunta a Parrot AI Reportes Inventarios Ayuda Recomienda Parrot [PERSON_NAME]…" at bounding box center [588, 266] width 1177 height 532
click at [803, 231] on input "checkbox" at bounding box center [809, 231] width 14 height 14
checkbox input "true"
type input "6ff82a00-e656-4f90-9661-4f30dcf50a1a"
click at [717, 436] on div at bounding box center [588, 266] width 1177 height 532
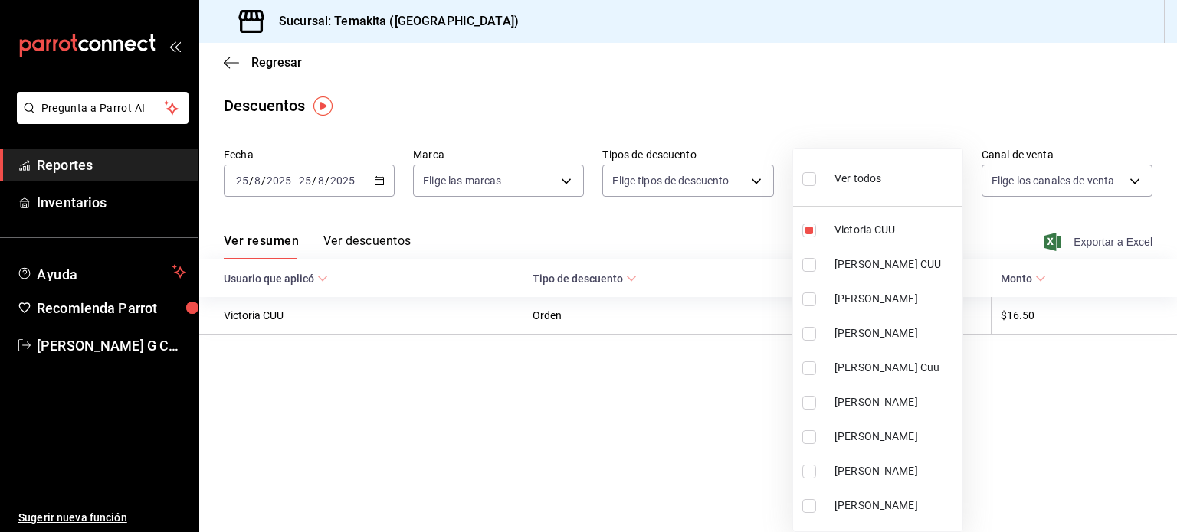
click at [879, 180] on body "Pregunta a Parrot AI Reportes Inventarios Ayuda Recomienda Parrot [PERSON_NAME]…" at bounding box center [588, 266] width 1177 height 532
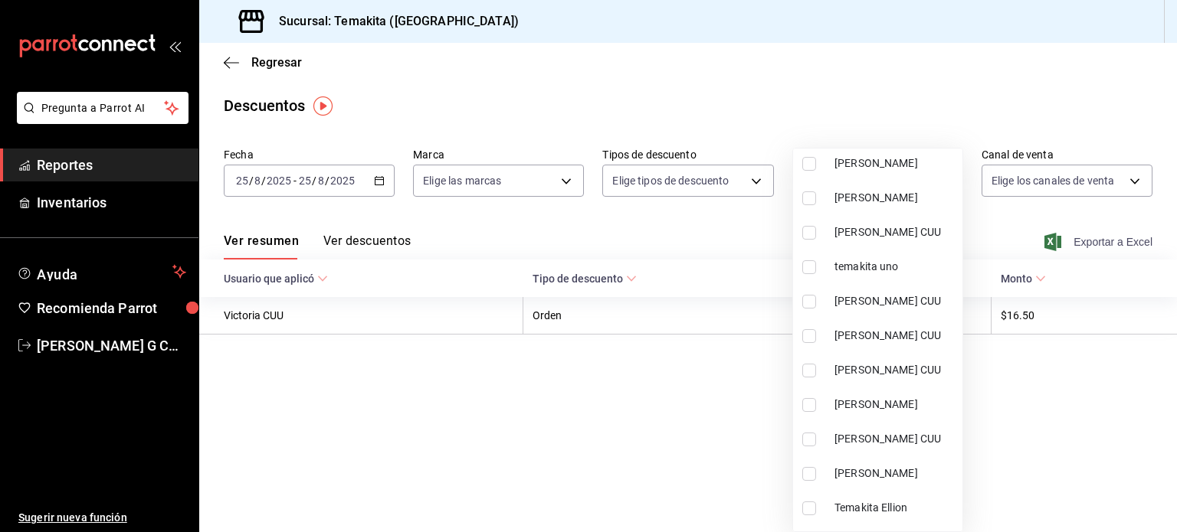
scroll to position [313, 0]
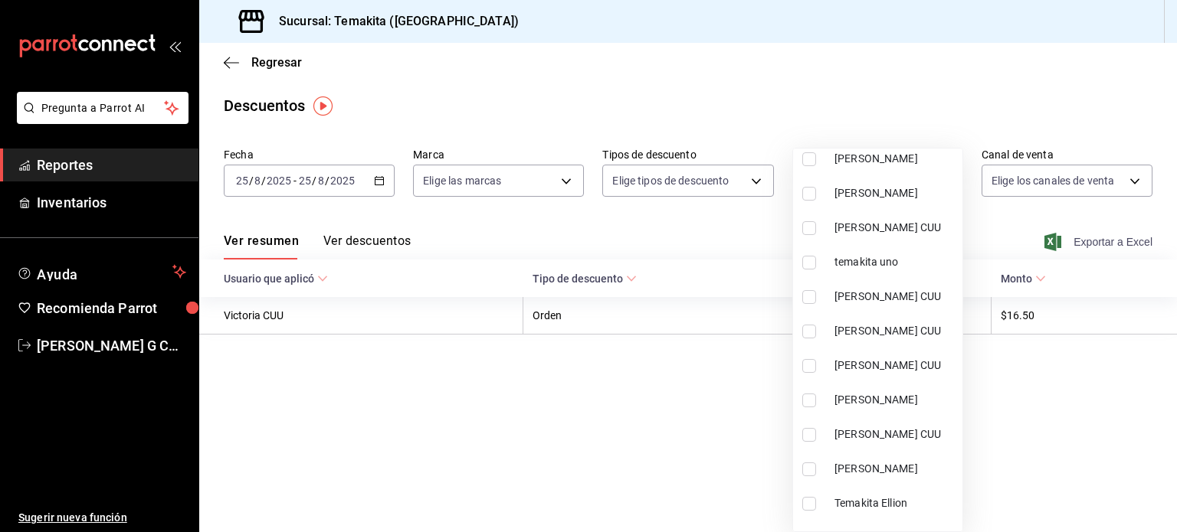
click at [809, 330] on input "checkbox" at bounding box center [809, 332] width 14 height 14
checkbox input "true"
type input "6ff82a00-e656-4f90-9661-4f30dcf50a1a,7d3160b4-b533-4570-a6ee-6caf05034f63"
click at [664, 456] on div at bounding box center [588, 266] width 1177 height 532
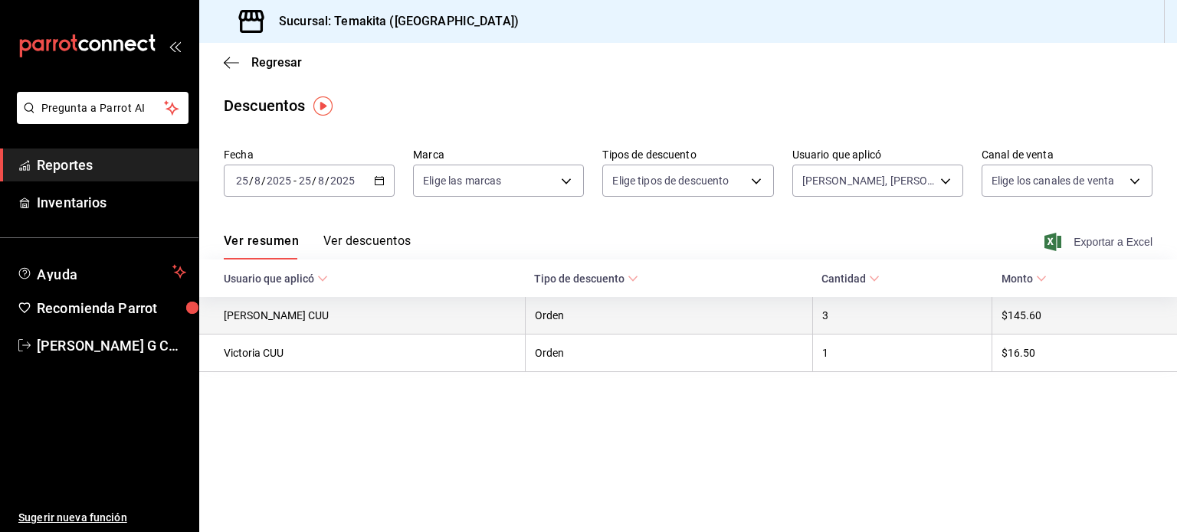
click at [634, 327] on th "Orden" at bounding box center [668, 316] width 287 height 38
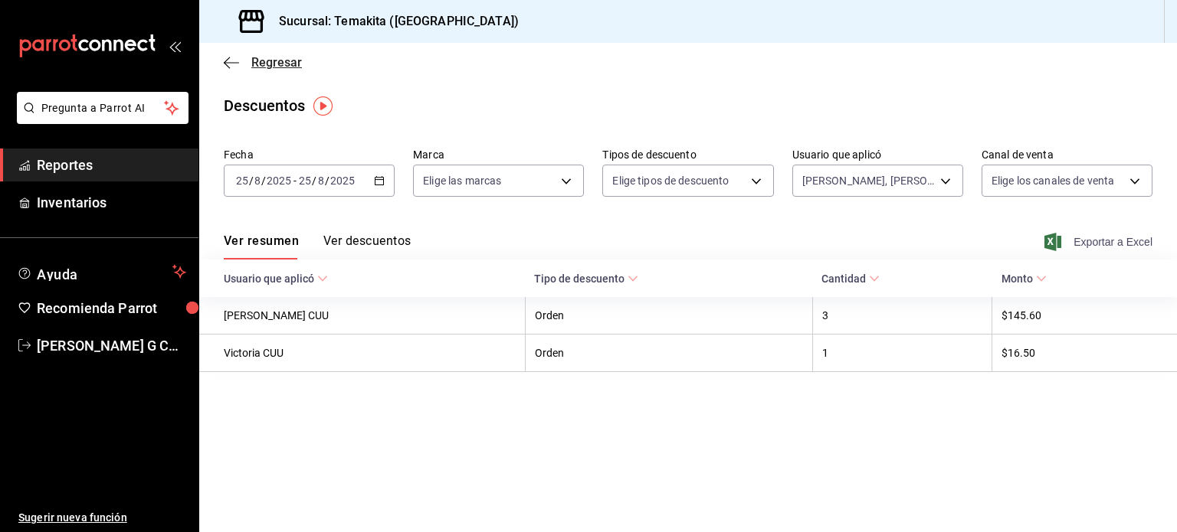
click at [226, 69] on icon "button" at bounding box center [231, 63] width 15 height 14
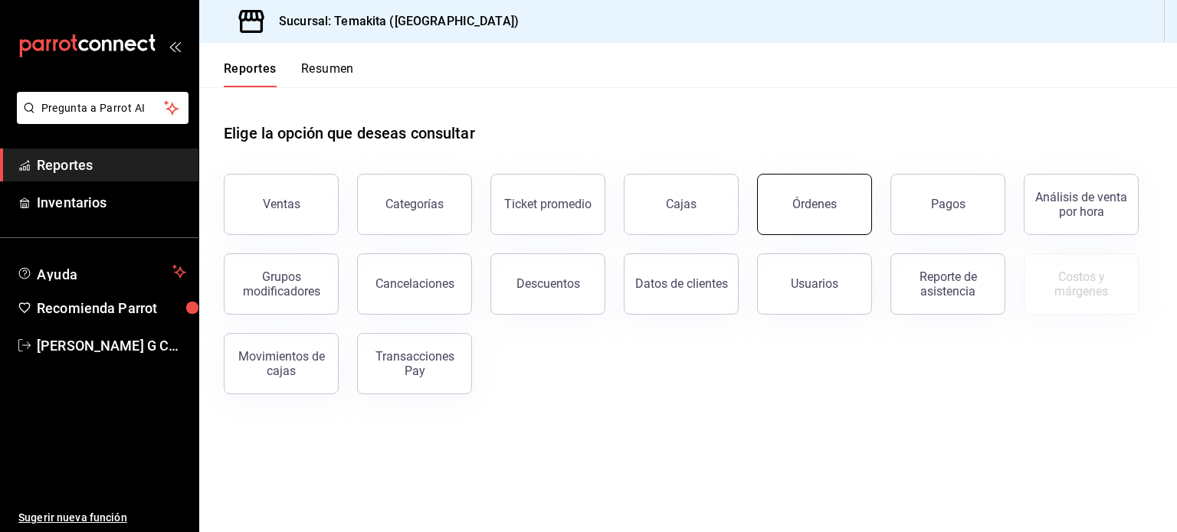
click at [803, 205] on div "Órdenes" at bounding box center [814, 204] width 44 height 15
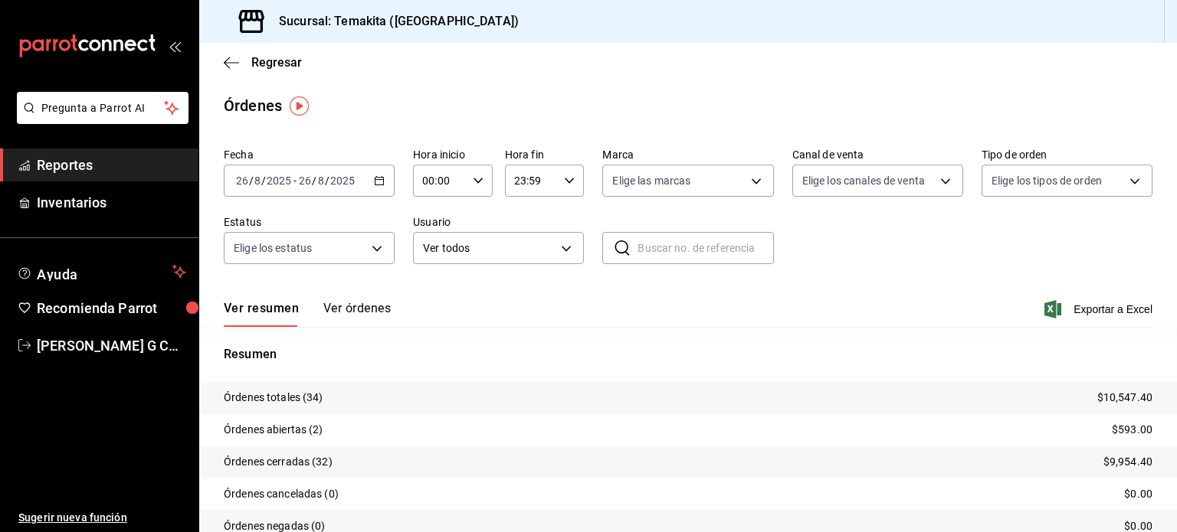
click at [380, 185] on \(Stroke\) "button" at bounding box center [379, 181] width 9 height 8
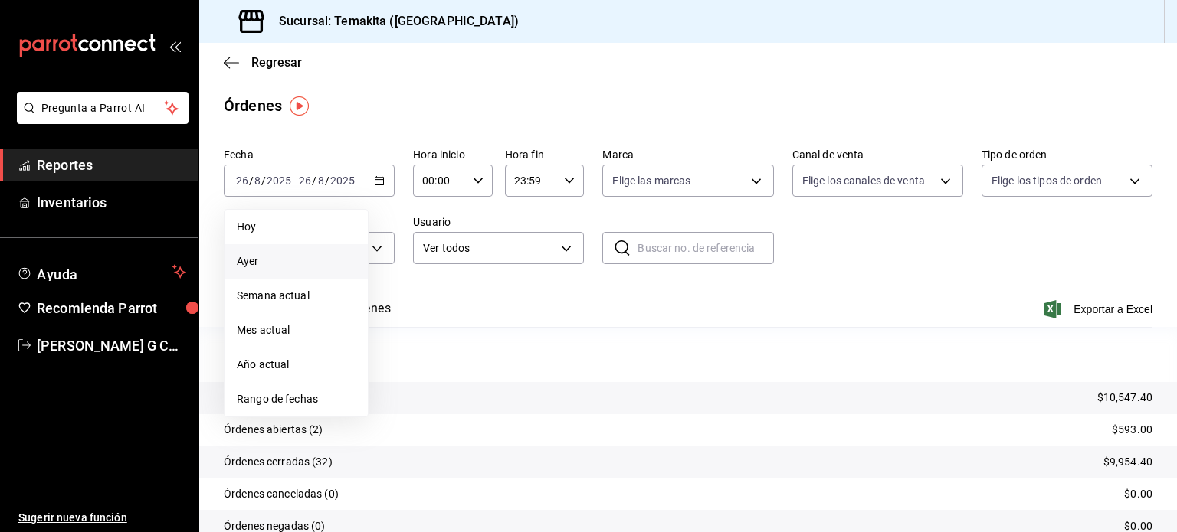
click at [265, 267] on span "Ayer" at bounding box center [296, 262] width 119 height 16
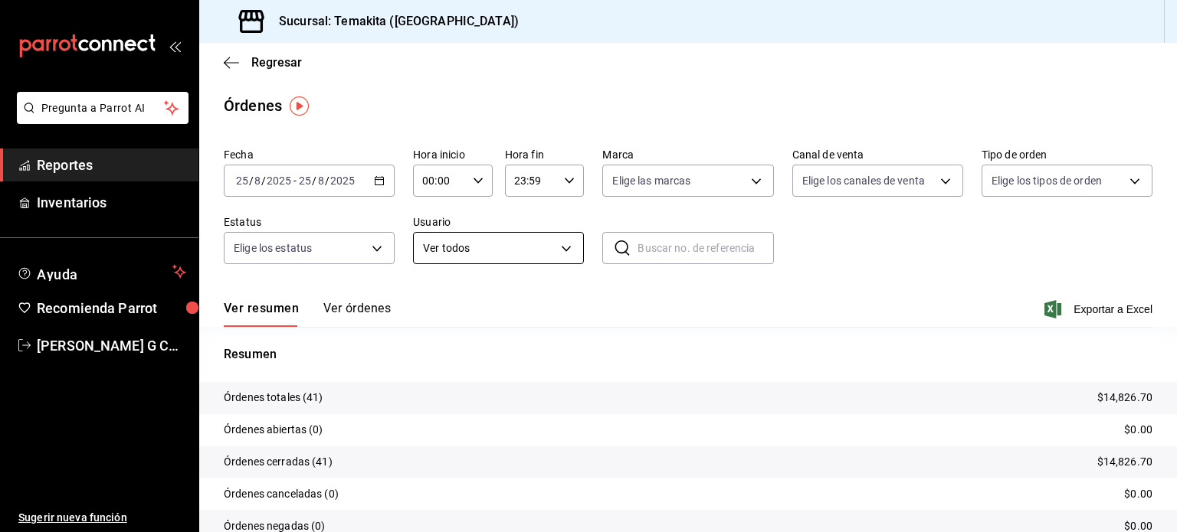
click at [540, 252] on body "Pregunta a Parrot AI Reportes Inventarios Ayuda Recomienda Parrot [PERSON_NAME]…" at bounding box center [588, 266] width 1177 height 532
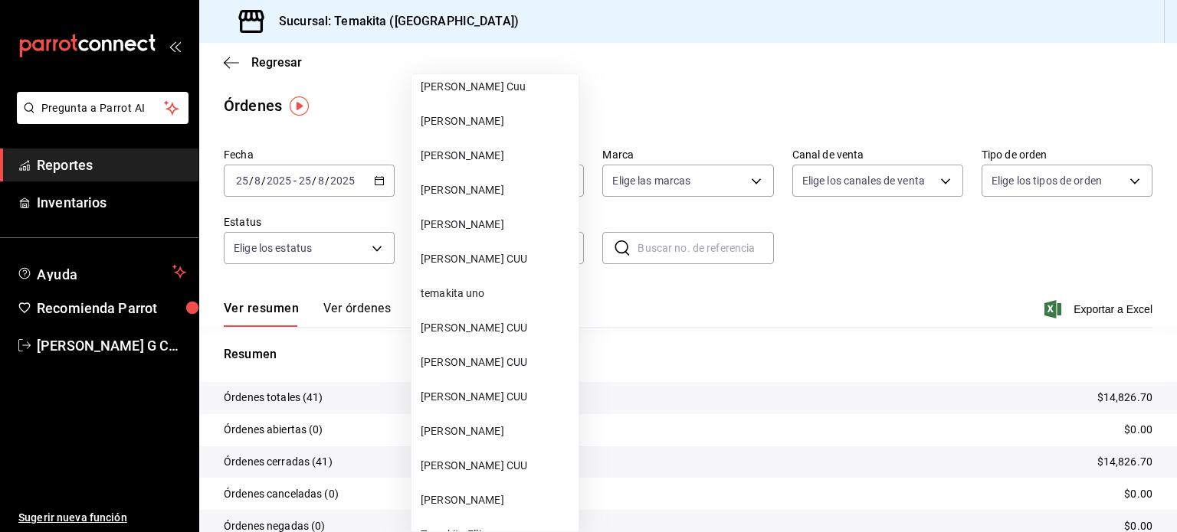
scroll to position [202, 0]
click at [461, 368] on span "[PERSON_NAME] CUU" at bounding box center [497, 363] width 152 height 16
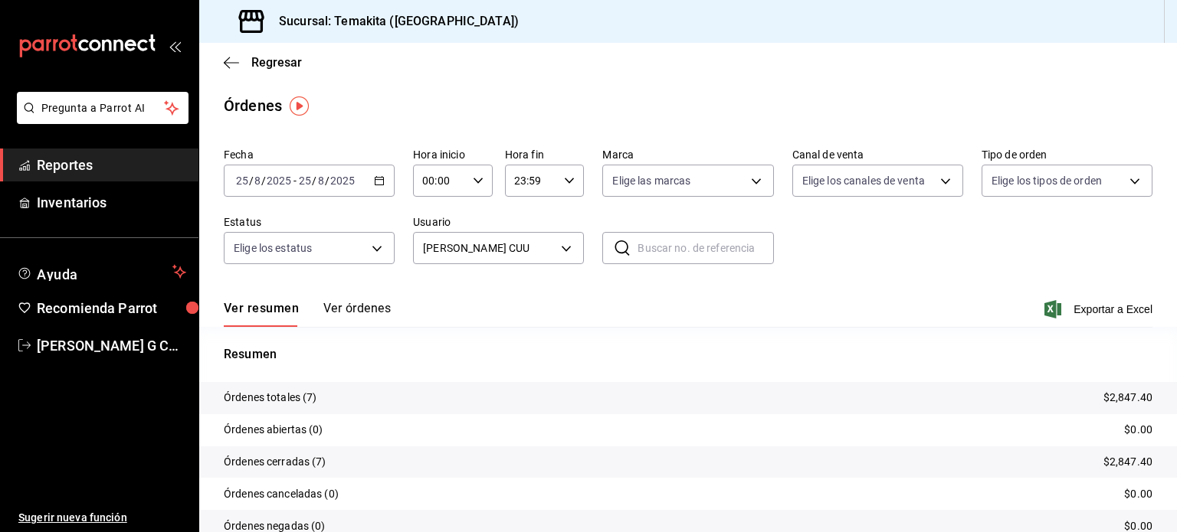
click at [362, 313] on button "Ver órdenes" at bounding box center [356, 314] width 67 height 26
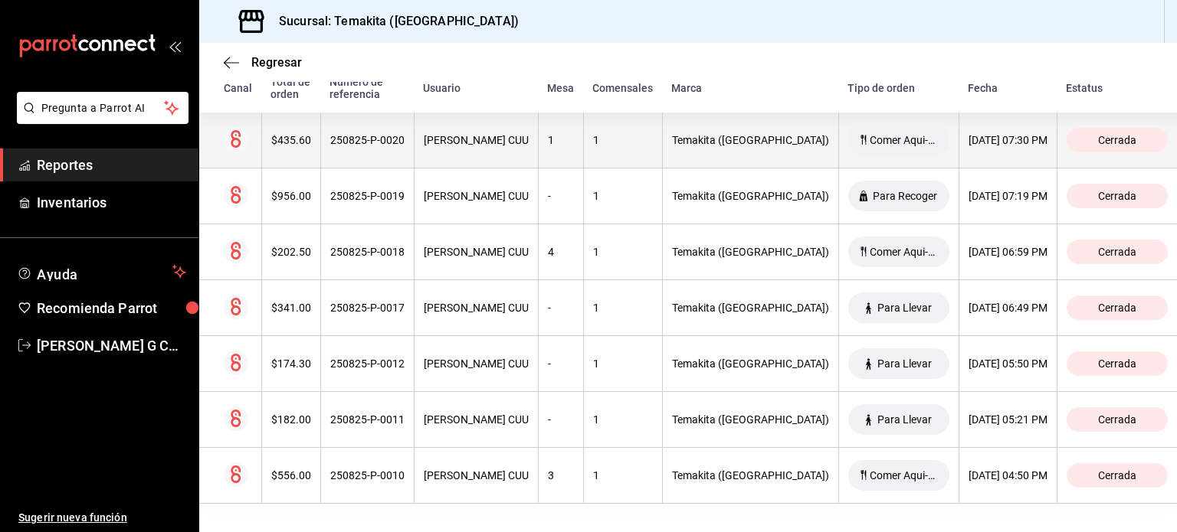
scroll to position [266, 0]
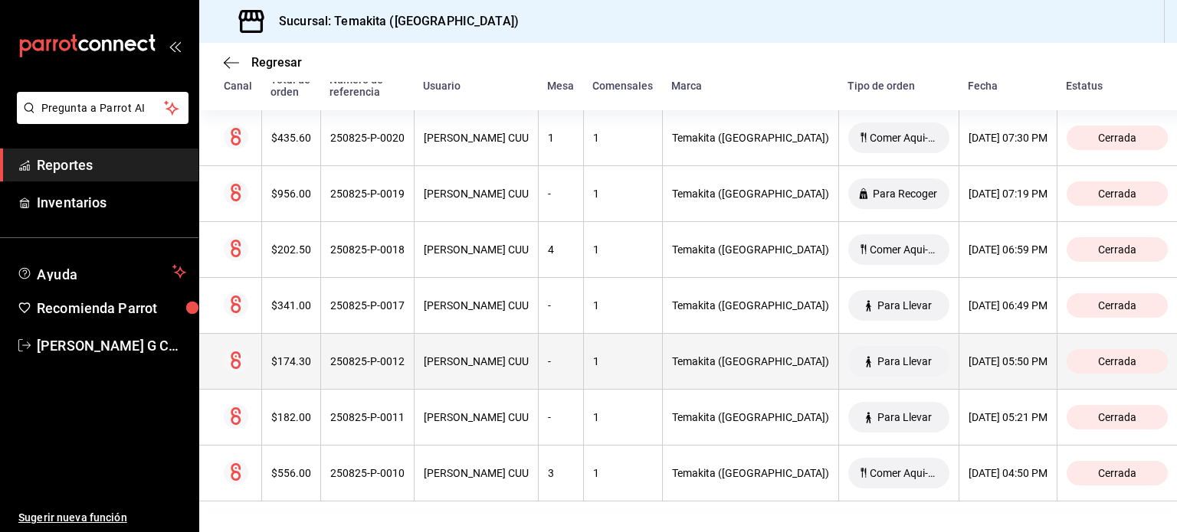
click at [499, 366] on div "[PERSON_NAME] CUU" at bounding box center [476, 361] width 105 height 12
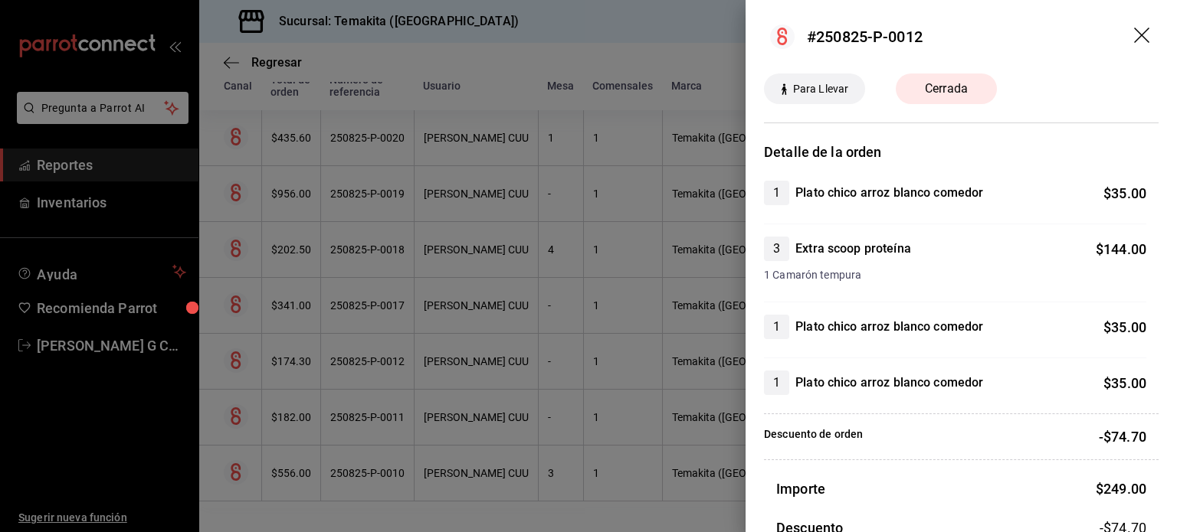
click at [489, 367] on div at bounding box center [588, 266] width 1177 height 532
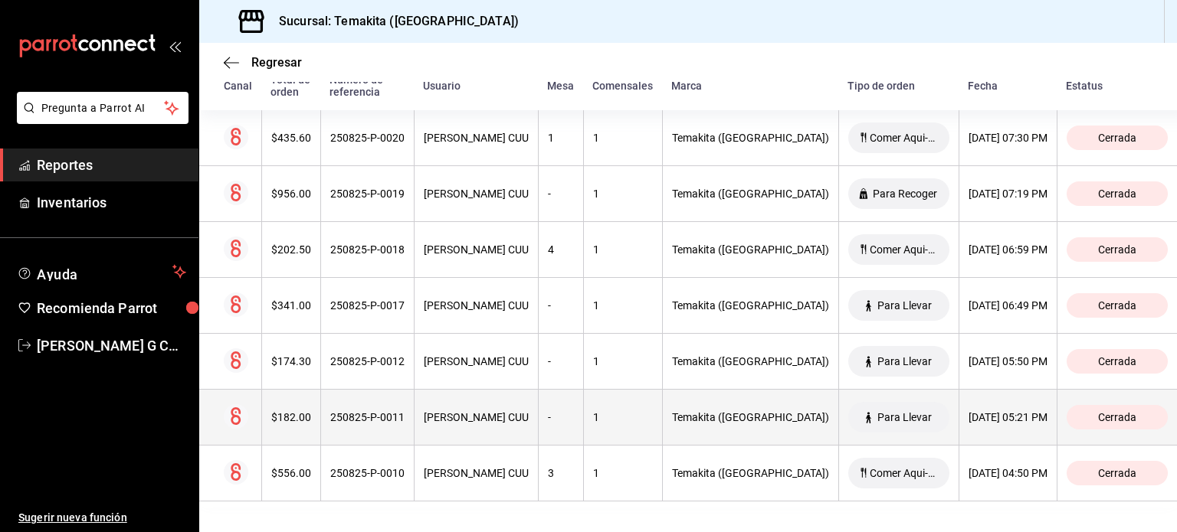
click at [755, 428] on th "Temakita ([GEOGRAPHIC_DATA])" at bounding box center [750, 418] width 176 height 56
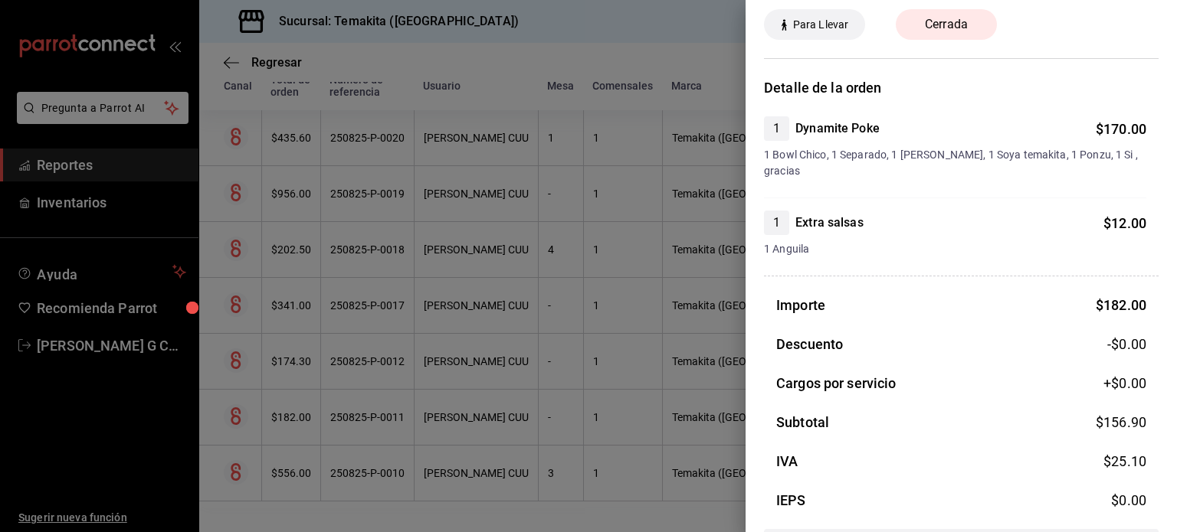
scroll to position [70, 0]
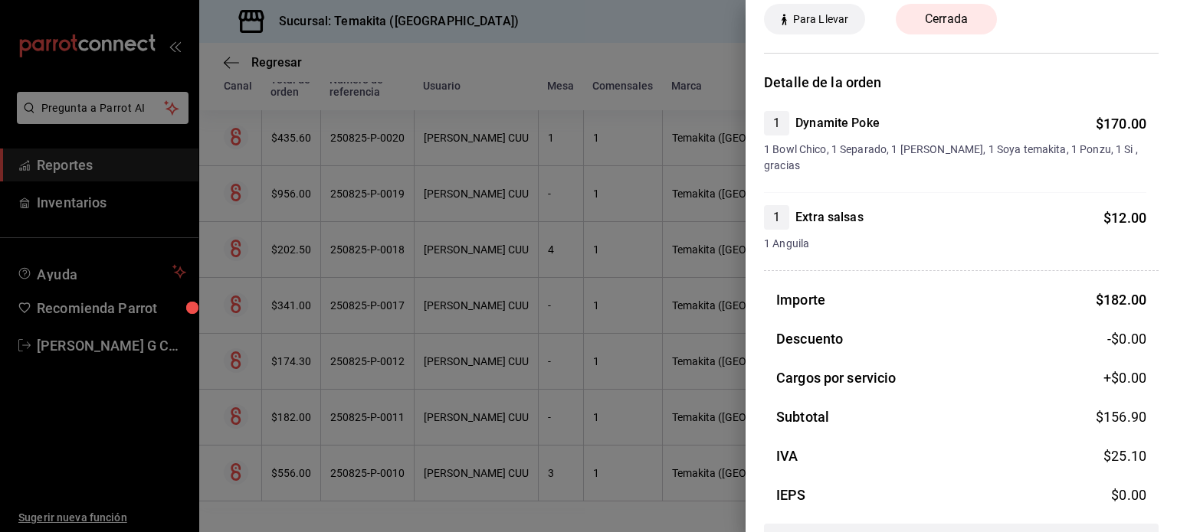
click at [499, 413] on div at bounding box center [588, 266] width 1177 height 532
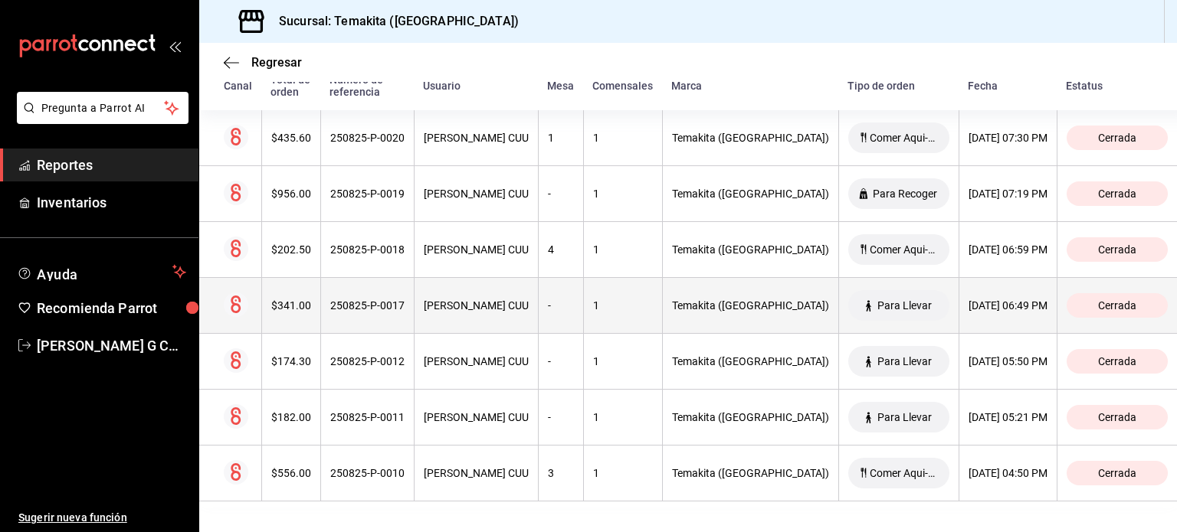
scroll to position [243, 0]
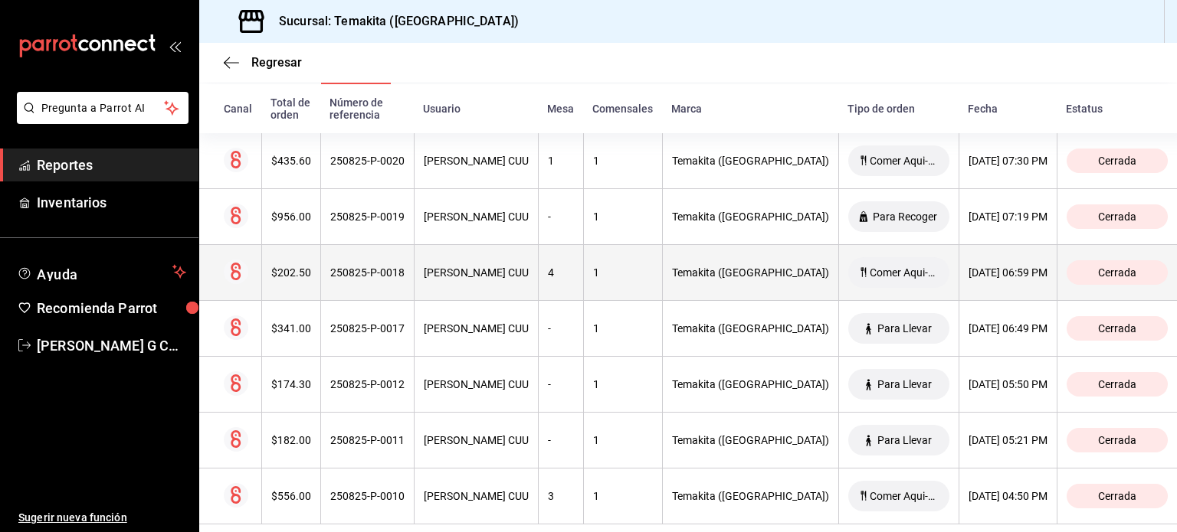
click at [444, 269] on th "[PERSON_NAME] CUU" at bounding box center [476, 273] width 124 height 56
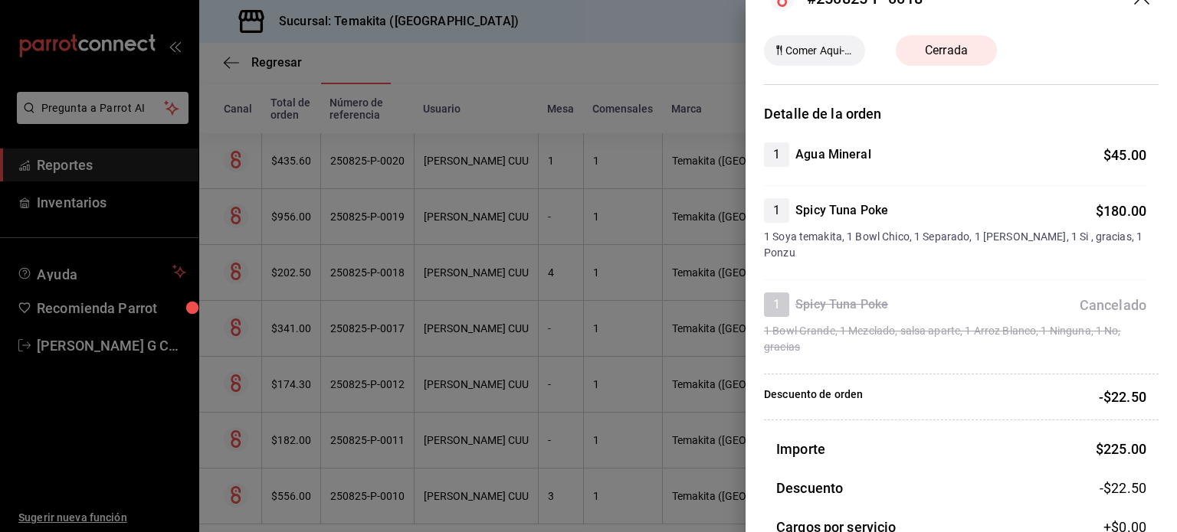
scroll to position [39, 0]
click at [427, 219] on div at bounding box center [588, 266] width 1177 height 532
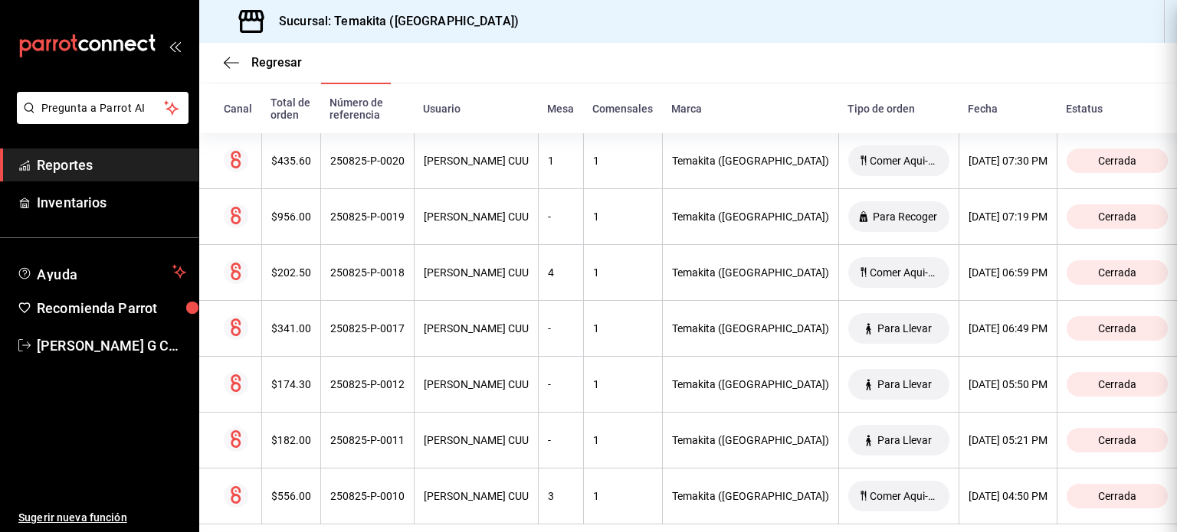
scroll to position [0, 0]
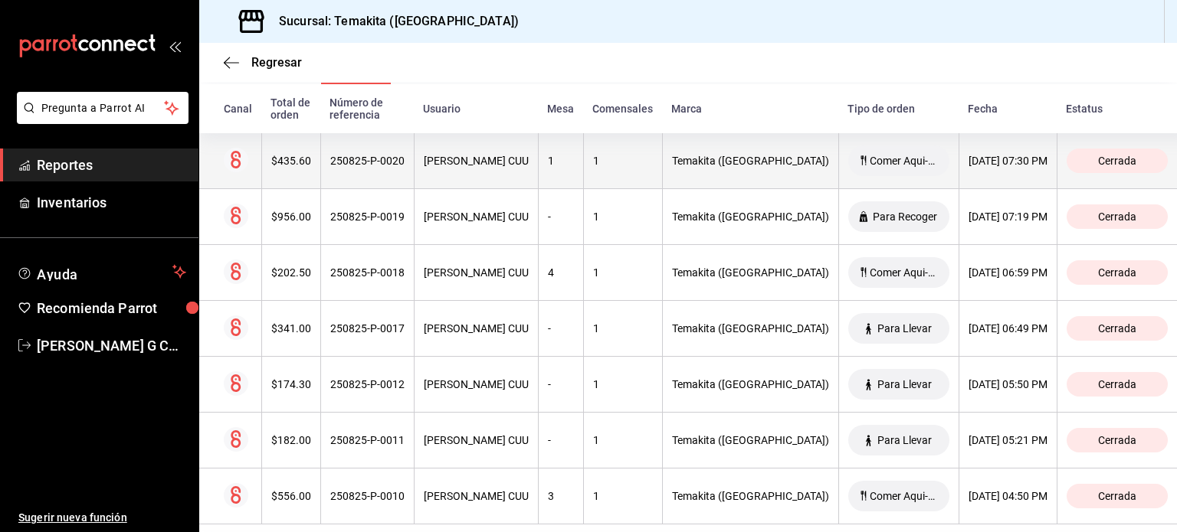
click at [511, 149] on th "[PERSON_NAME] CUU" at bounding box center [476, 161] width 124 height 56
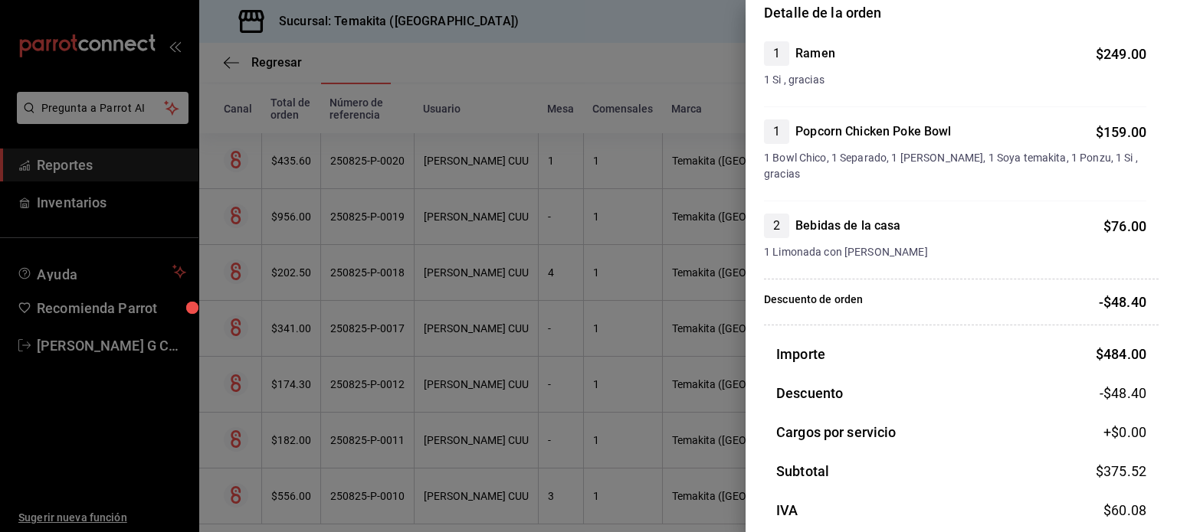
scroll to position [244, 0]
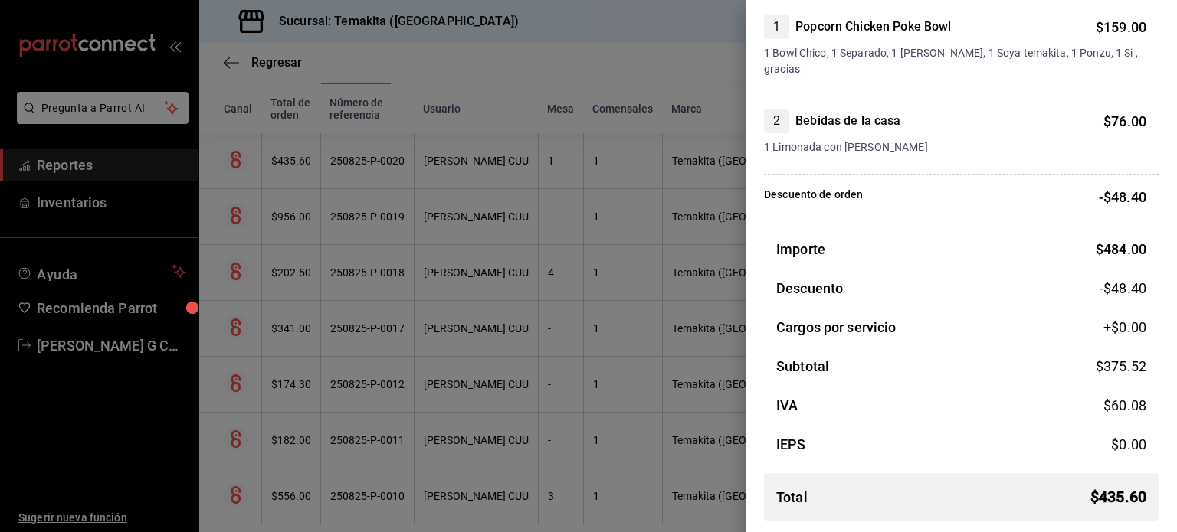
click at [706, 336] on div at bounding box center [588, 266] width 1177 height 532
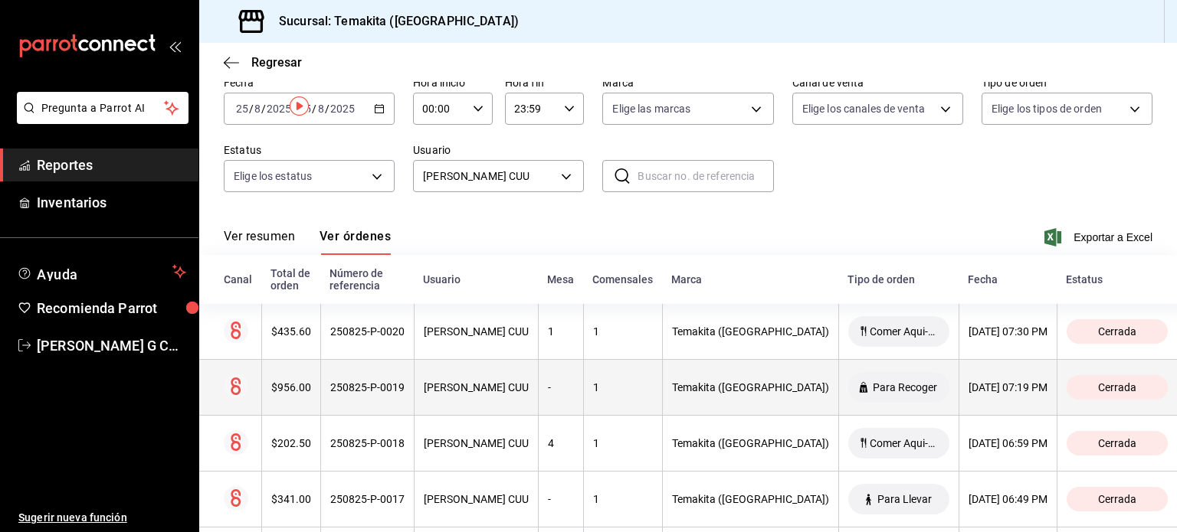
scroll to position [0, 0]
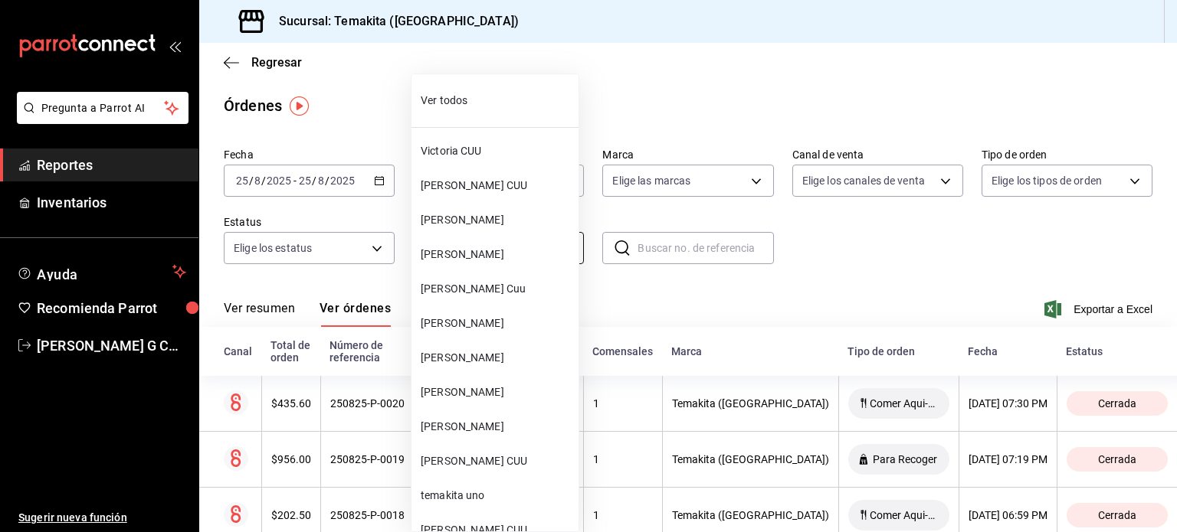
click at [535, 257] on body "Pregunta a Parrot AI Reportes Inventarios Ayuda Recomienda Parrot [PERSON_NAME]…" at bounding box center [588, 266] width 1177 height 532
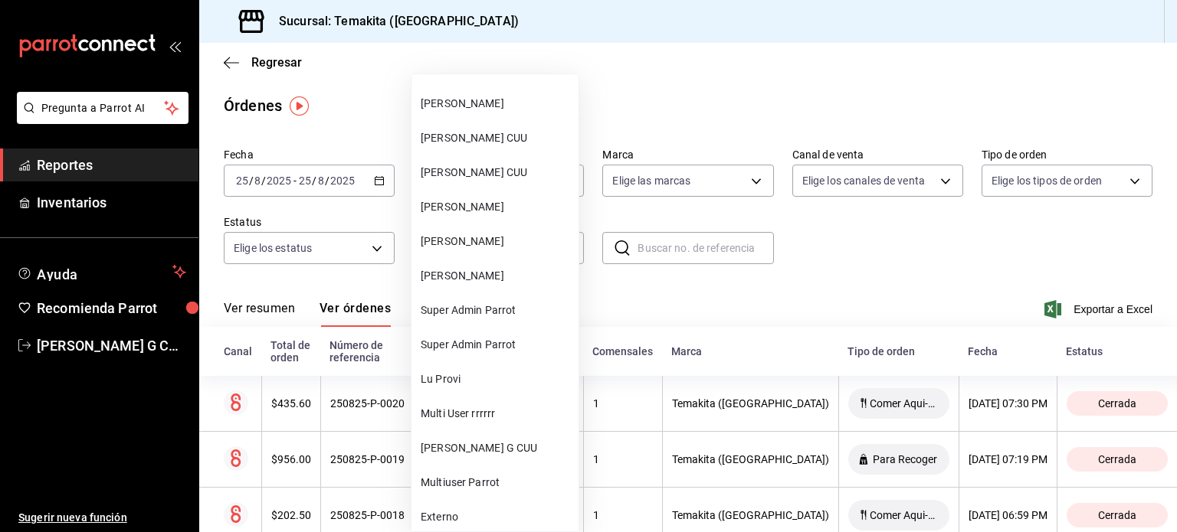
scroll to position [668, 0]
click at [461, 447] on span "[PERSON_NAME] G CUU" at bounding box center [497, 448] width 152 height 16
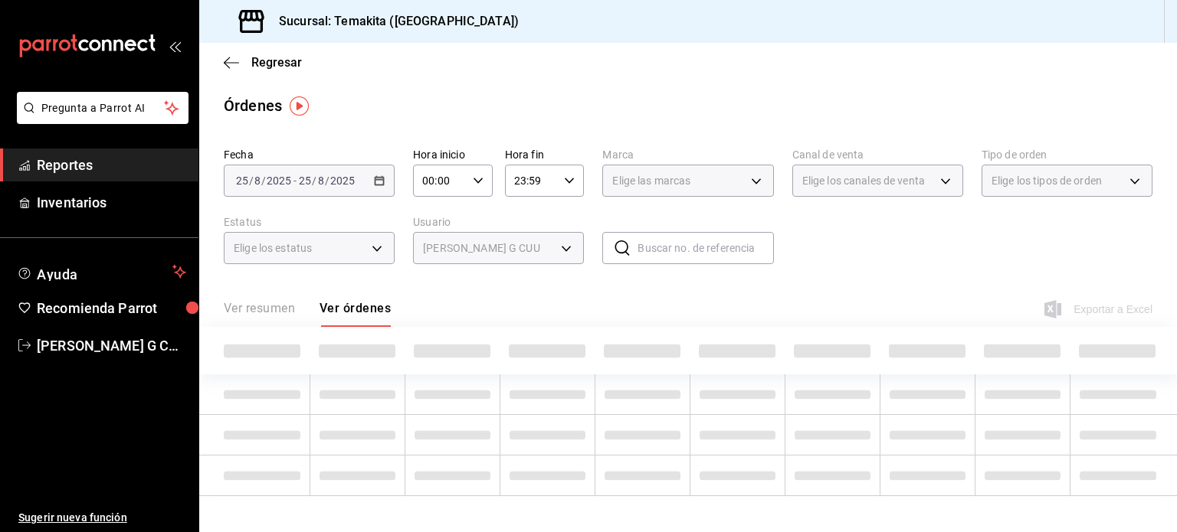
type input "cca493db-c51e-4837-87dc-10a81e2cceb3"
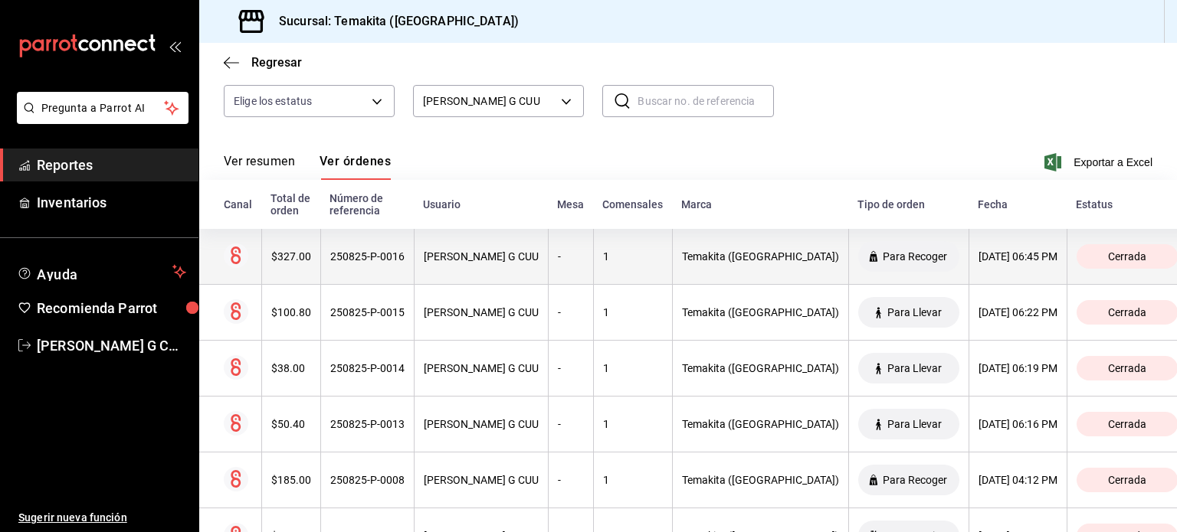
scroll to position [147, 0]
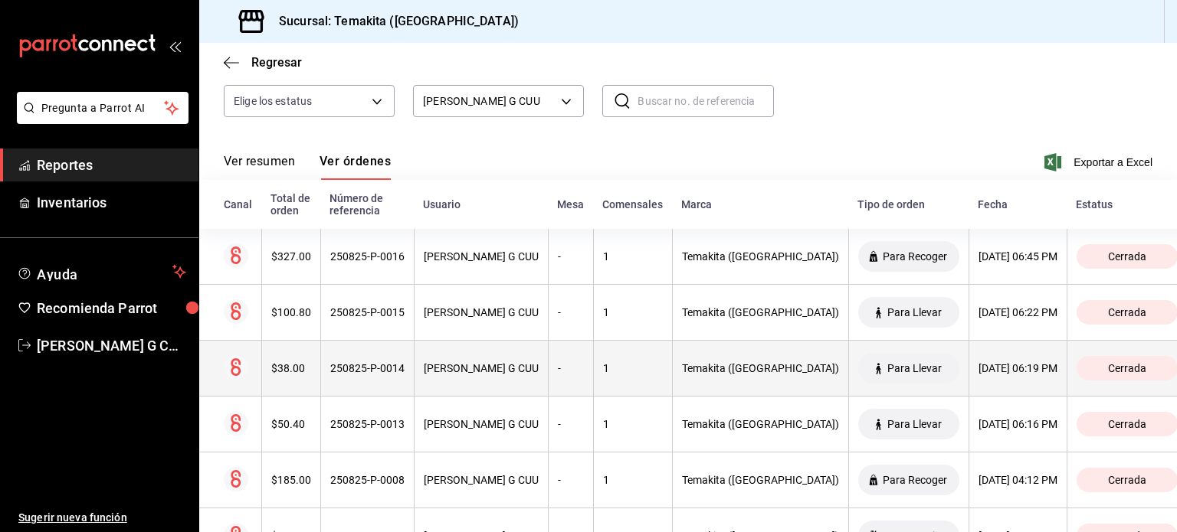
click at [604, 365] on div "1" at bounding box center [633, 368] width 60 height 12
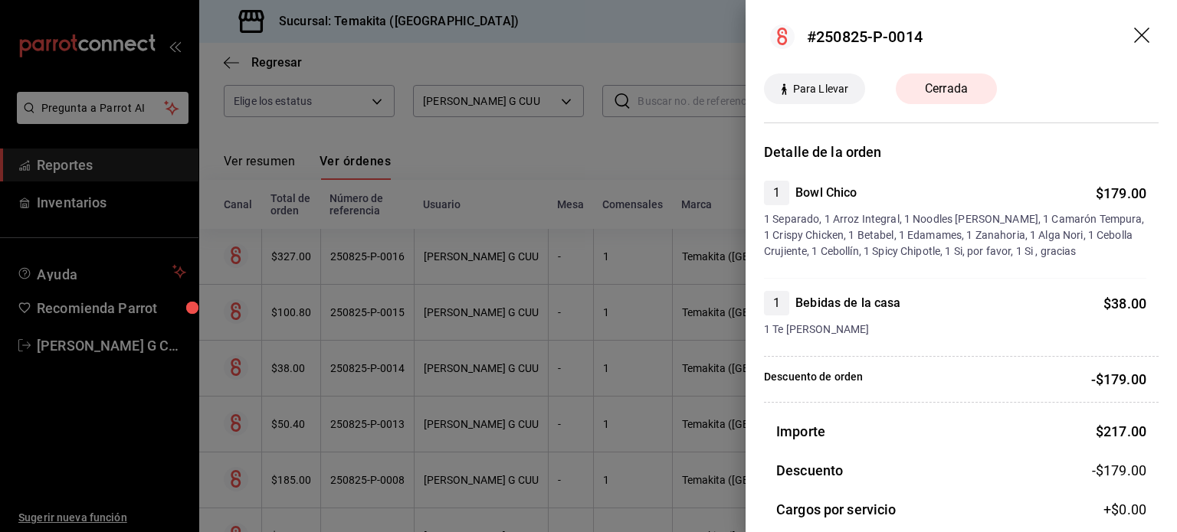
click at [604, 365] on div at bounding box center [588, 266] width 1177 height 532
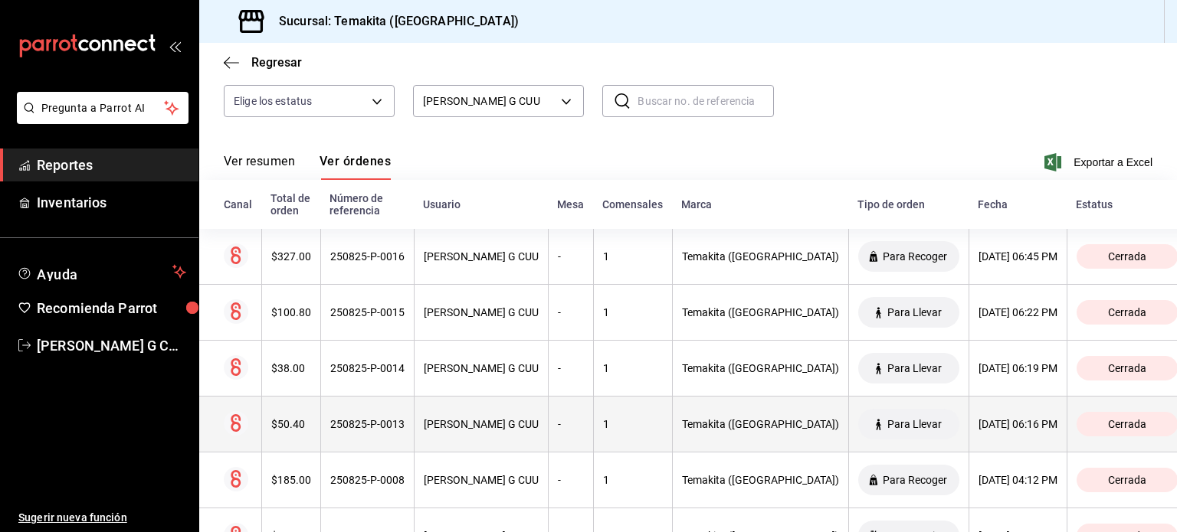
click at [593, 417] on th "1" at bounding box center [632, 425] width 79 height 56
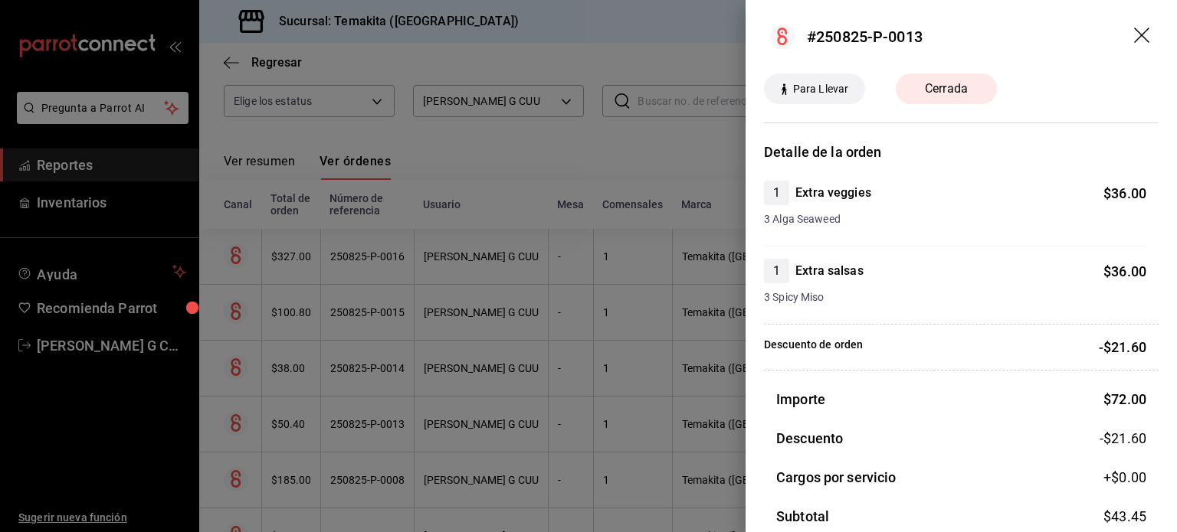
click at [597, 329] on div at bounding box center [588, 266] width 1177 height 532
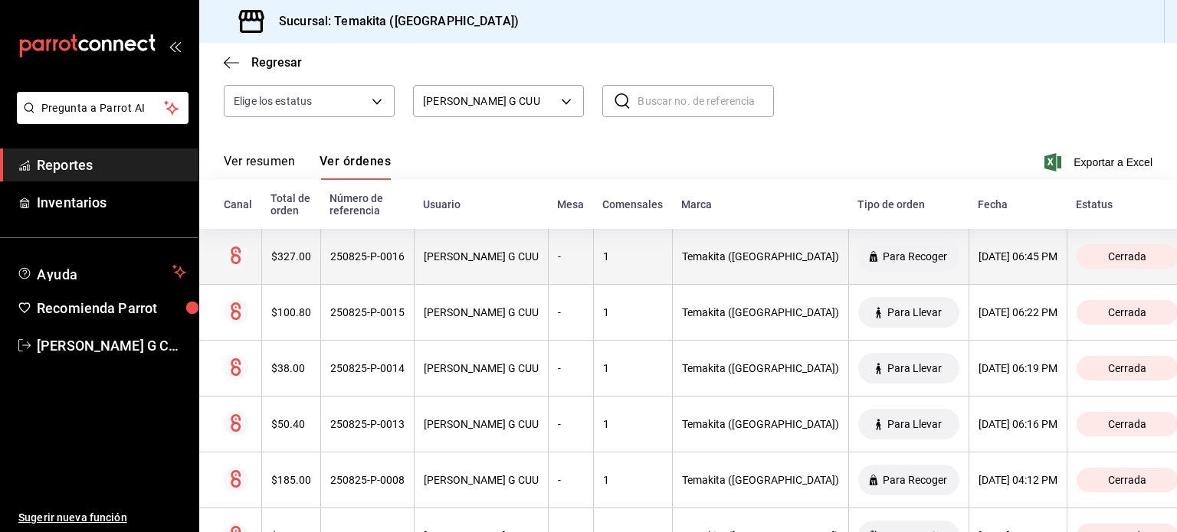
click at [682, 257] on div "Temakita ([GEOGRAPHIC_DATA])" at bounding box center [760, 256] width 157 height 12
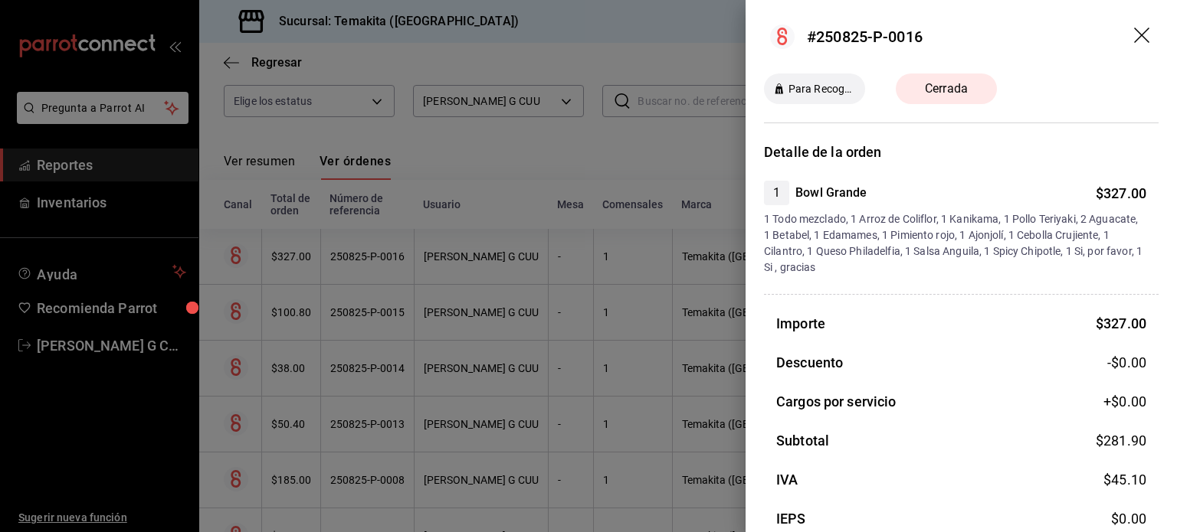
click at [617, 326] on div at bounding box center [588, 266] width 1177 height 532
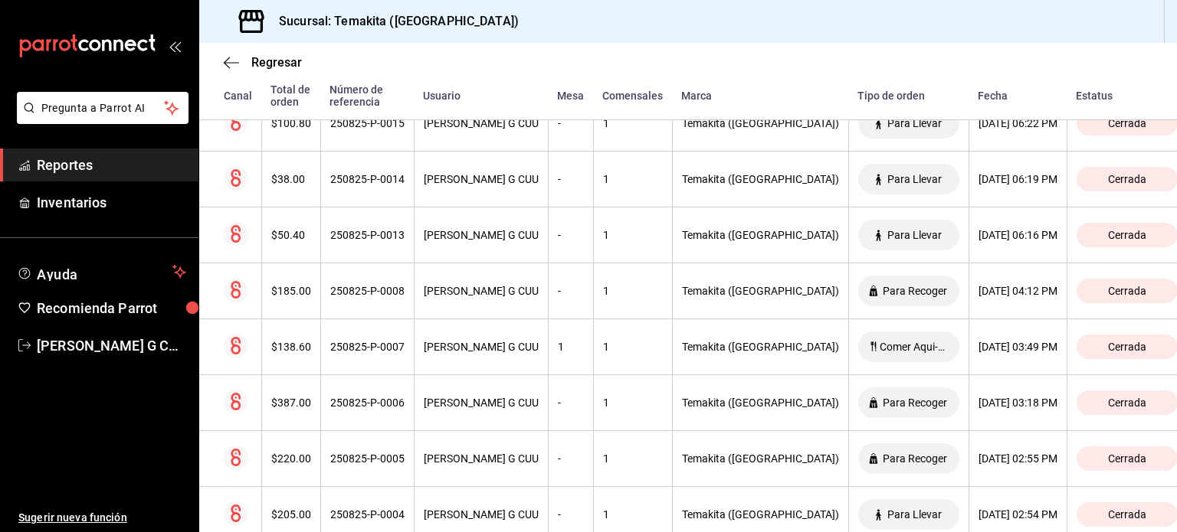
scroll to position [365, 0]
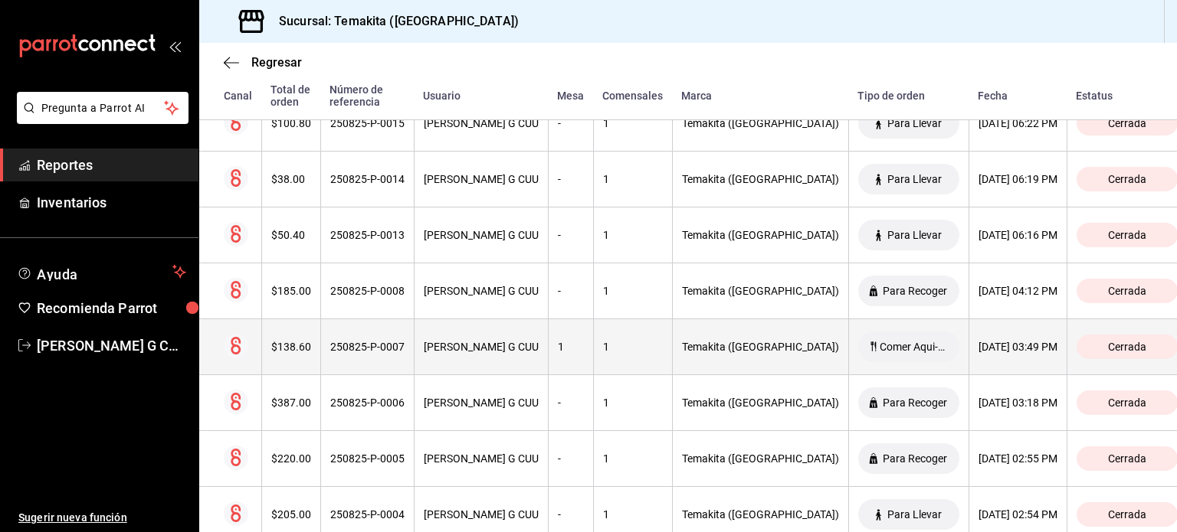
click at [697, 355] on th "Temakita ([GEOGRAPHIC_DATA])" at bounding box center [760, 347] width 176 height 56
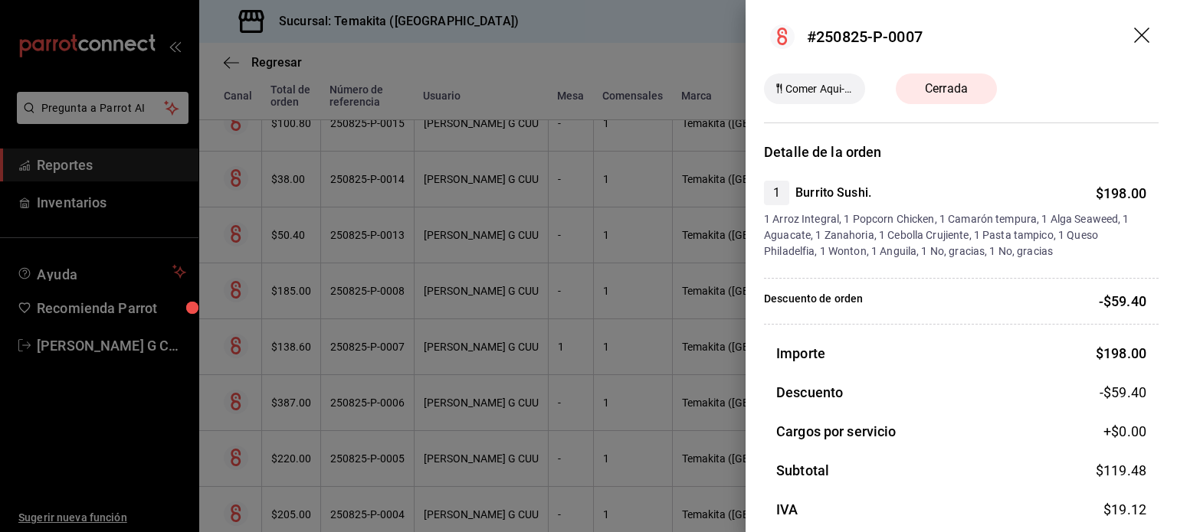
click at [635, 414] on div at bounding box center [588, 266] width 1177 height 532
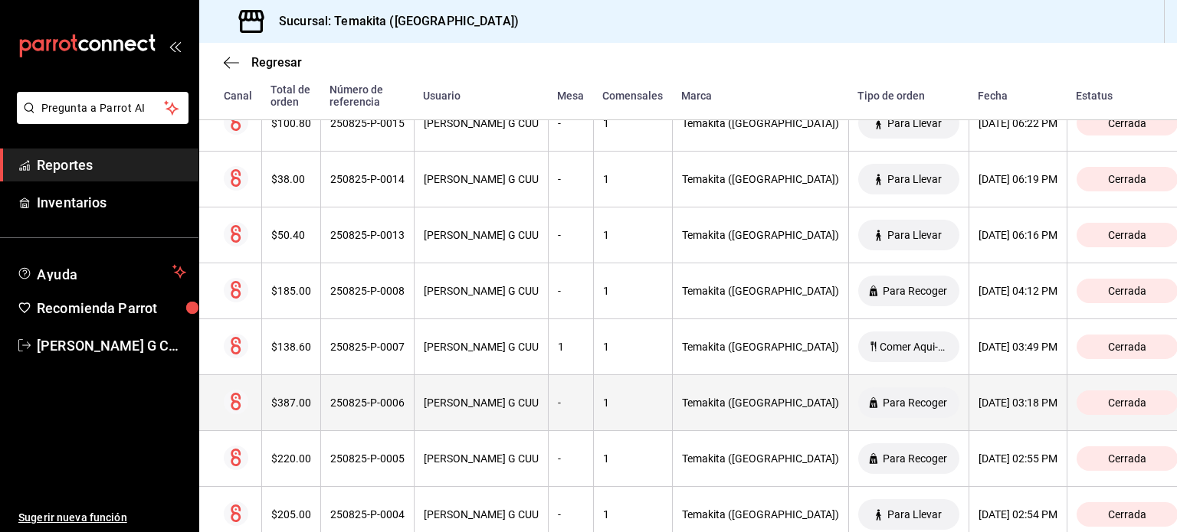
scroll to position [405, 0]
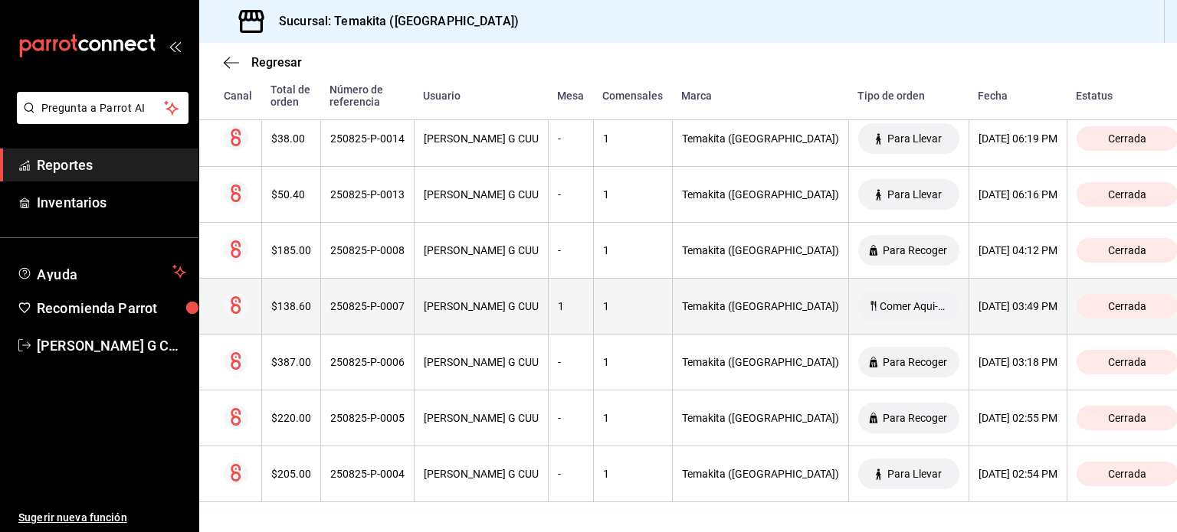
click at [613, 306] on div "1" at bounding box center [633, 306] width 60 height 12
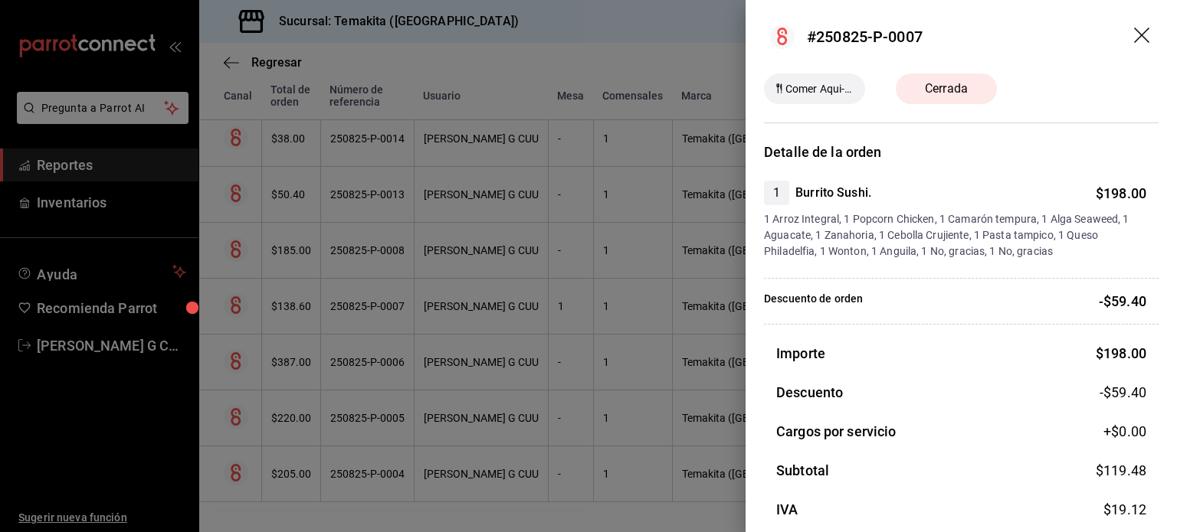
click at [660, 402] on div at bounding box center [588, 266] width 1177 height 532
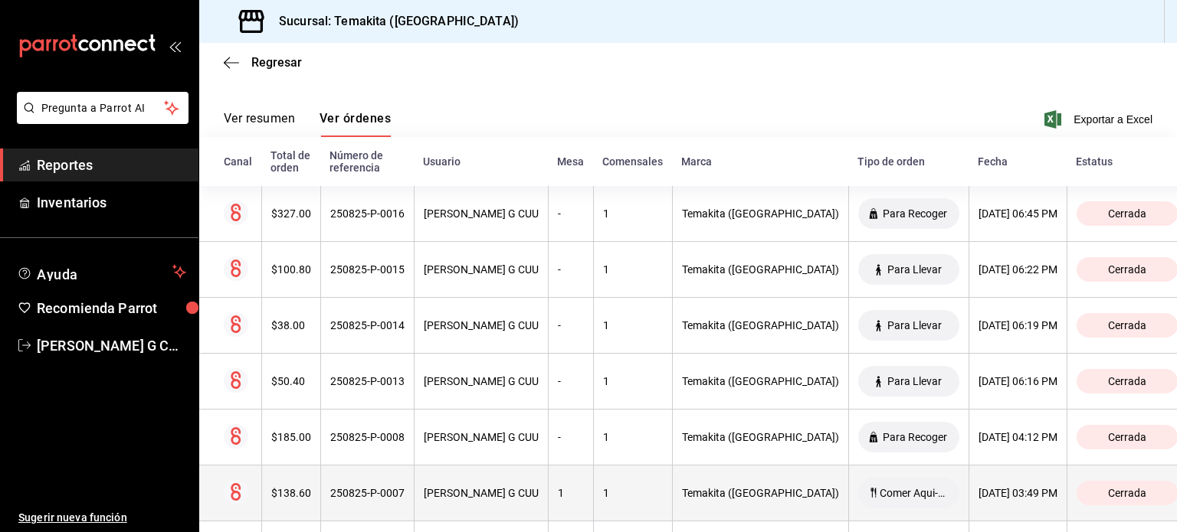
scroll to position [190, 0]
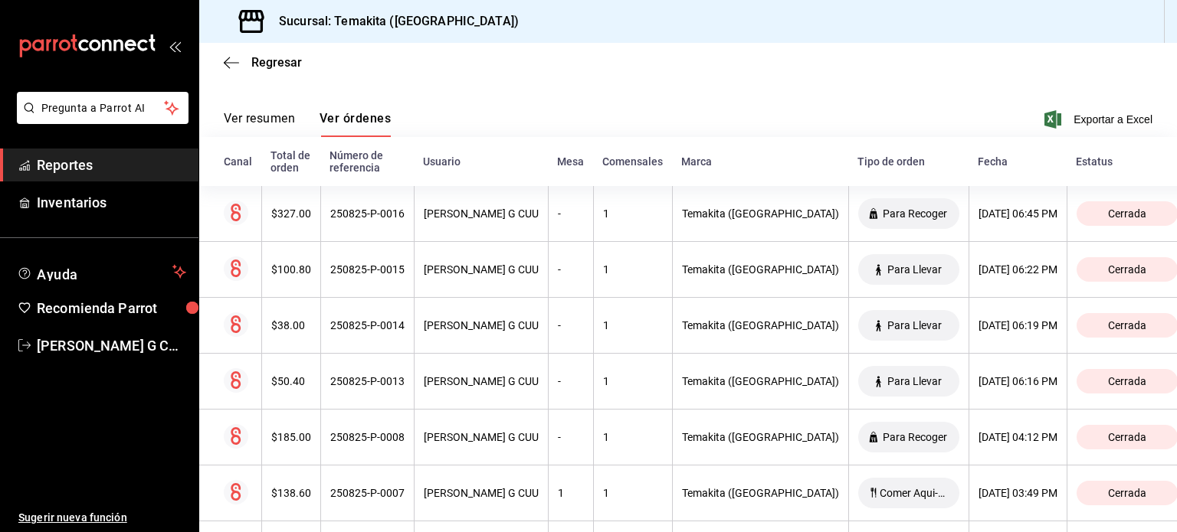
click at [266, 126] on button "Ver resumen" at bounding box center [259, 124] width 71 height 26
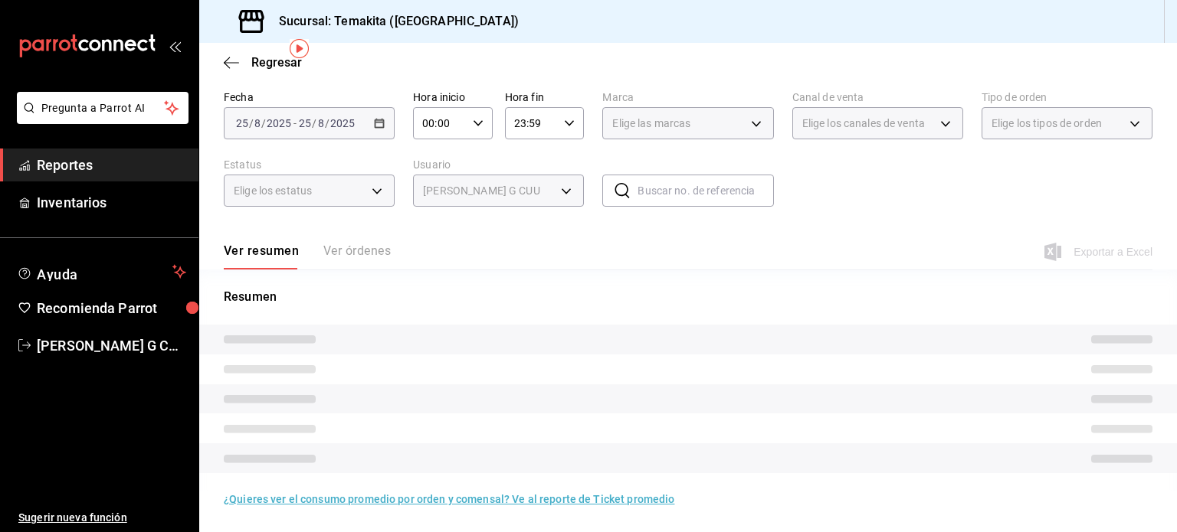
scroll to position [69, 0]
